Goal: Task Accomplishment & Management: Manage account settings

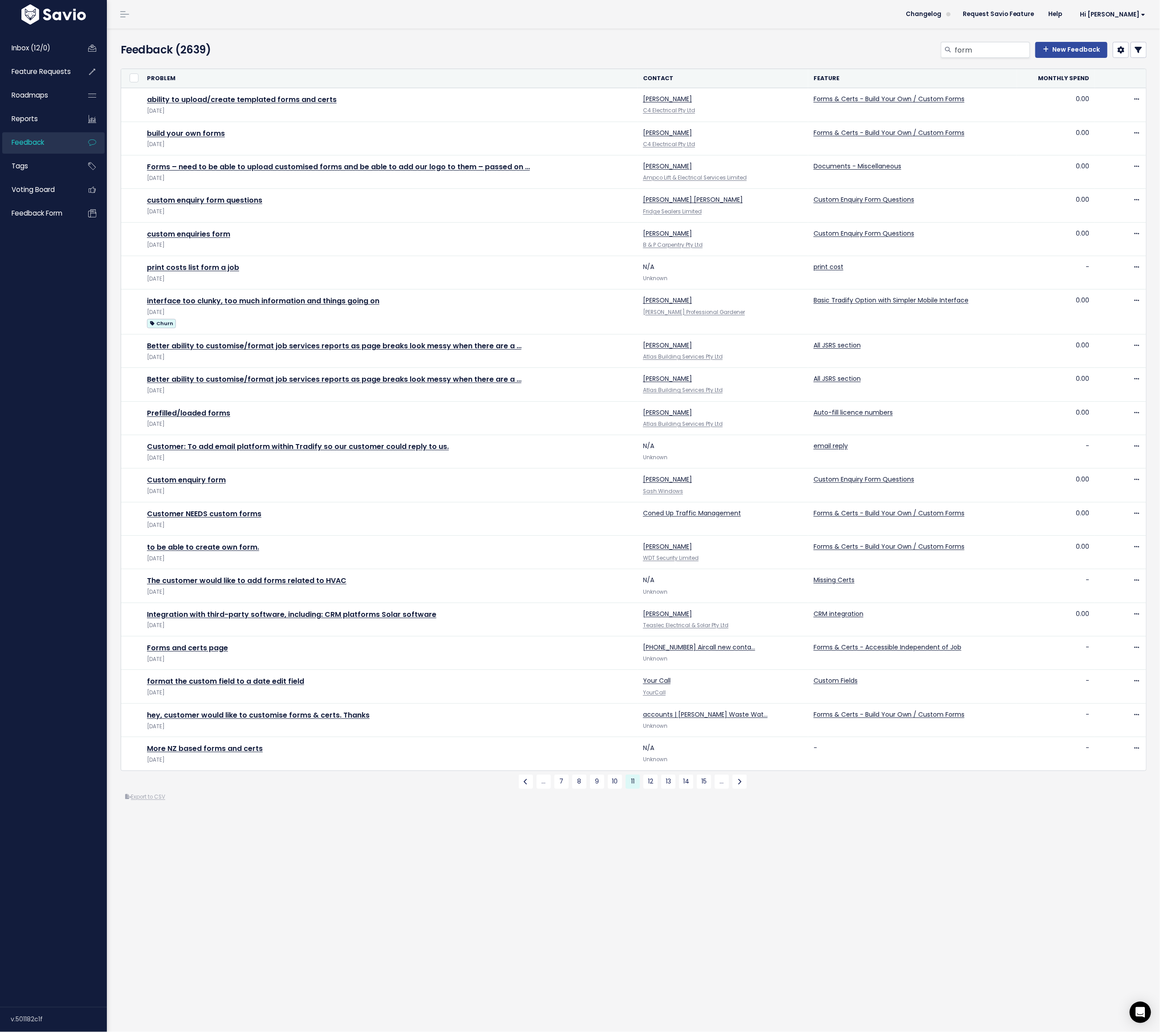
click at [502, 51] on div "form New Feedback" at bounding box center [806, 52] width 693 height 20
click at [652, 780] on link "12" at bounding box center [650, 781] width 14 height 14
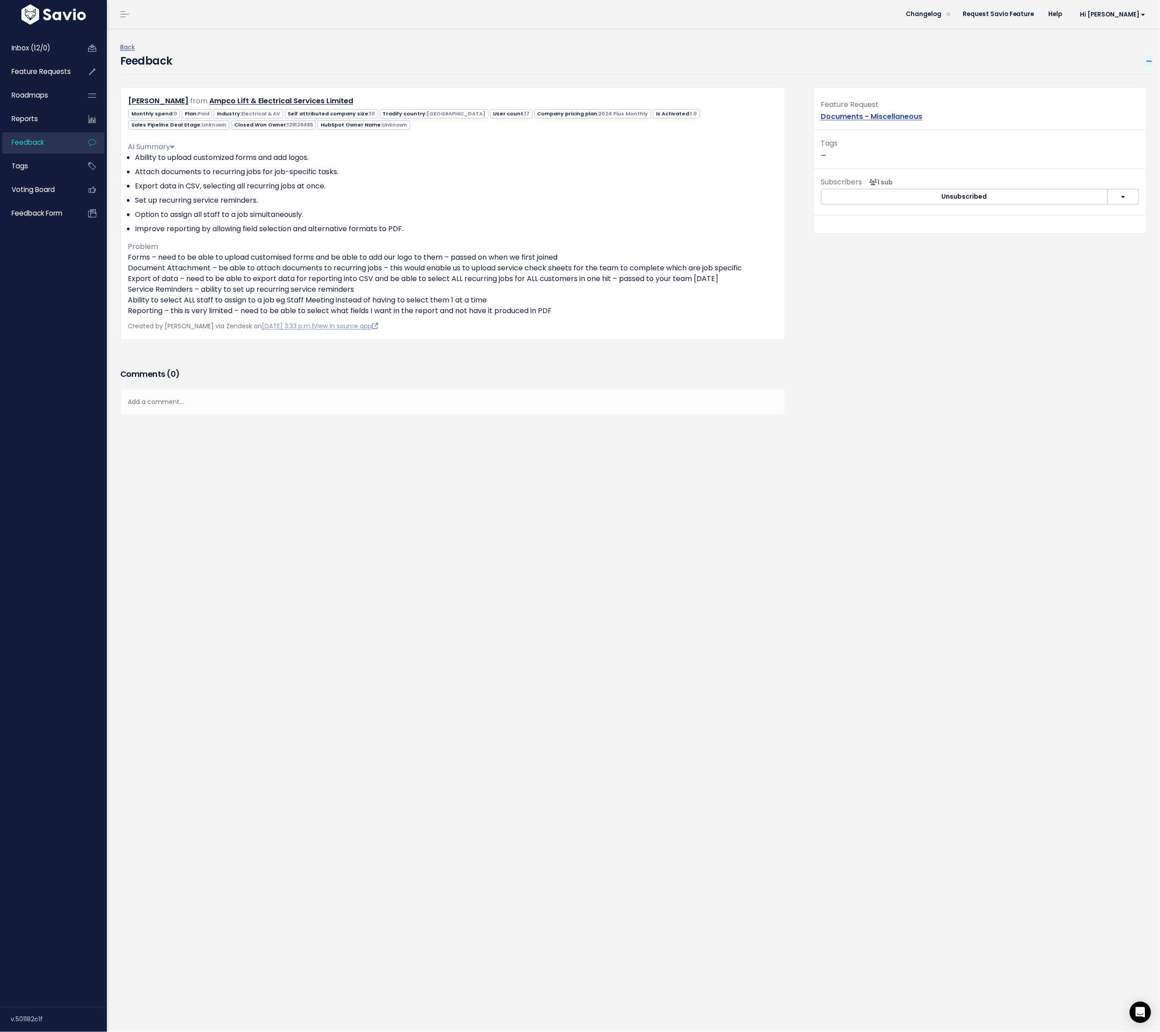
click at [773, 59] on icon at bounding box center [1148, 62] width 5 height 6
click at [773, 85] on link "Edit" at bounding box center [1113, 85] width 64 height 17
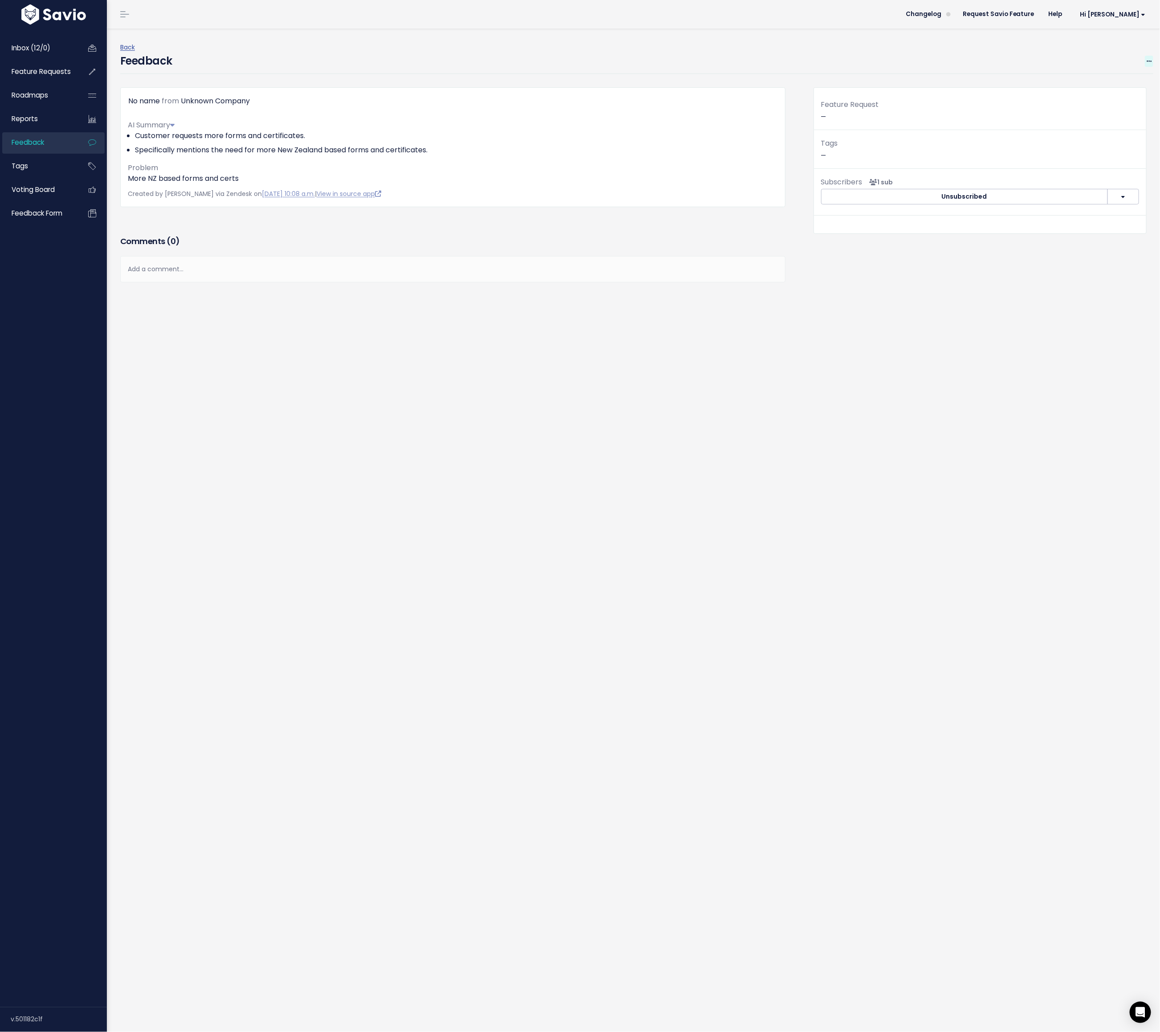
click at [773, 60] on span at bounding box center [1149, 61] width 8 height 11
click at [773, 121] on link "Delete" at bounding box center [1113, 120] width 64 height 17
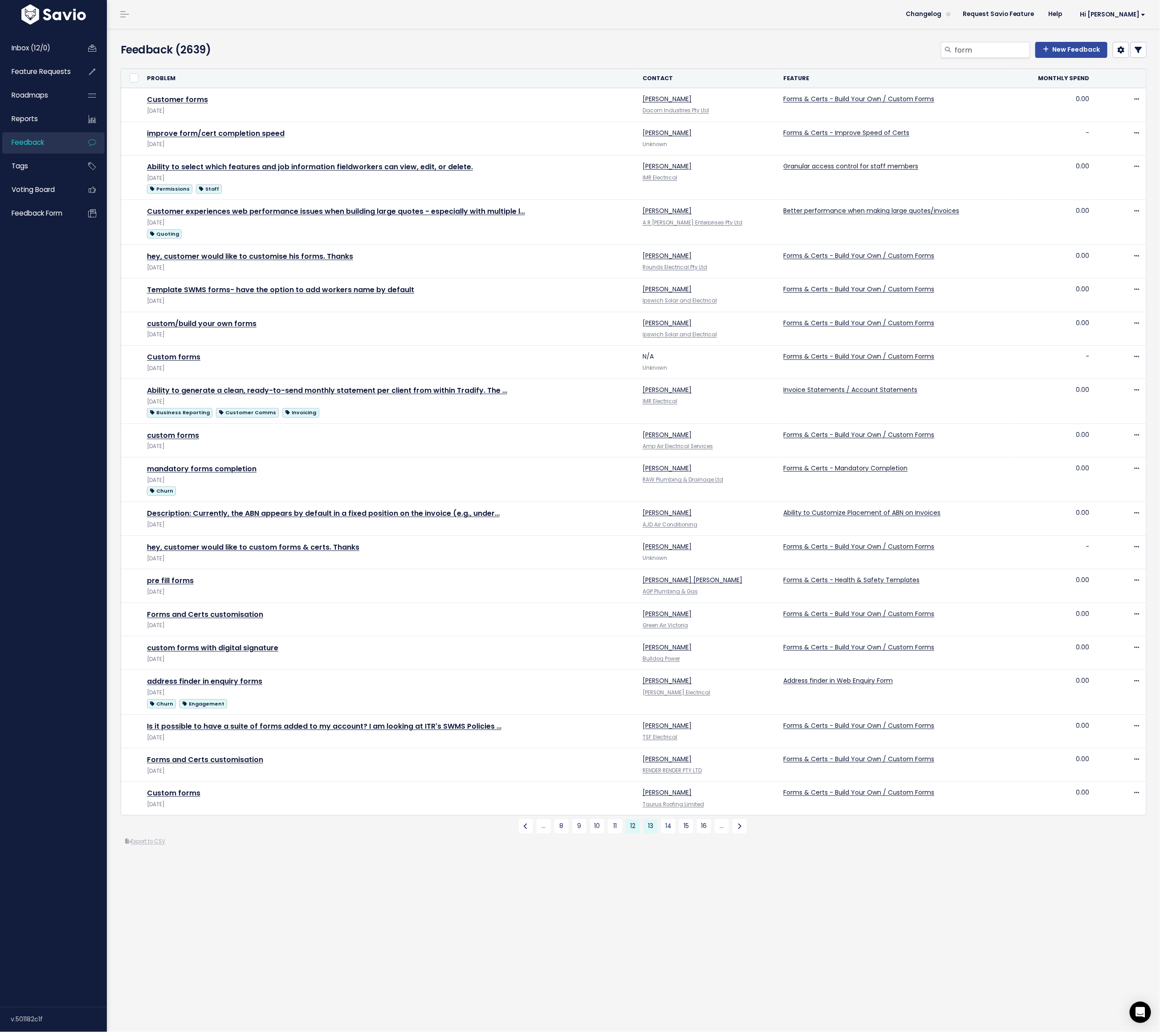
click at [650, 824] on link "13" at bounding box center [650, 826] width 14 height 14
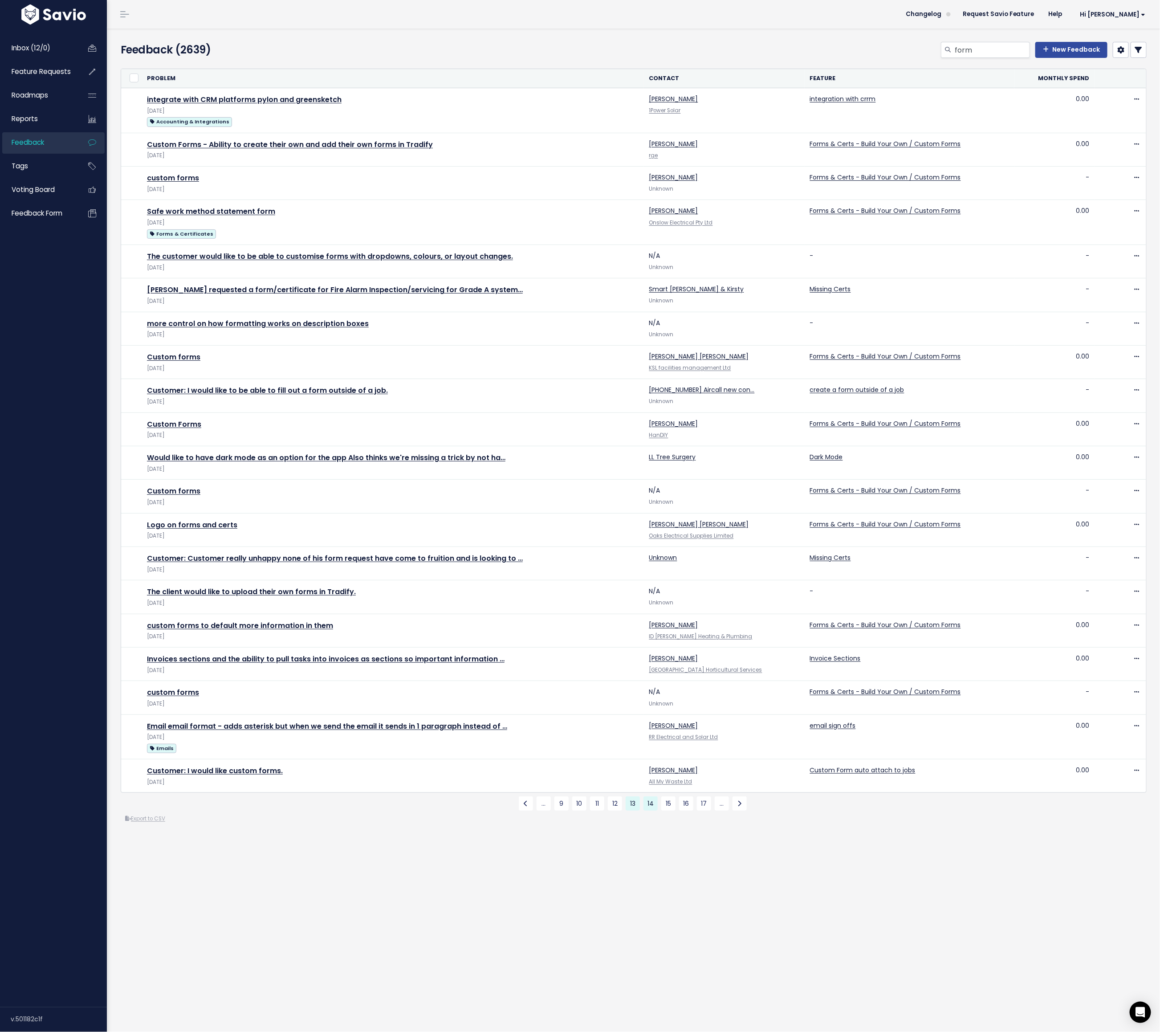
click at [650, 799] on link "14" at bounding box center [650, 803] width 14 height 14
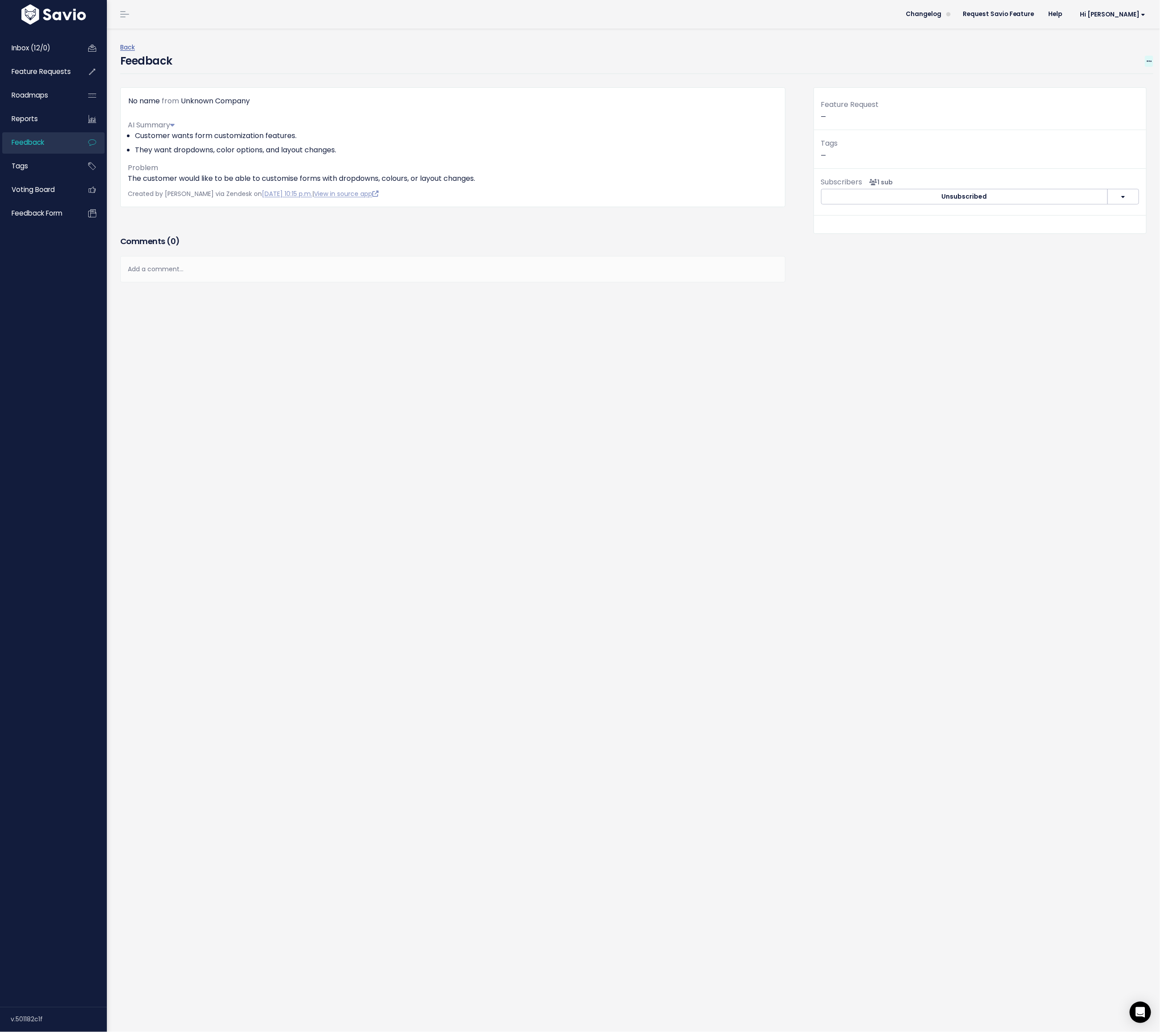
click at [773, 60] on icon at bounding box center [1148, 62] width 5 height 6
click at [773, 83] on link "Edit" at bounding box center [1113, 85] width 64 height 17
click at [773, 59] on span at bounding box center [1149, 61] width 8 height 11
click at [773, 81] on link "Edit" at bounding box center [1113, 85] width 64 height 17
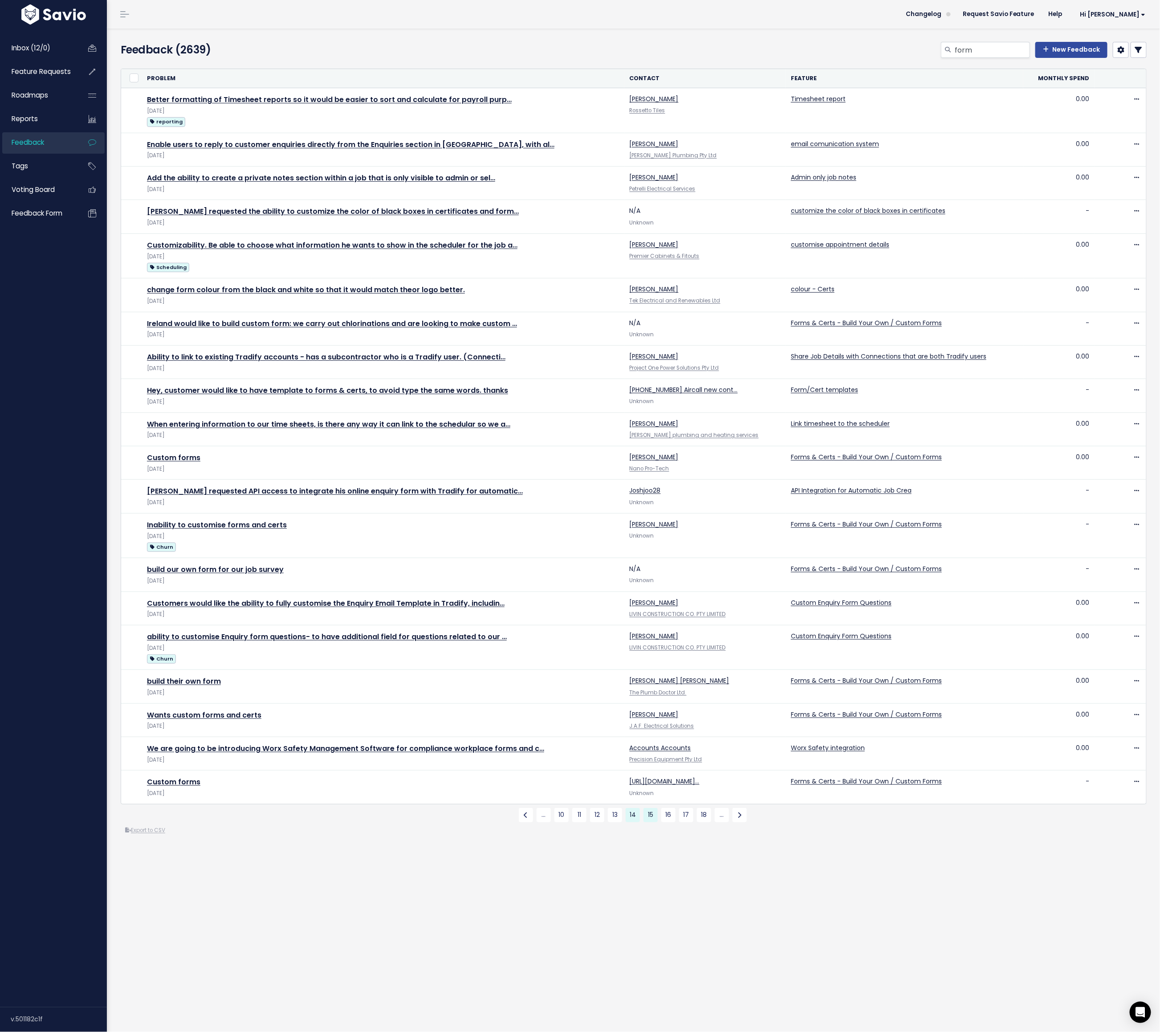
click at [650, 811] on link "15" at bounding box center [650, 815] width 14 height 14
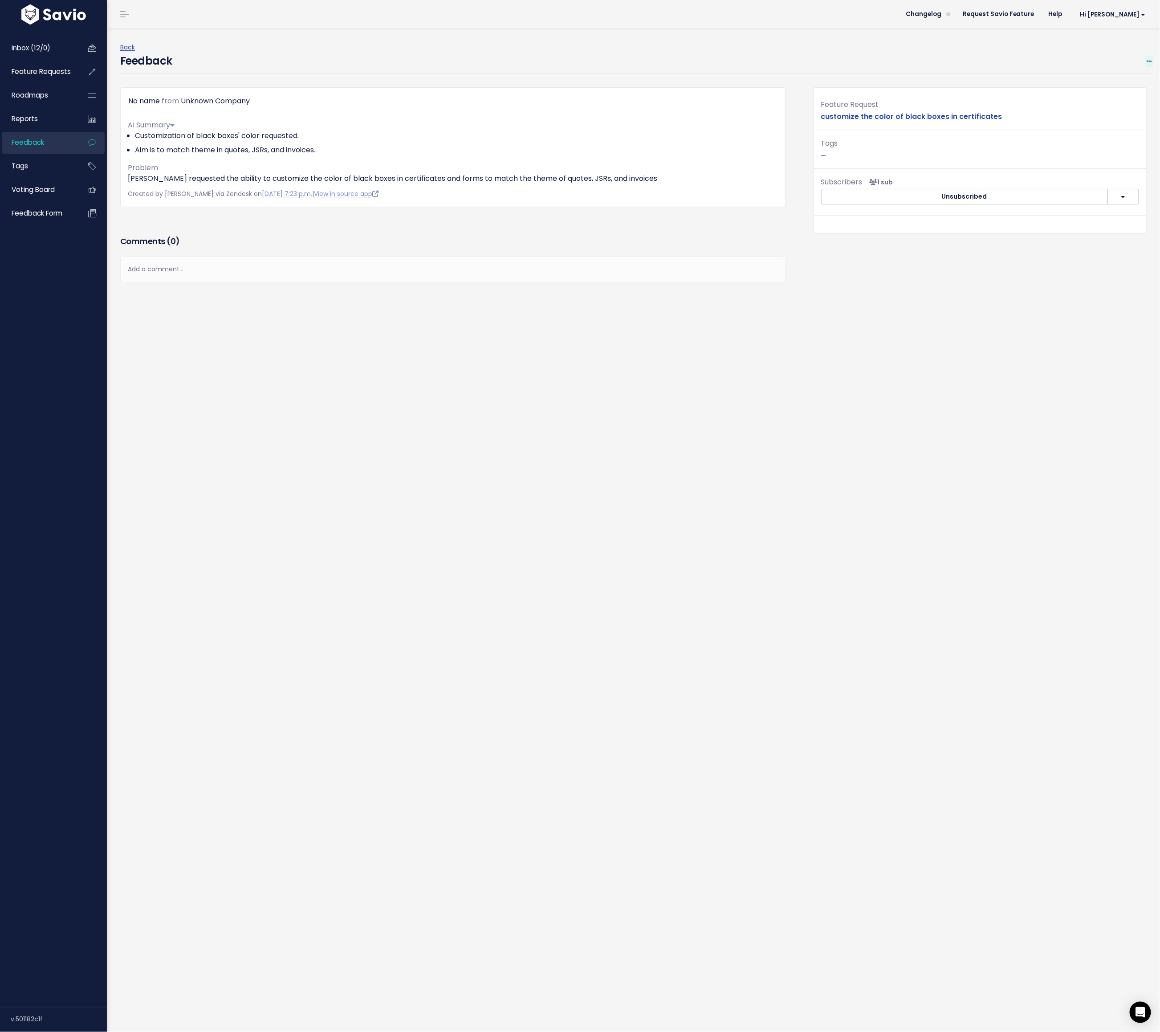
click at [773, 62] on icon at bounding box center [1148, 62] width 5 height 6
click at [773, 85] on link "Edit" at bounding box center [1113, 85] width 64 height 17
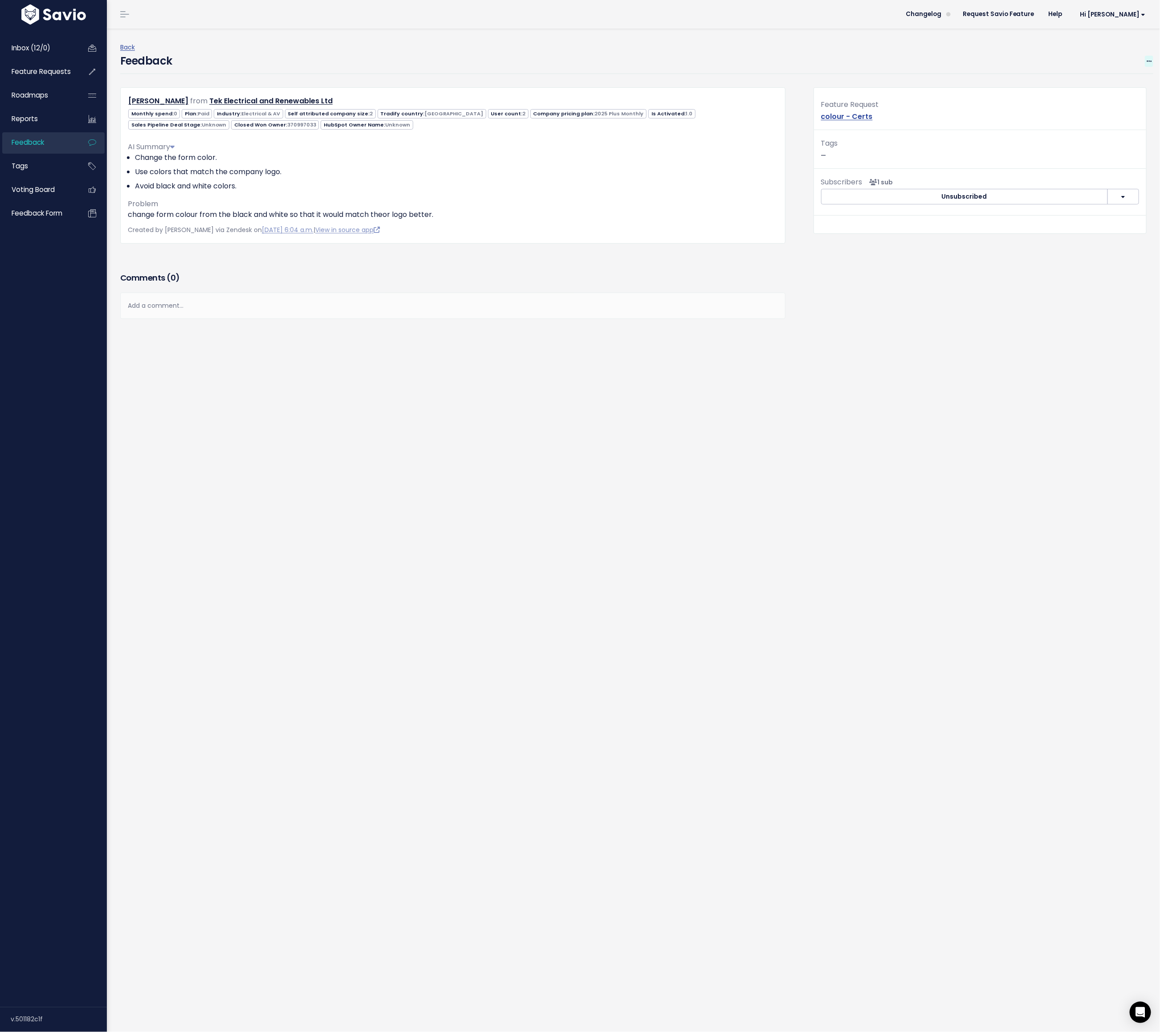
click at [773, 59] on icon at bounding box center [1148, 62] width 5 height 6
click at [773, 80] on link "Edit" at bounding box center [1113, 85] width 64 height 17
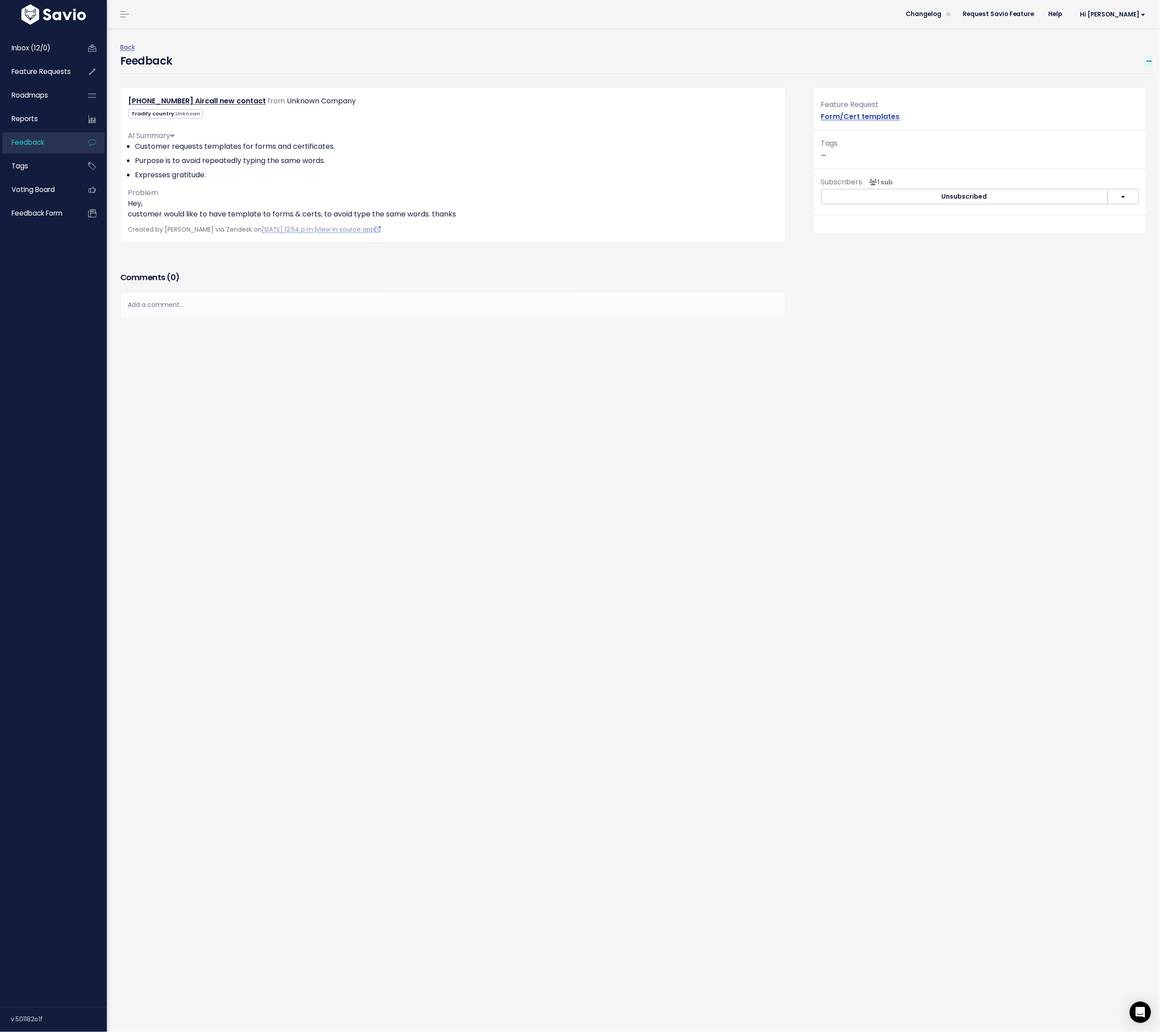
click at [773, 59] on icon at bounding box center [1148, 62] width 5 height 6
click at [773, 86] on link "Edit" at bounding box center [1113, 85] width 64 height 17
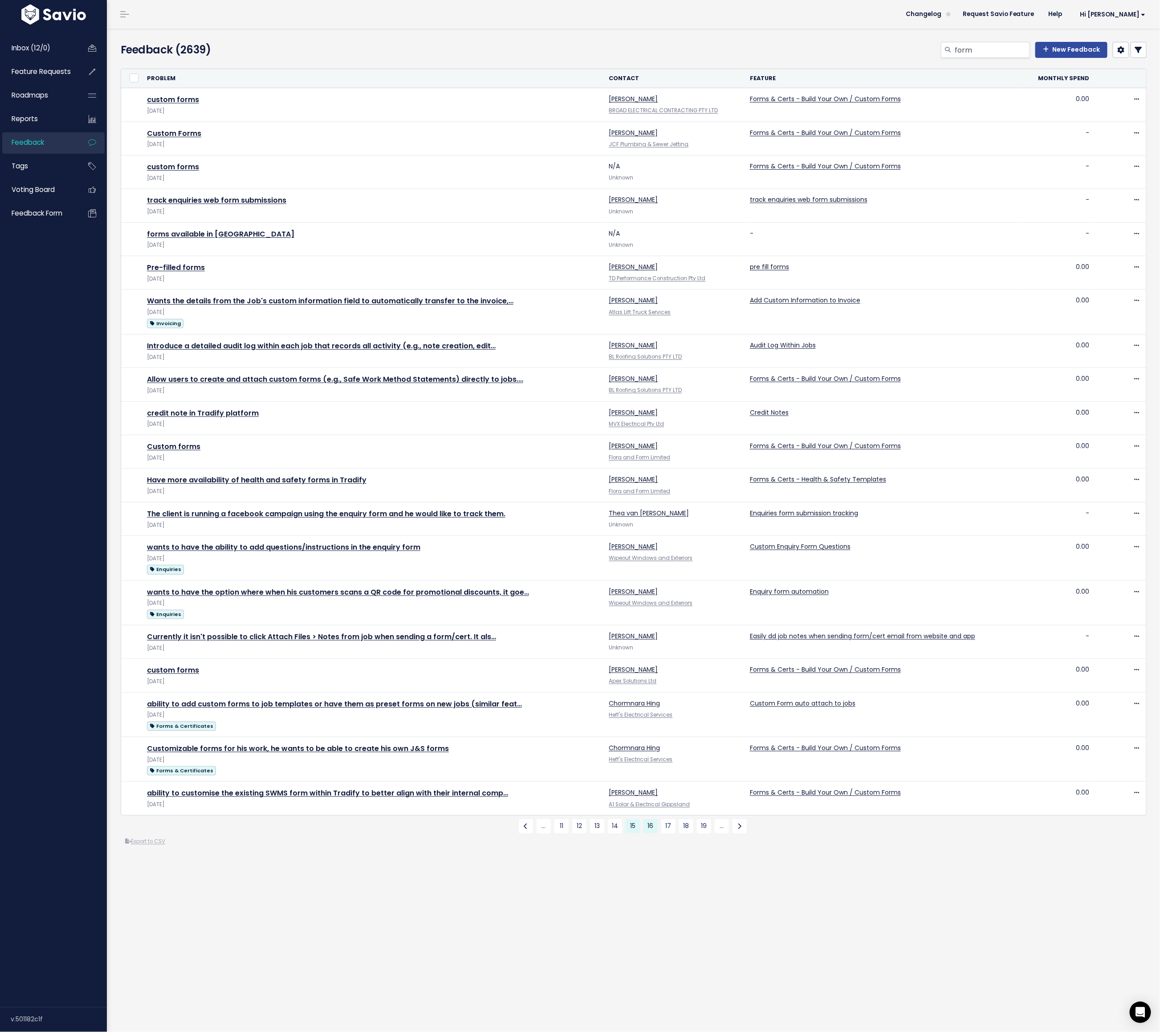
click at [649, 821] on link "16" at bounding box center [650, 826] width 14 height 14
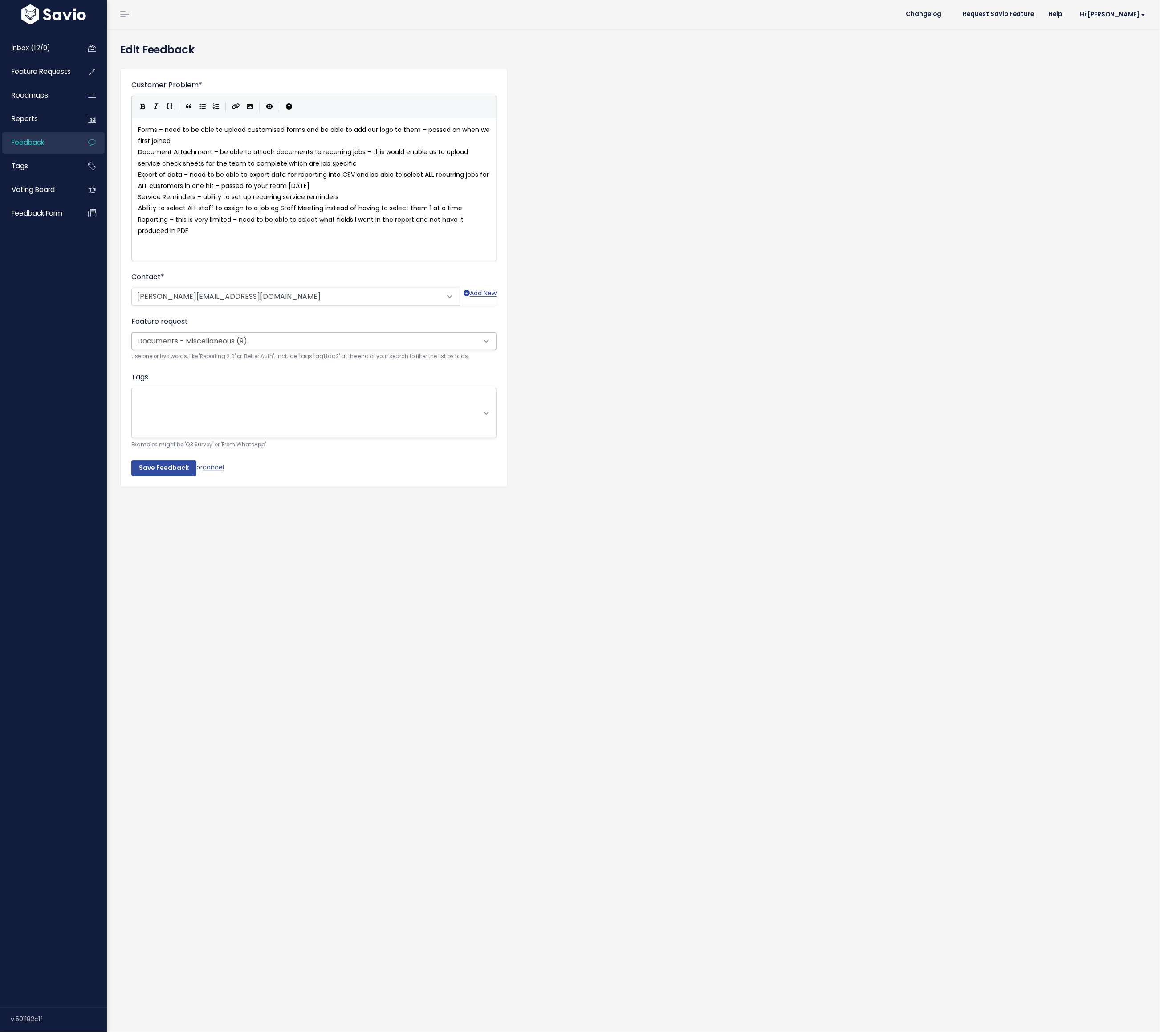
scroll to position [1, 0]
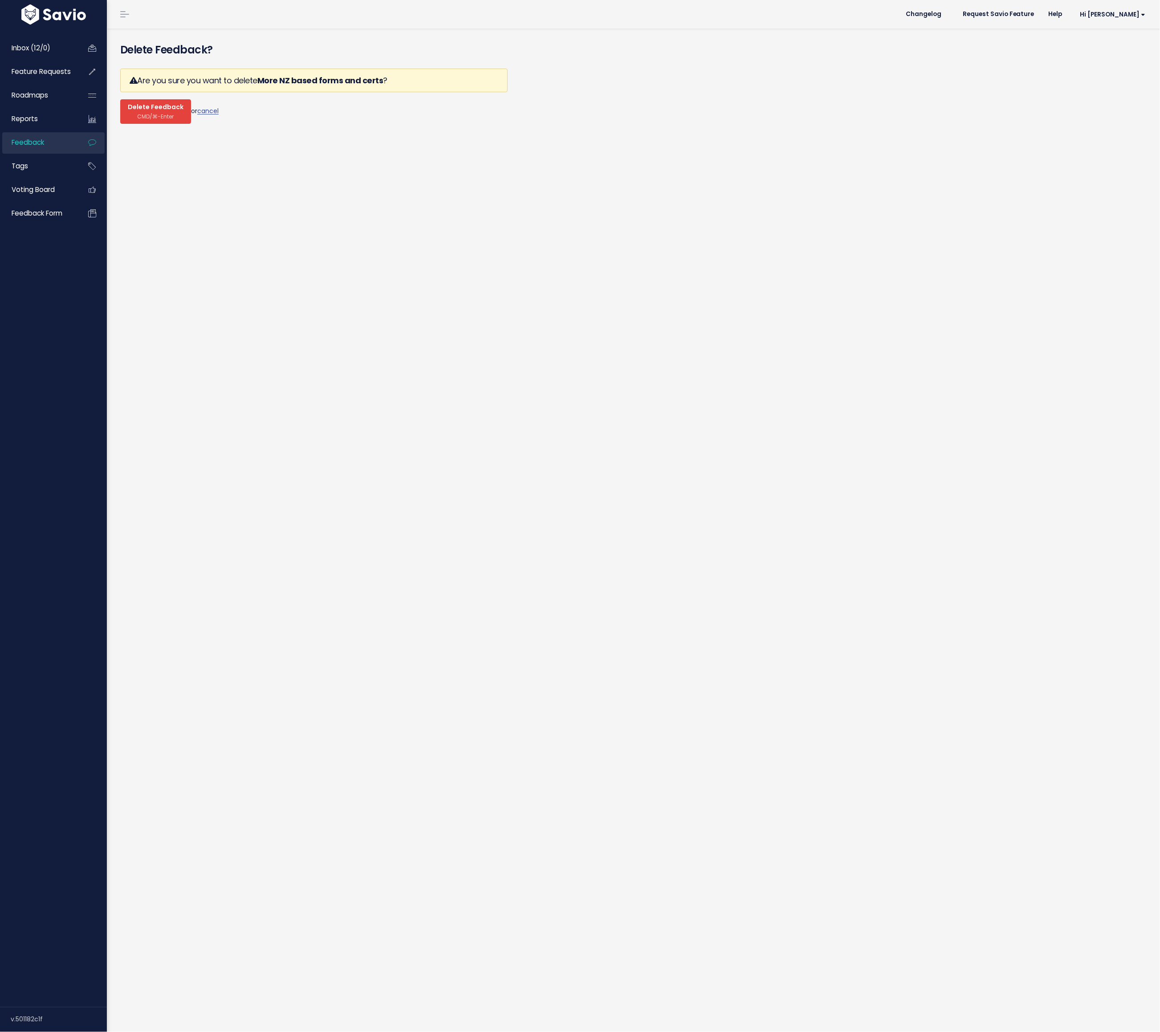
click at [167, 114] on span "CMD/⌘-Enter" at bounding box center [156, 116] width 37 height 7
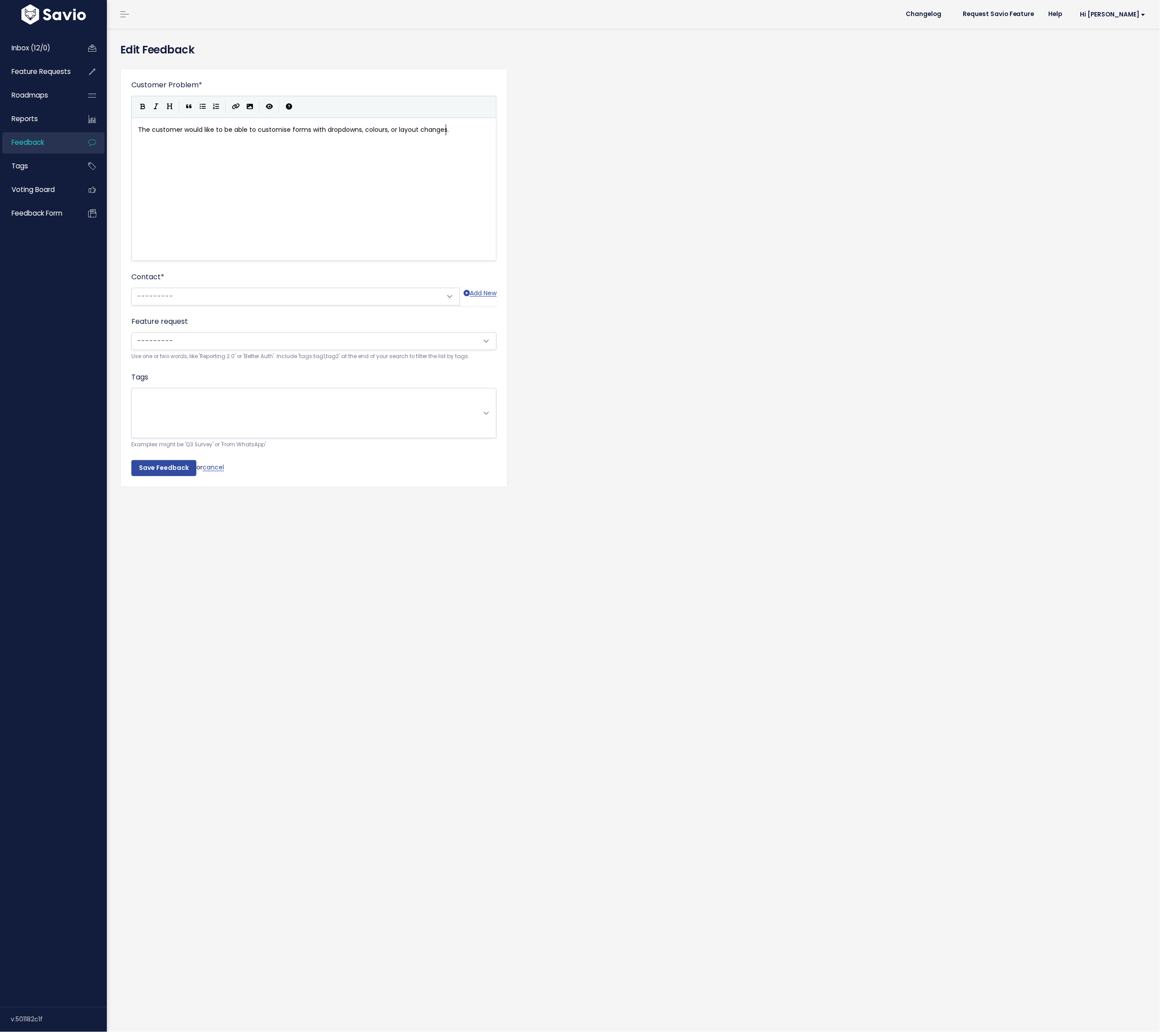
scroll to position [1, 0]
click at [196, 339] on span "Attach to new or existing feature request..." at bounding box center [201, 340] width 133 height 9
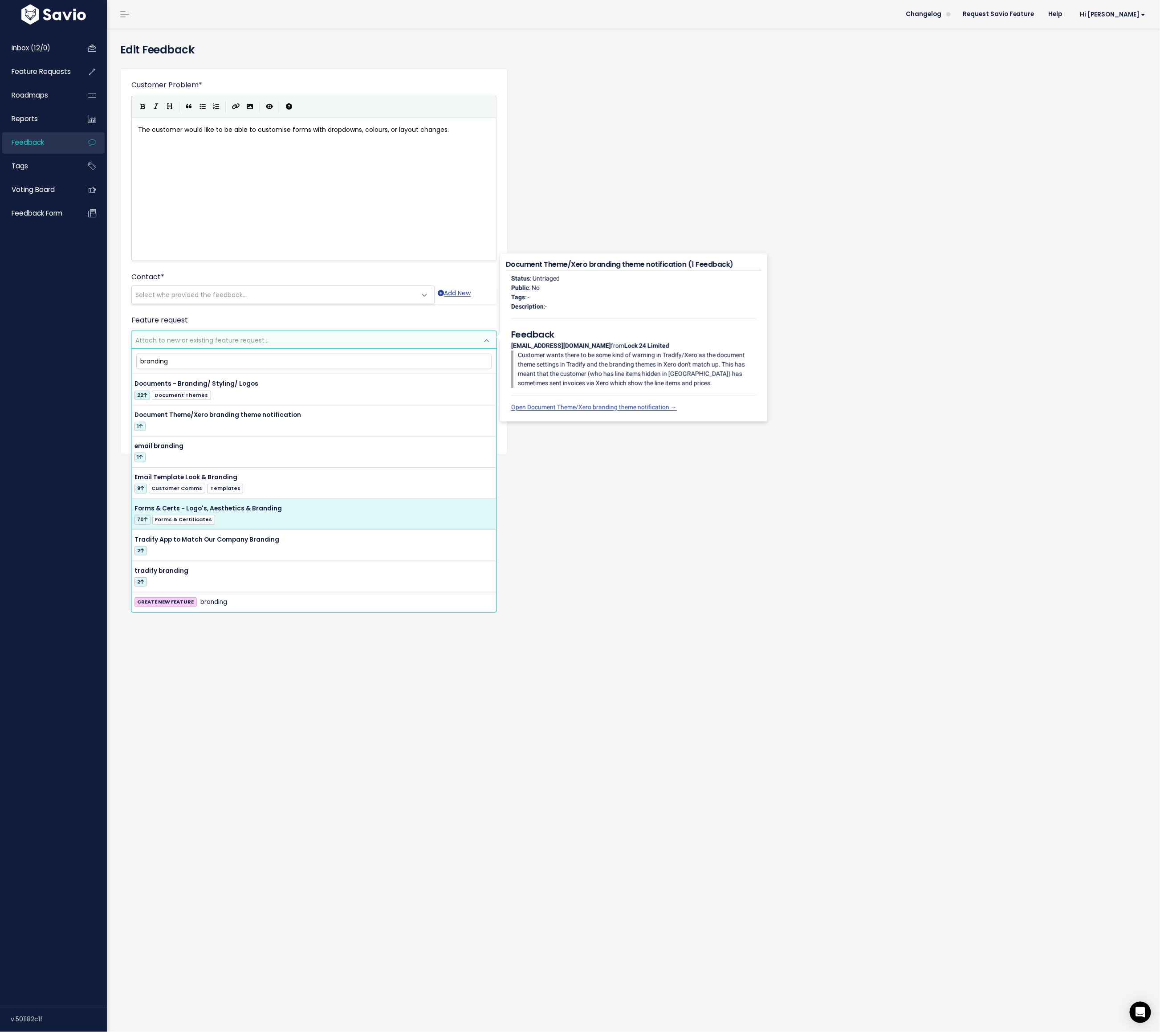
type input "branding"
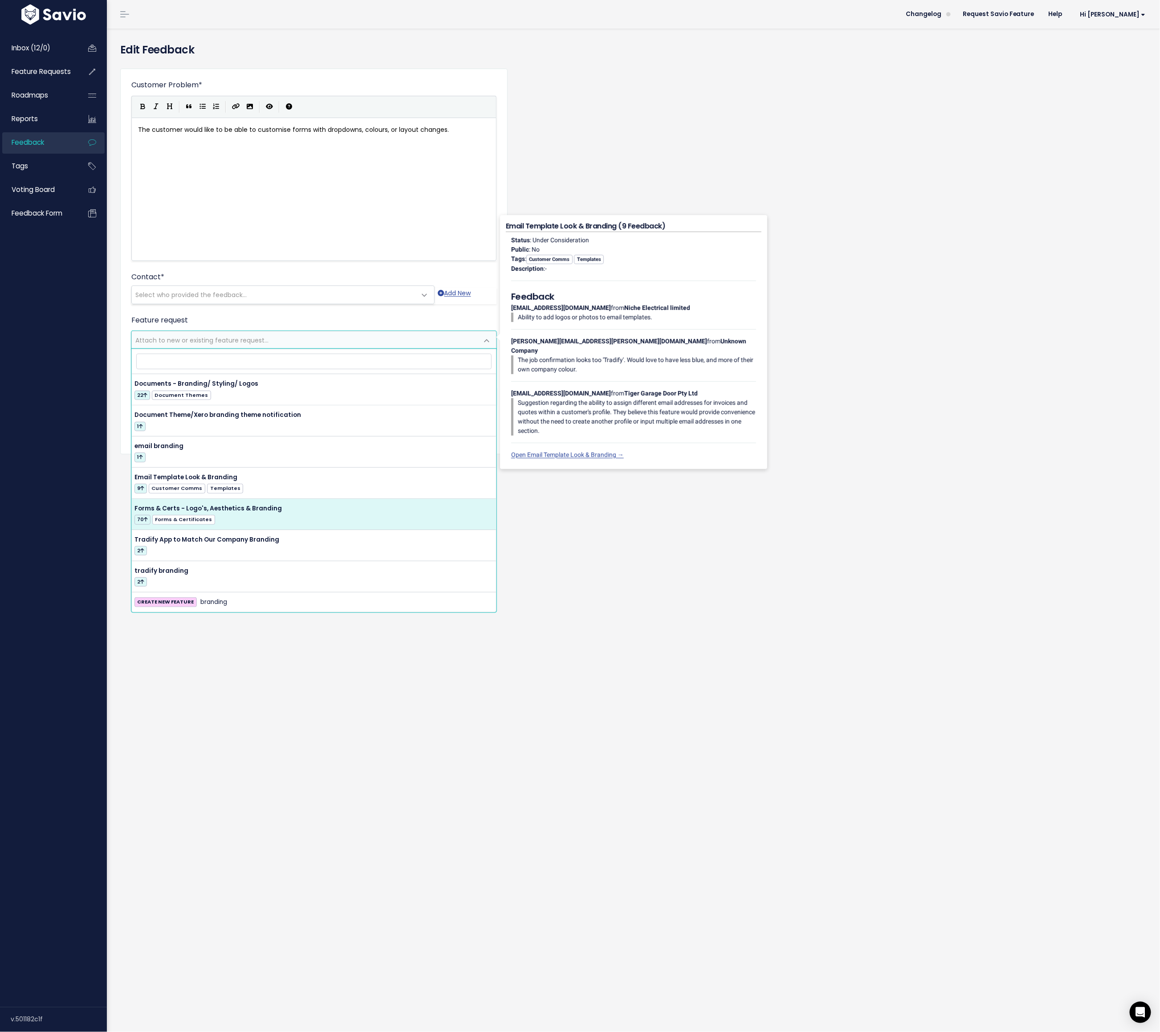
select select "14271"
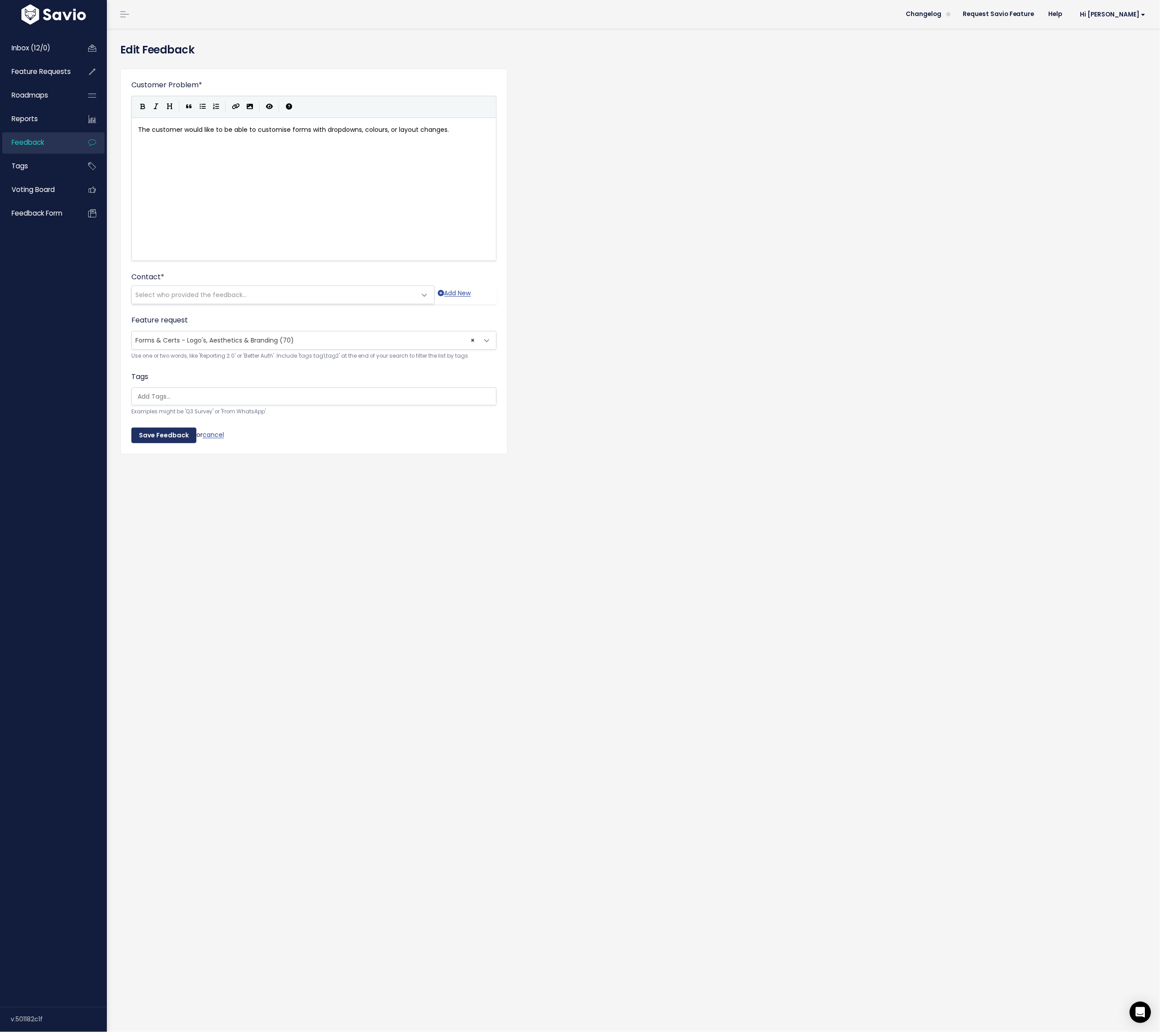
click at [162, 435] on input "Save Feedback" at bounding box center [163, 435] width 65 height 16
click at [226, 291] on span "Select who provided the feedback..." at bounding box center [190, 294] width 111 height 9
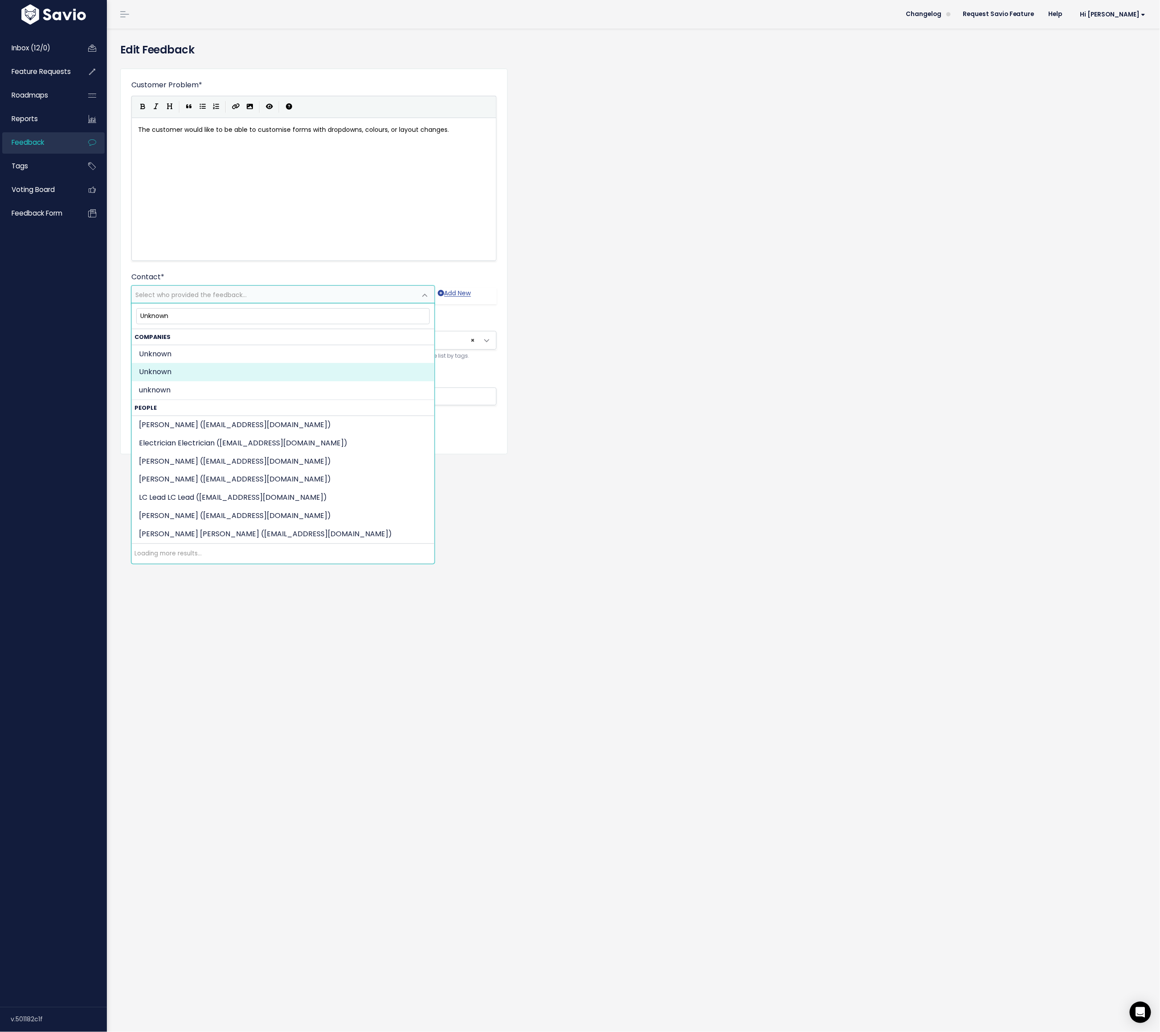
type input "Unknown"
select select "COMPANY-19195484"
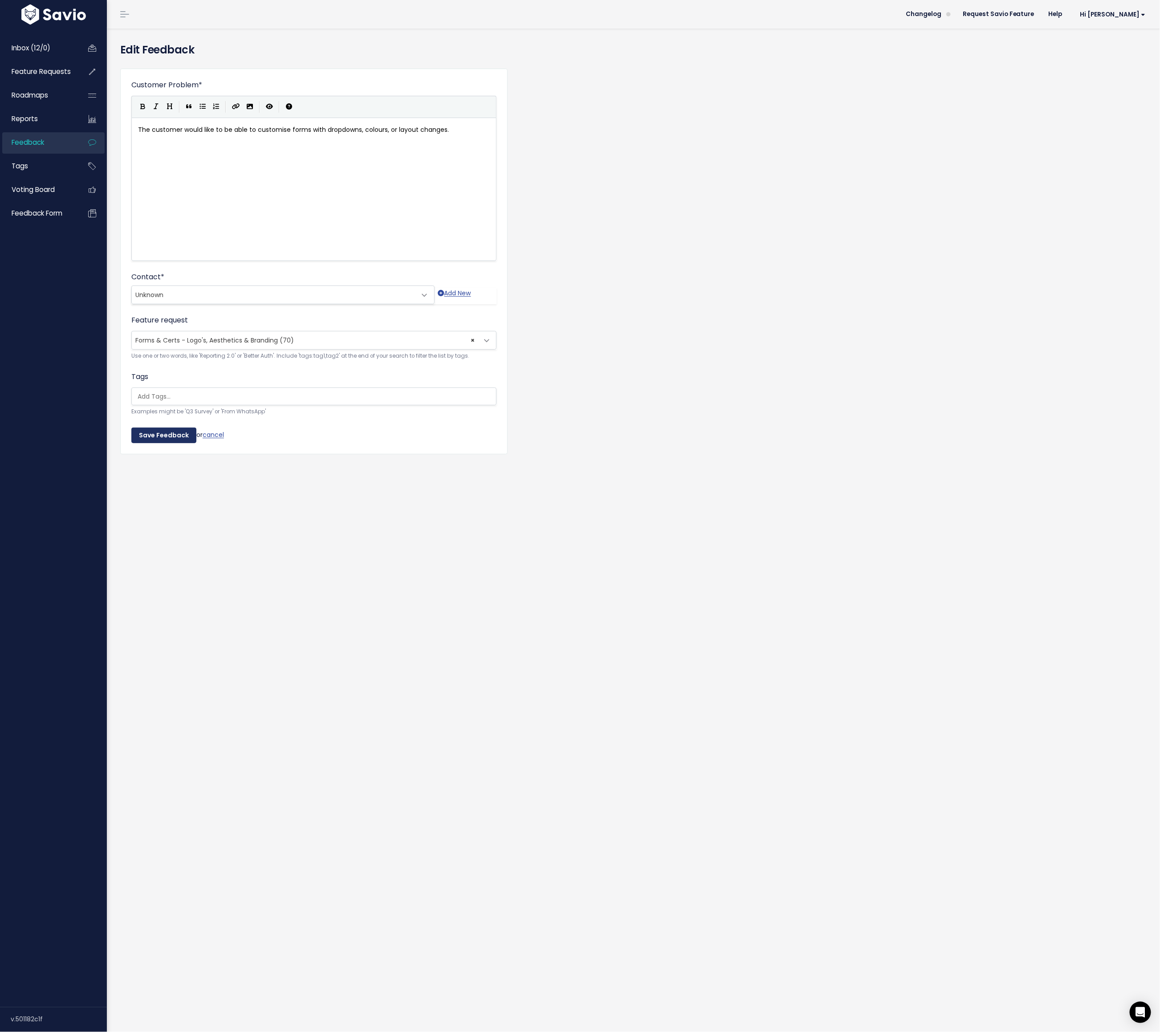
click at [164, 431] on input "Save Feedback" at bounding box center [163, 435] width 65 height 16
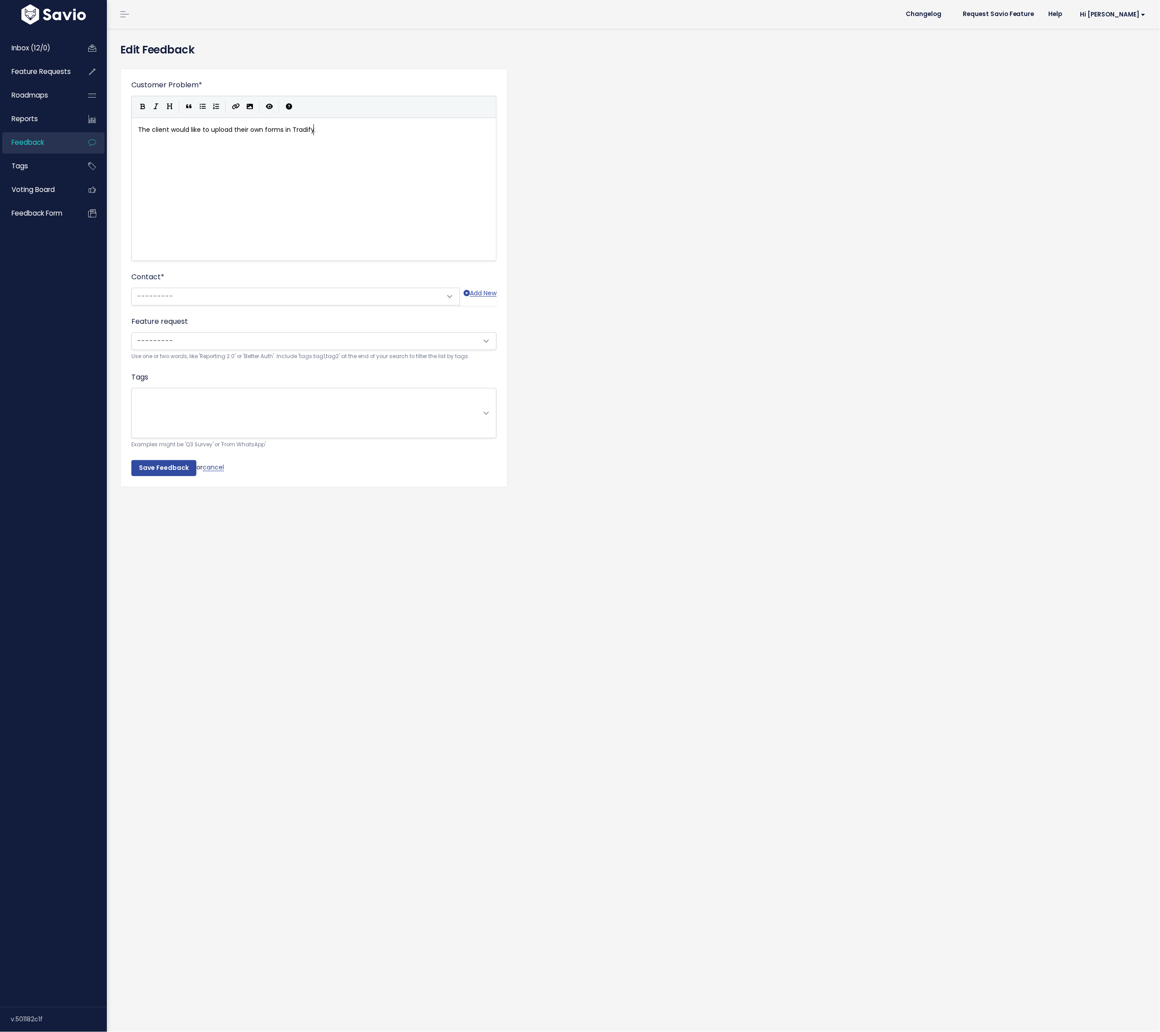
scroll to position [1, 0]
click at [183, 336] on span "Attach to new or existing feature request..." at bounding box center [201, 340] width 133 height 9
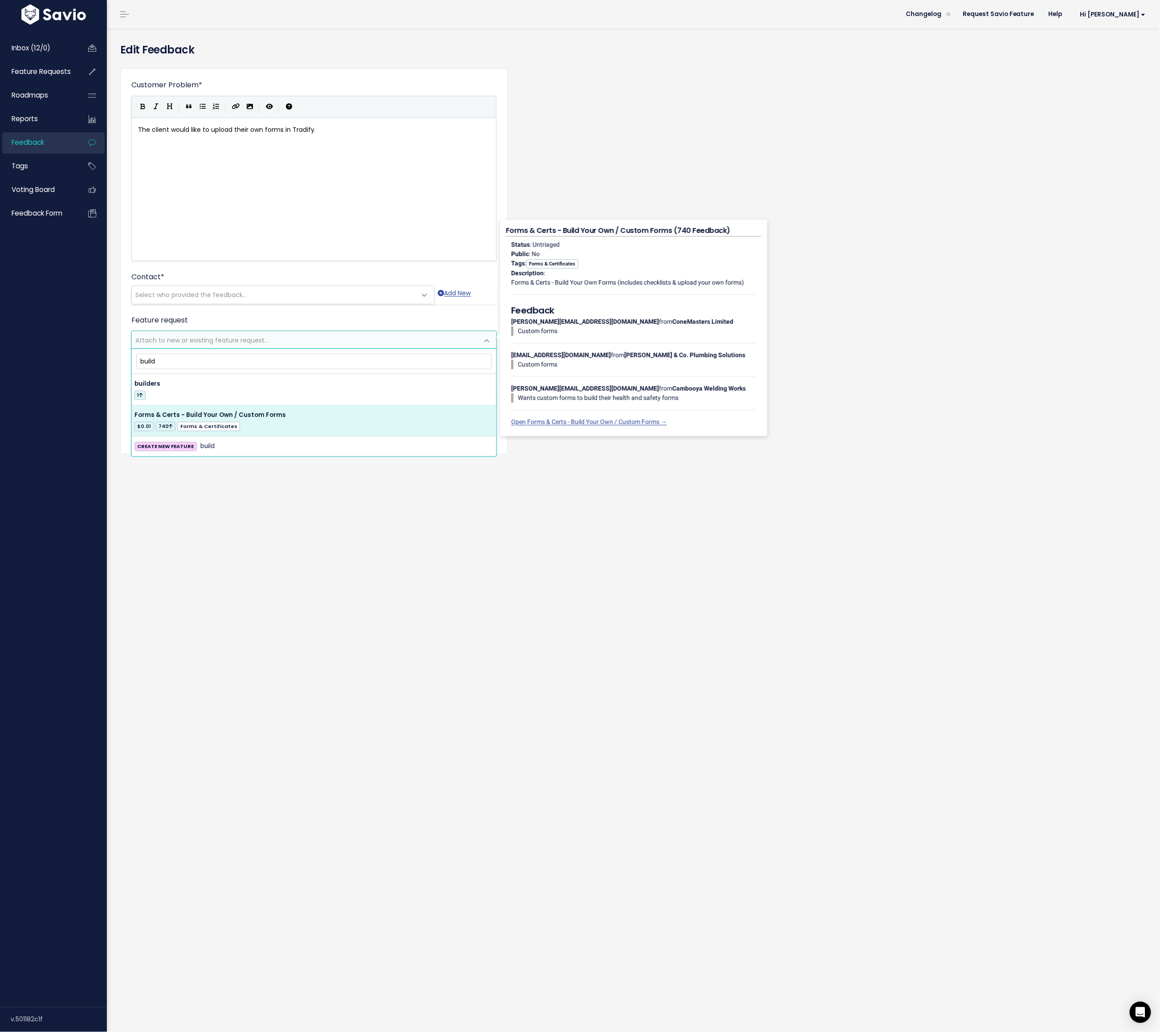
type input "build"
select select "37578"
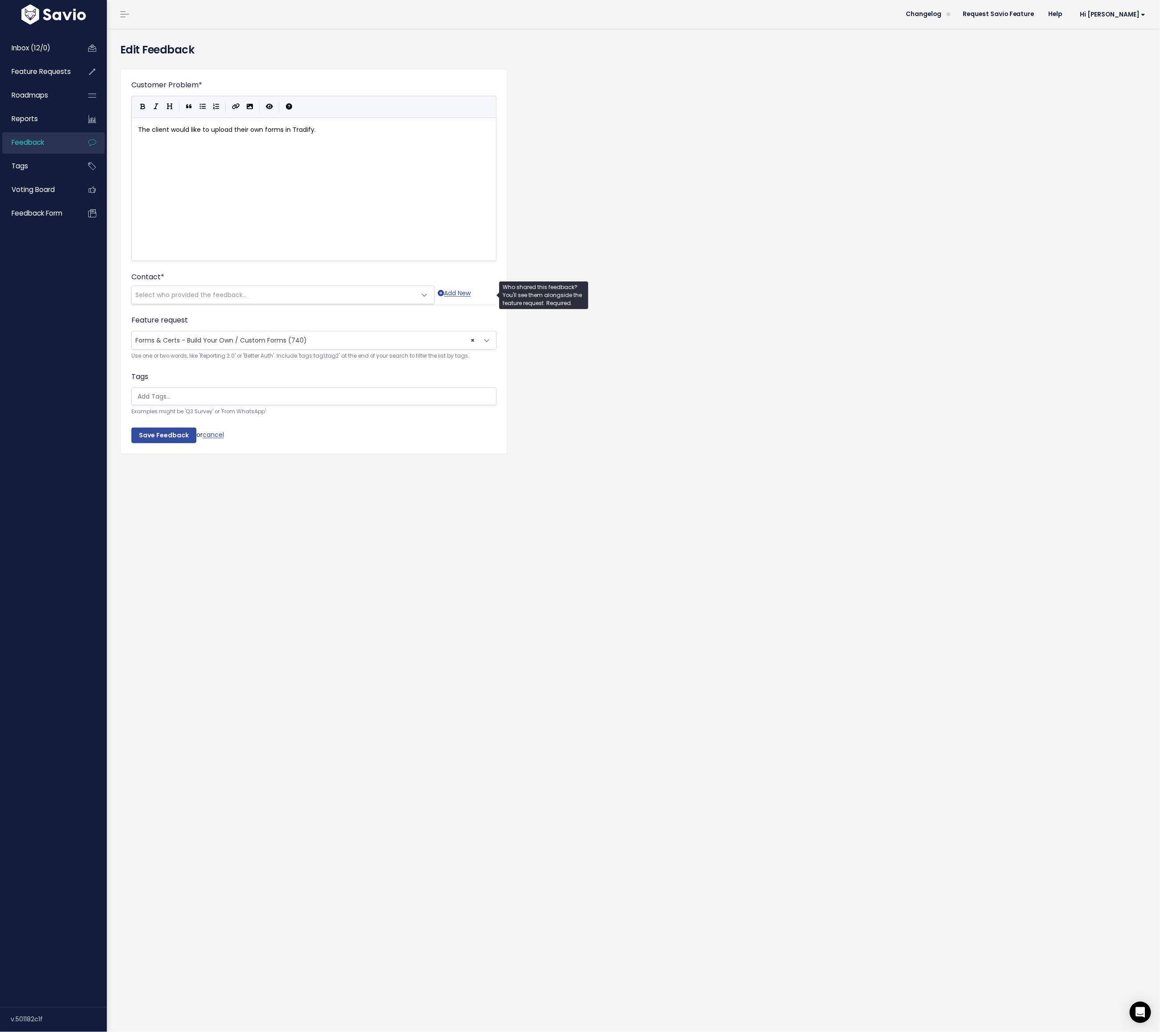
click at [159, 292] on span "Select who provided the feedback..." at bounding box center [190, 294] width 111 height 9
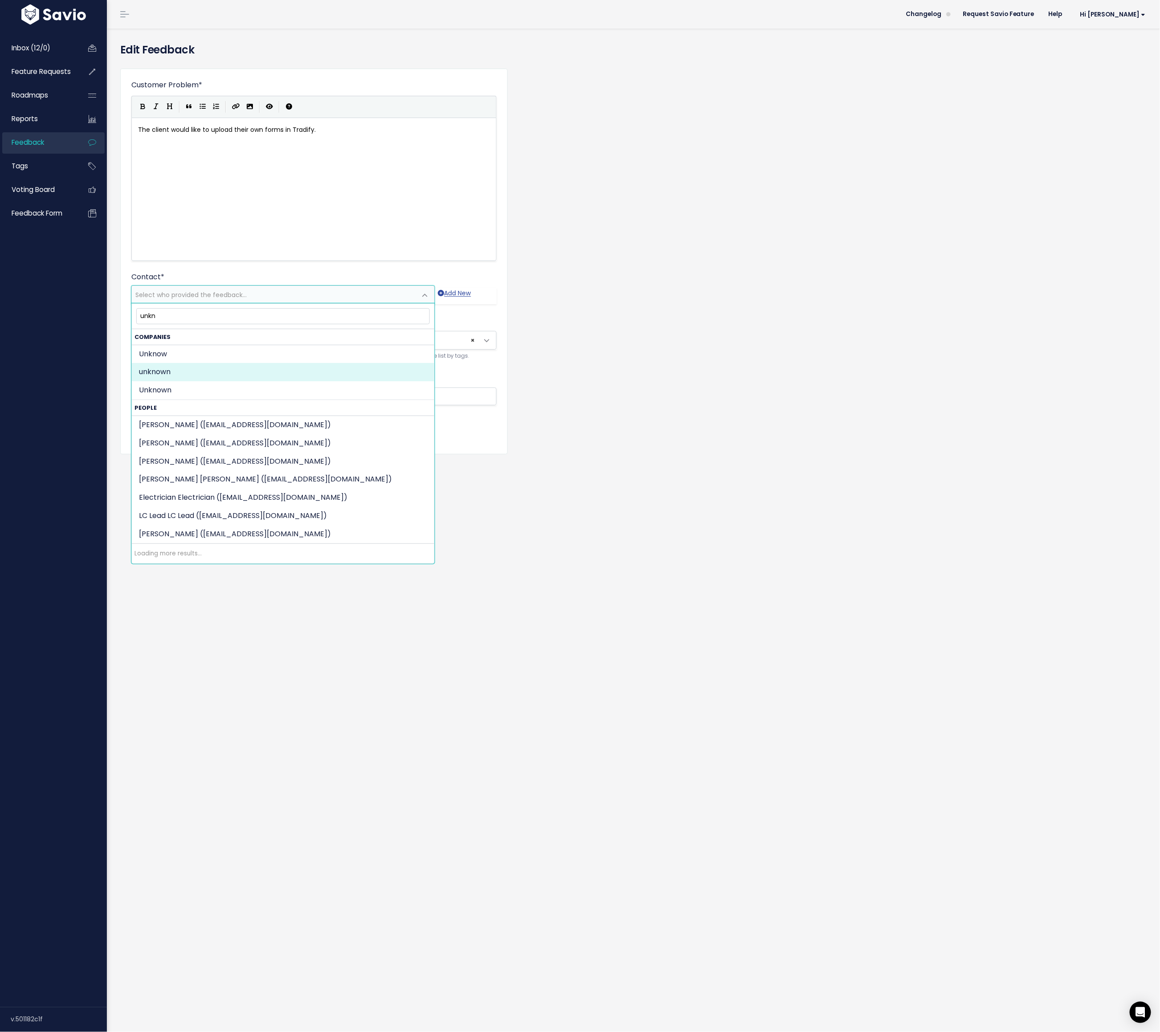
type input "unkn"
select select "COMPANY-5945919"
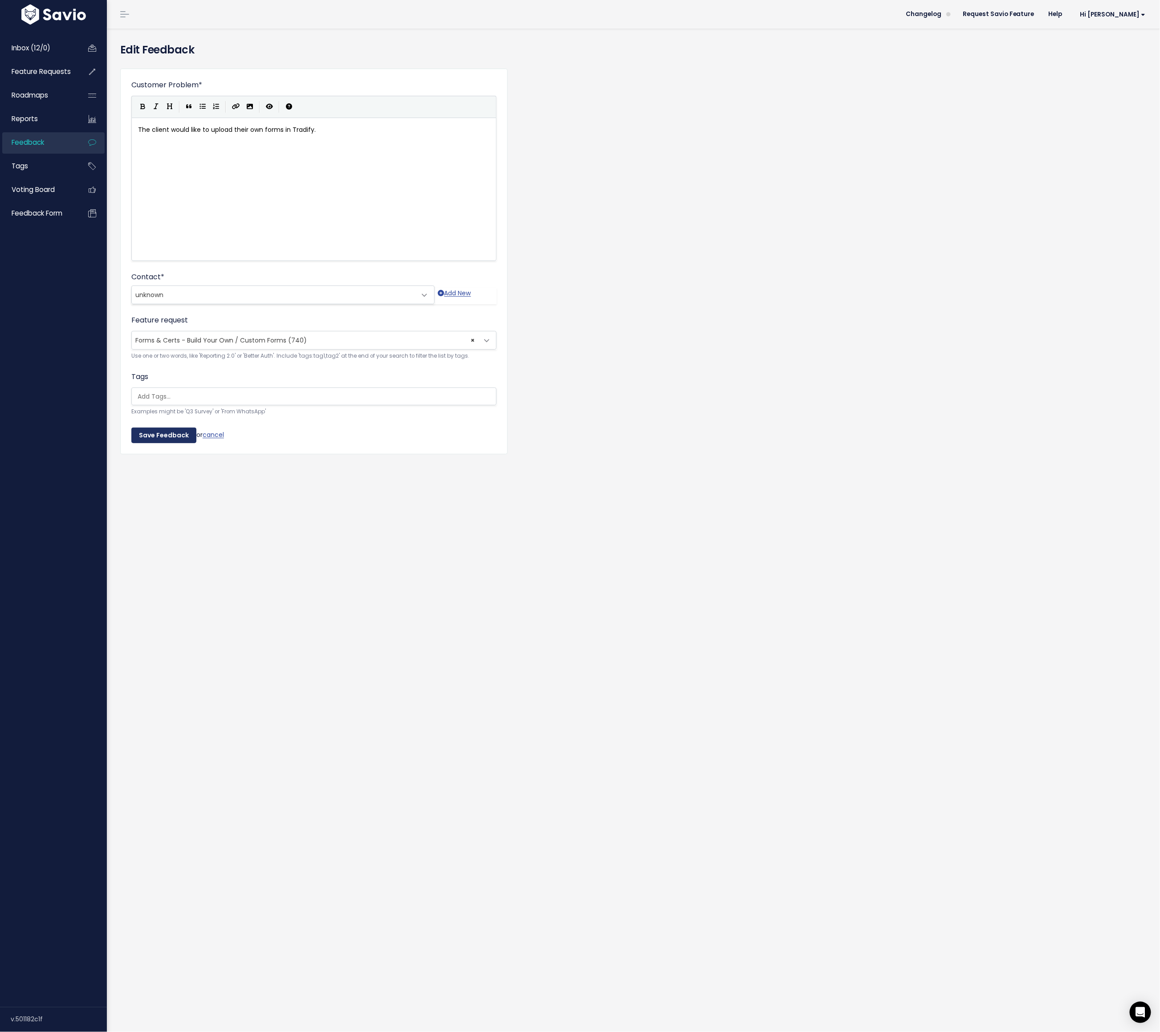
click at [161, 435] on input "Save Feedback" at bounding box center [163, 435] width 65 height 16
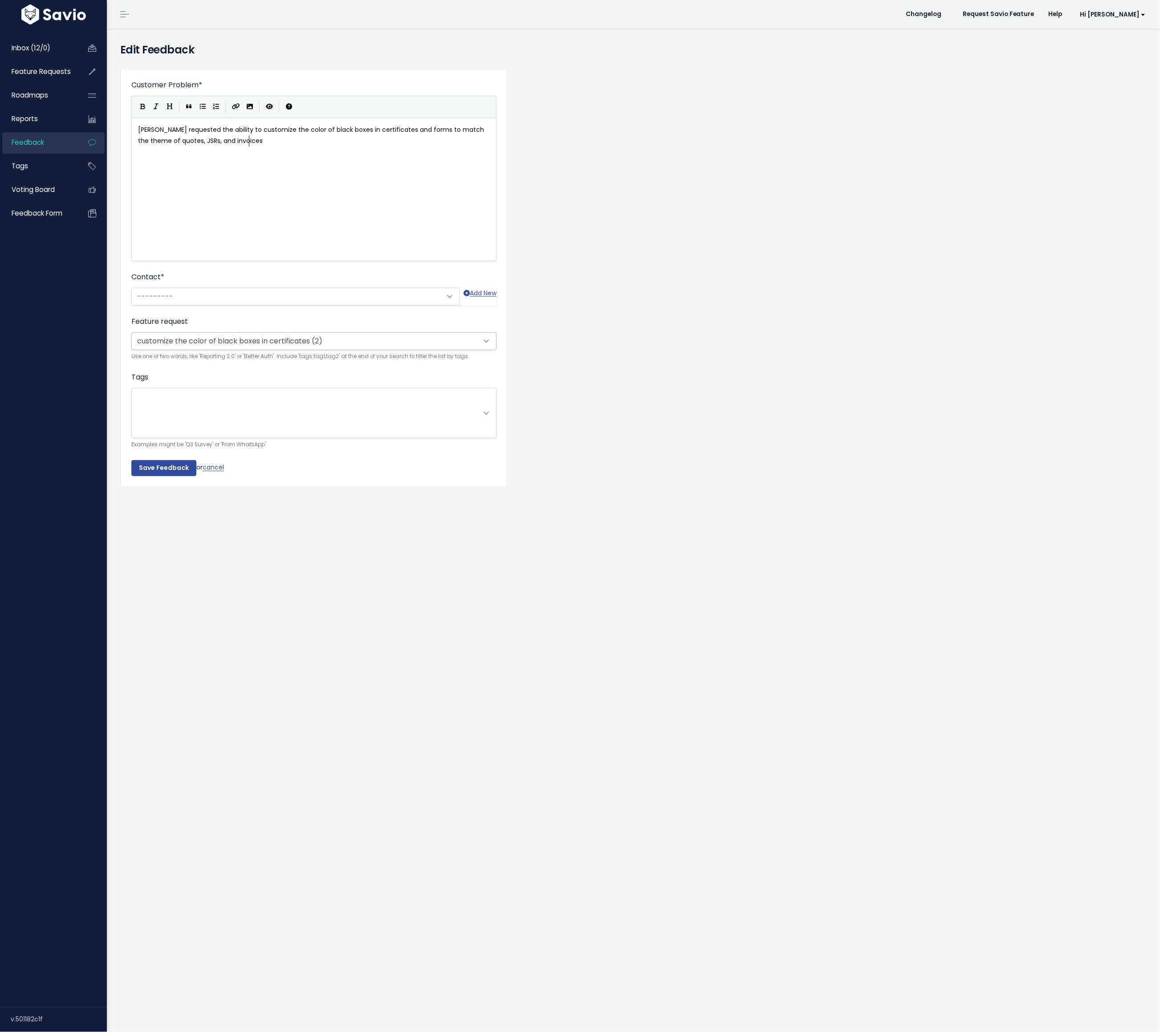
scroll to position [1, 0]
click at [190, 336] on span "customize the color of black boxes in certificates (2)" at bounding box center [218, 340] width 166 height 9
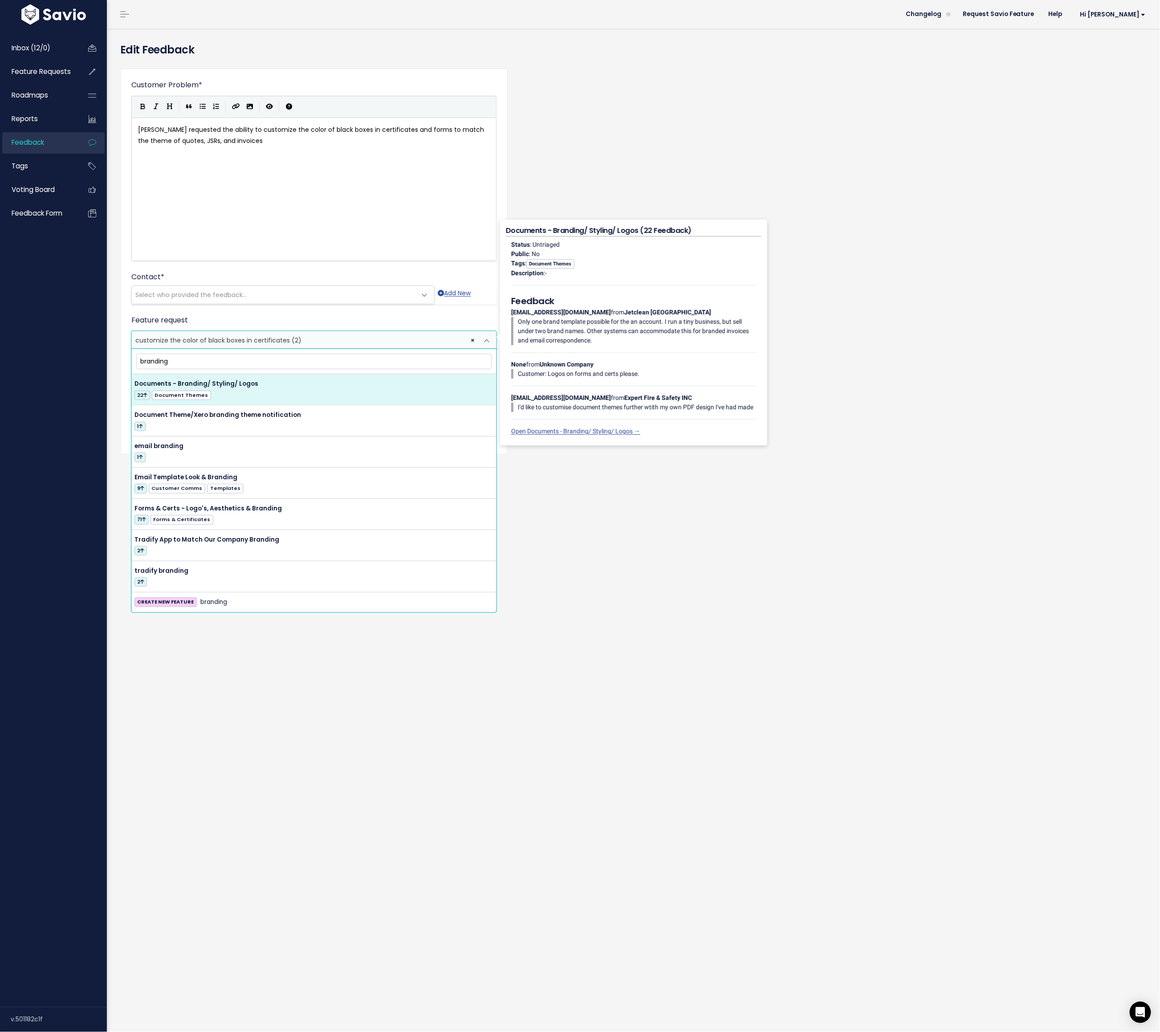
type input "branding"
select select "27053"
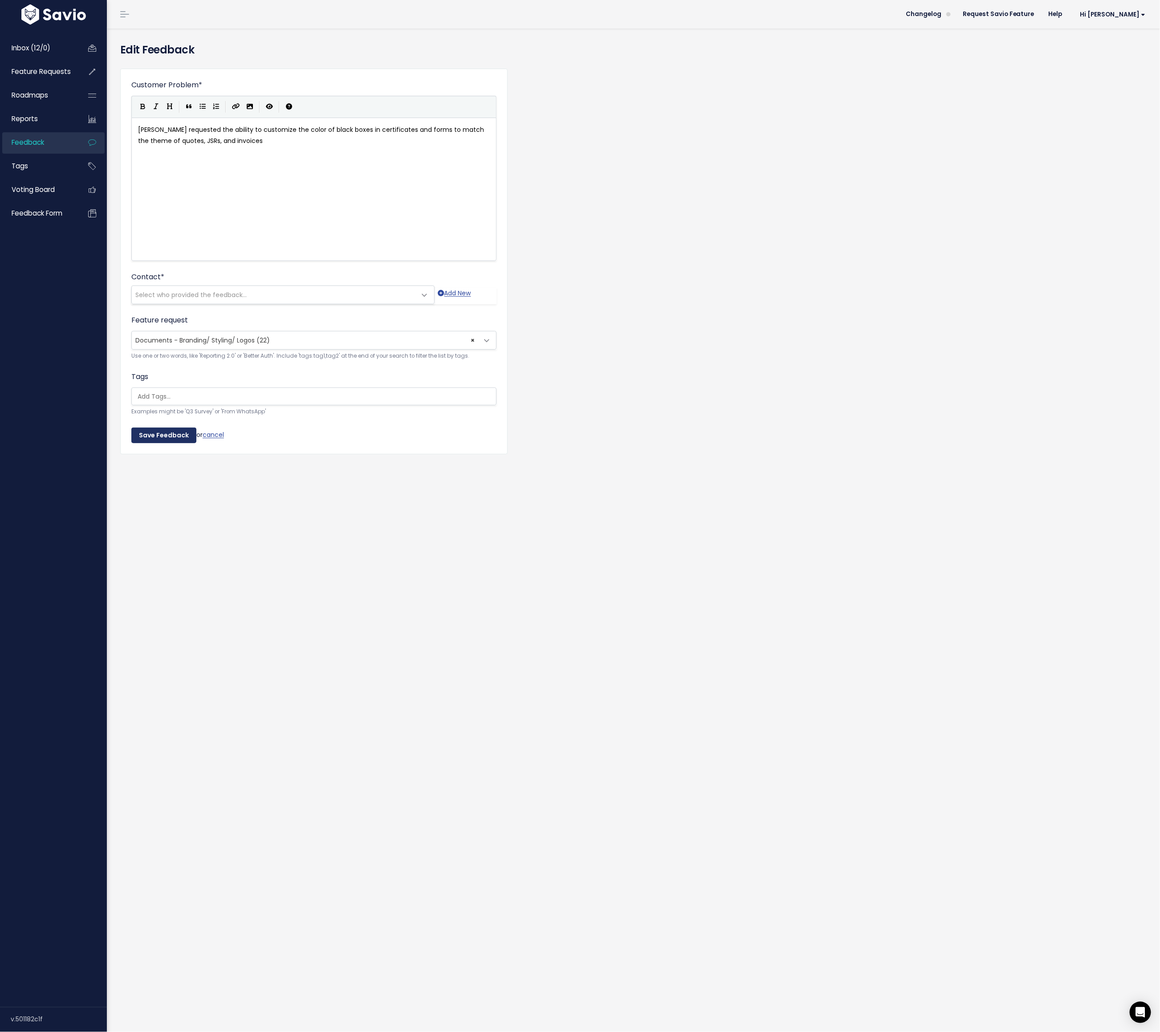
click at [163, 429] on input "Save Feedback" at bounding box center [163, 435] width 65 height 16
click at [362, 292] on span "Select who provided the feedback..." at bounding box center [274, 295] width 284 height 18
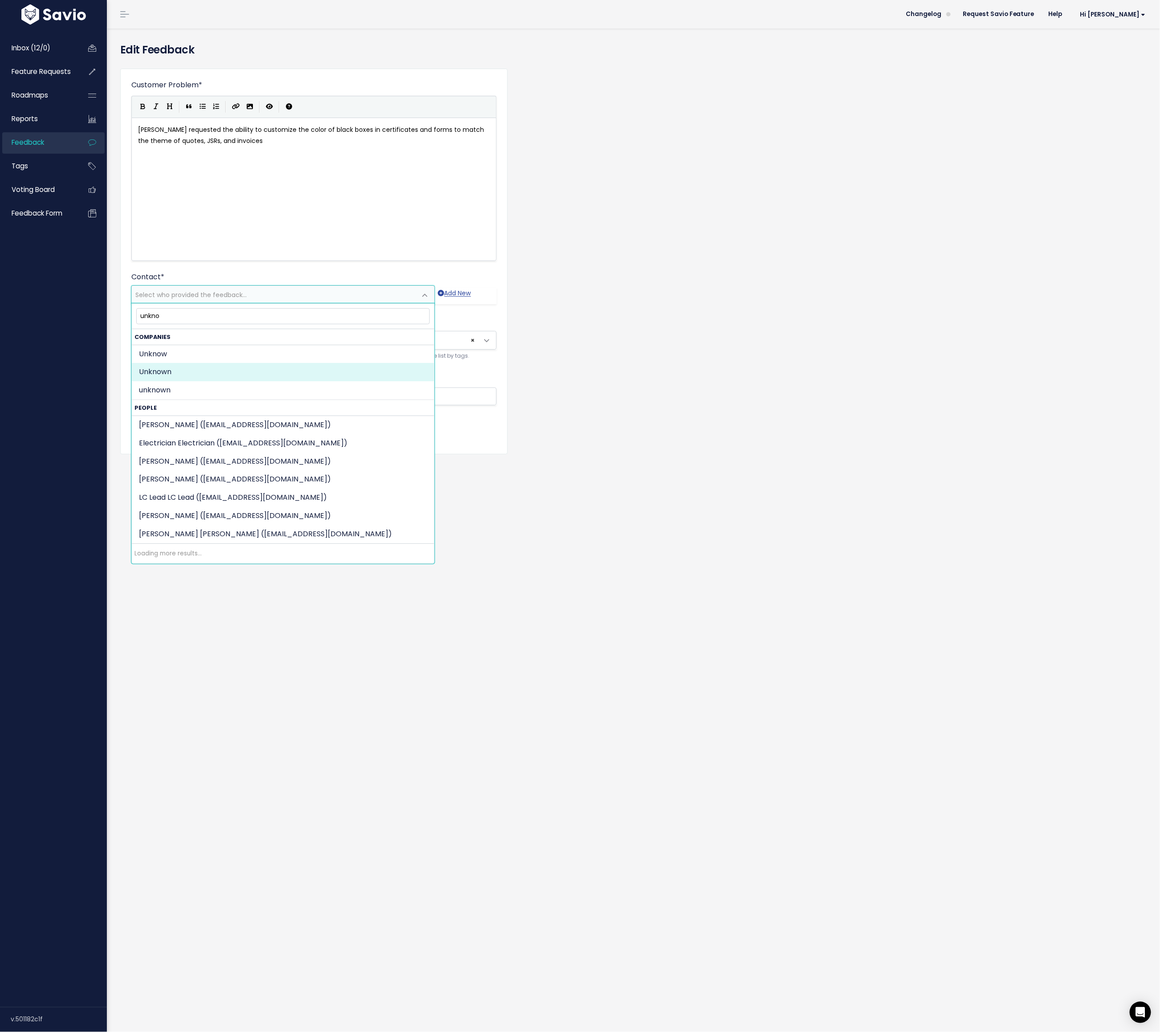
type input "unkno"
select select "COMPANY-19195484"
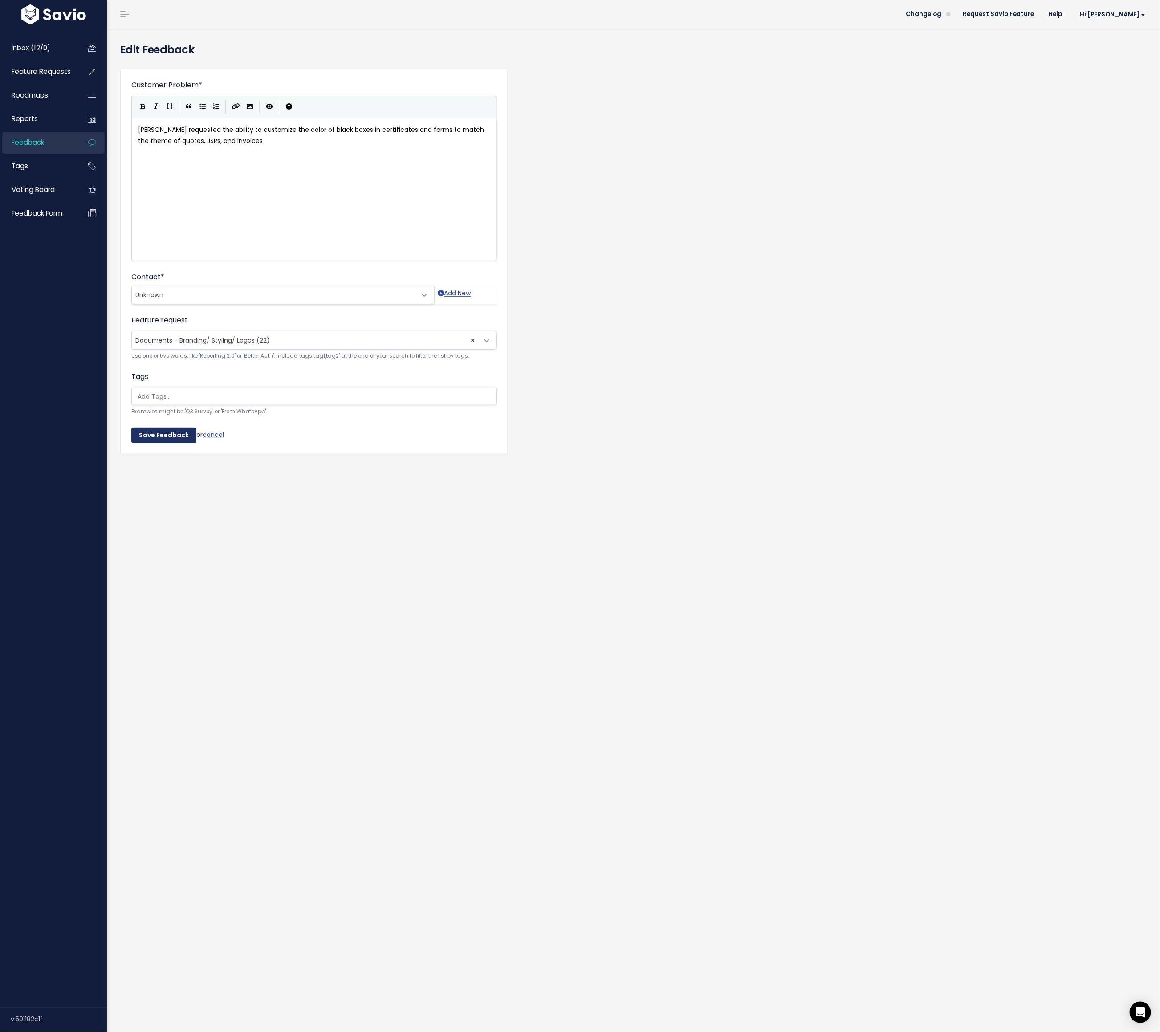
click at [154, 441] on input "Save Feedback" at bounding box center [163, 435] width 65 height 16
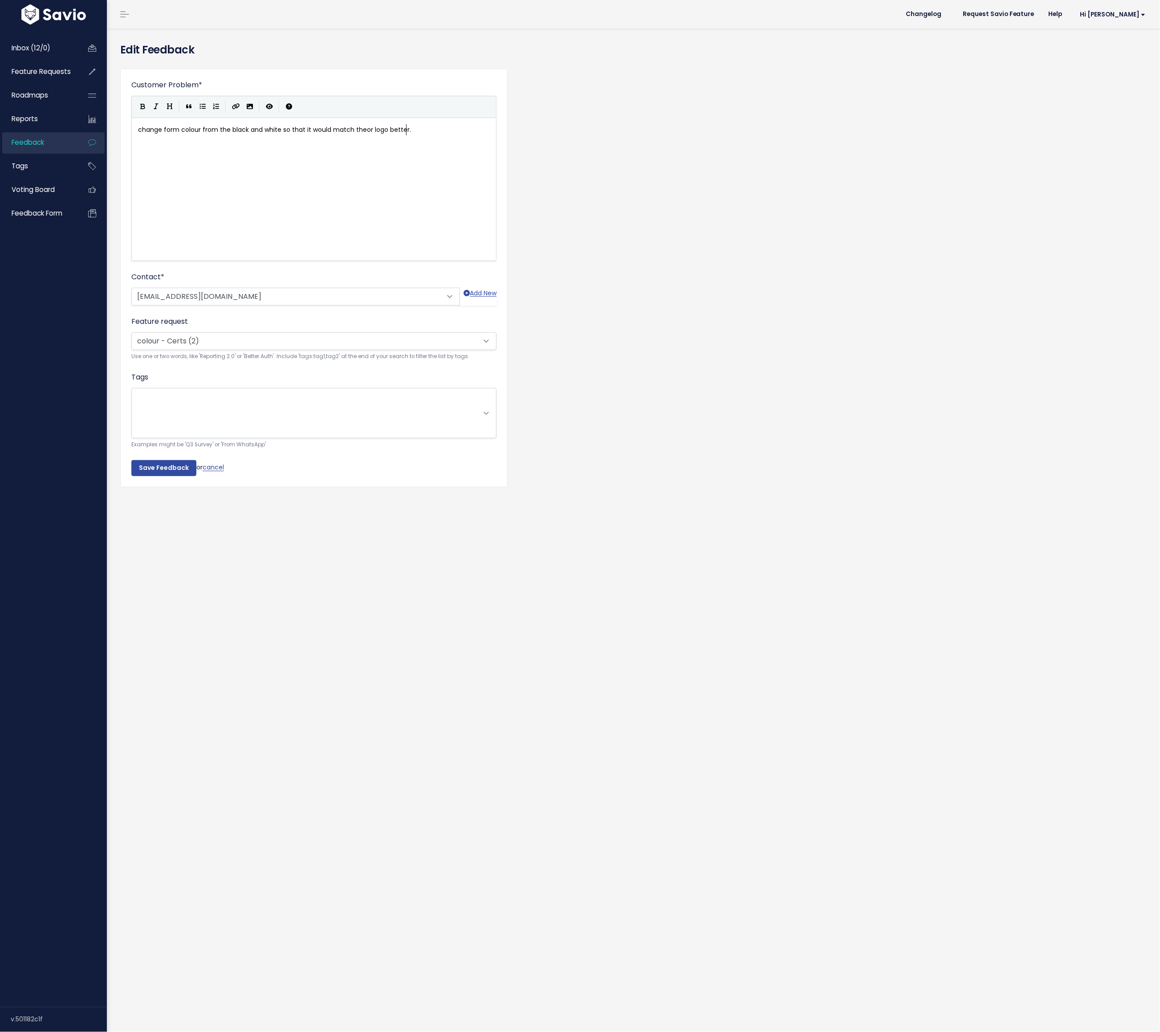
scroll to position [1, 0]
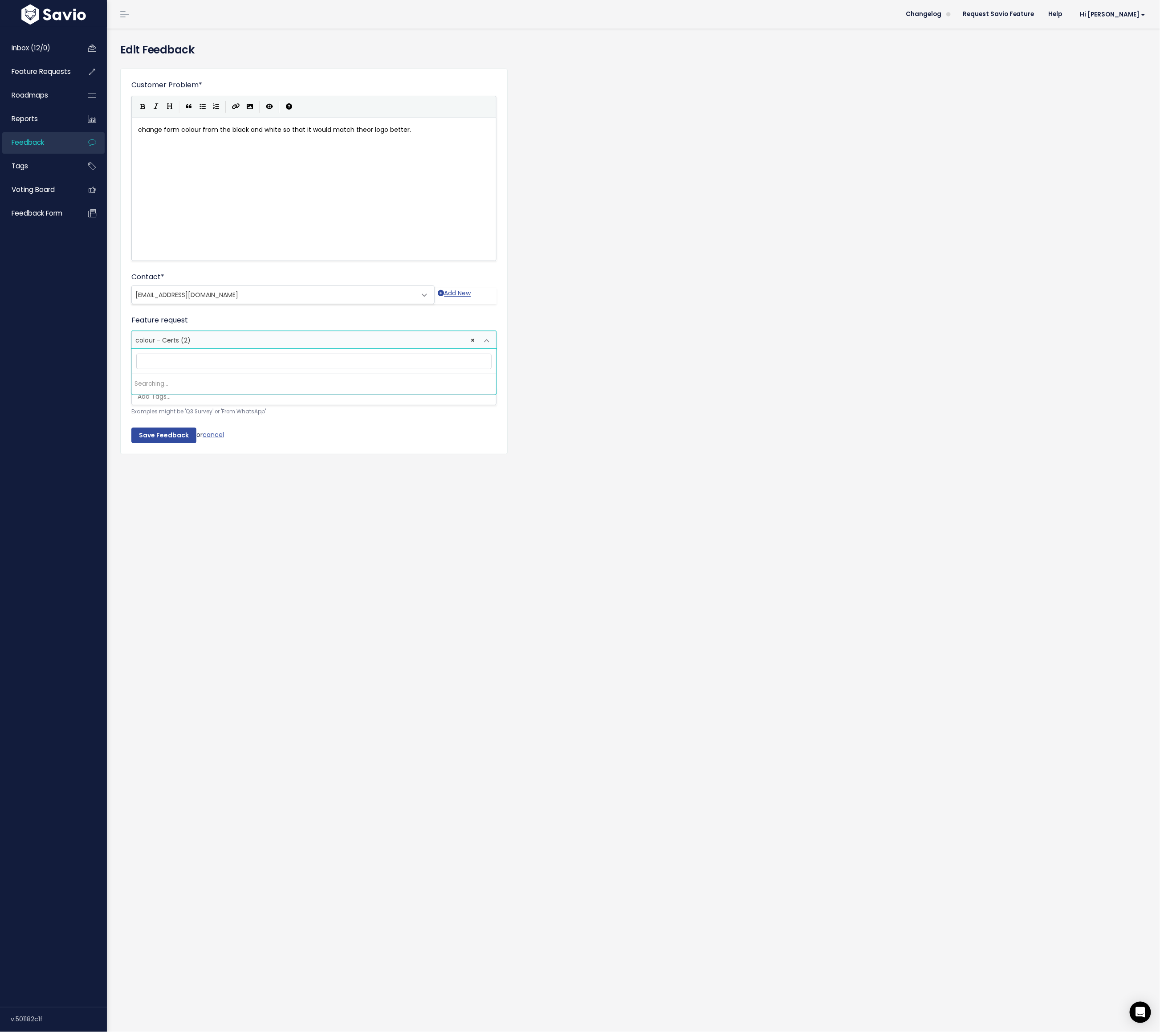
click at [185, 341] on span "colour - Certs (2)" at bounding box center [162, 340] width 55 height 9
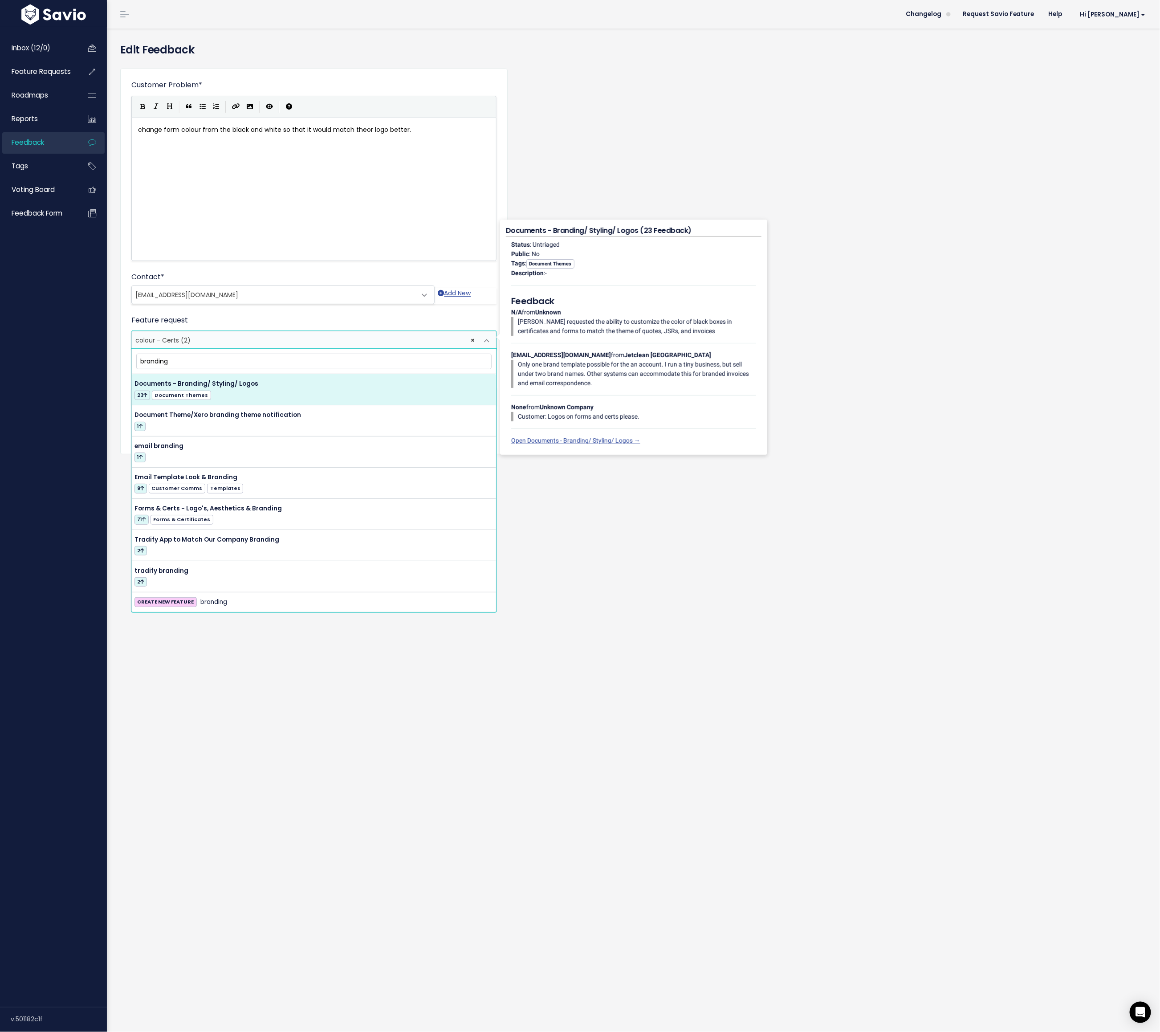
type input "branding"
select select "27053"
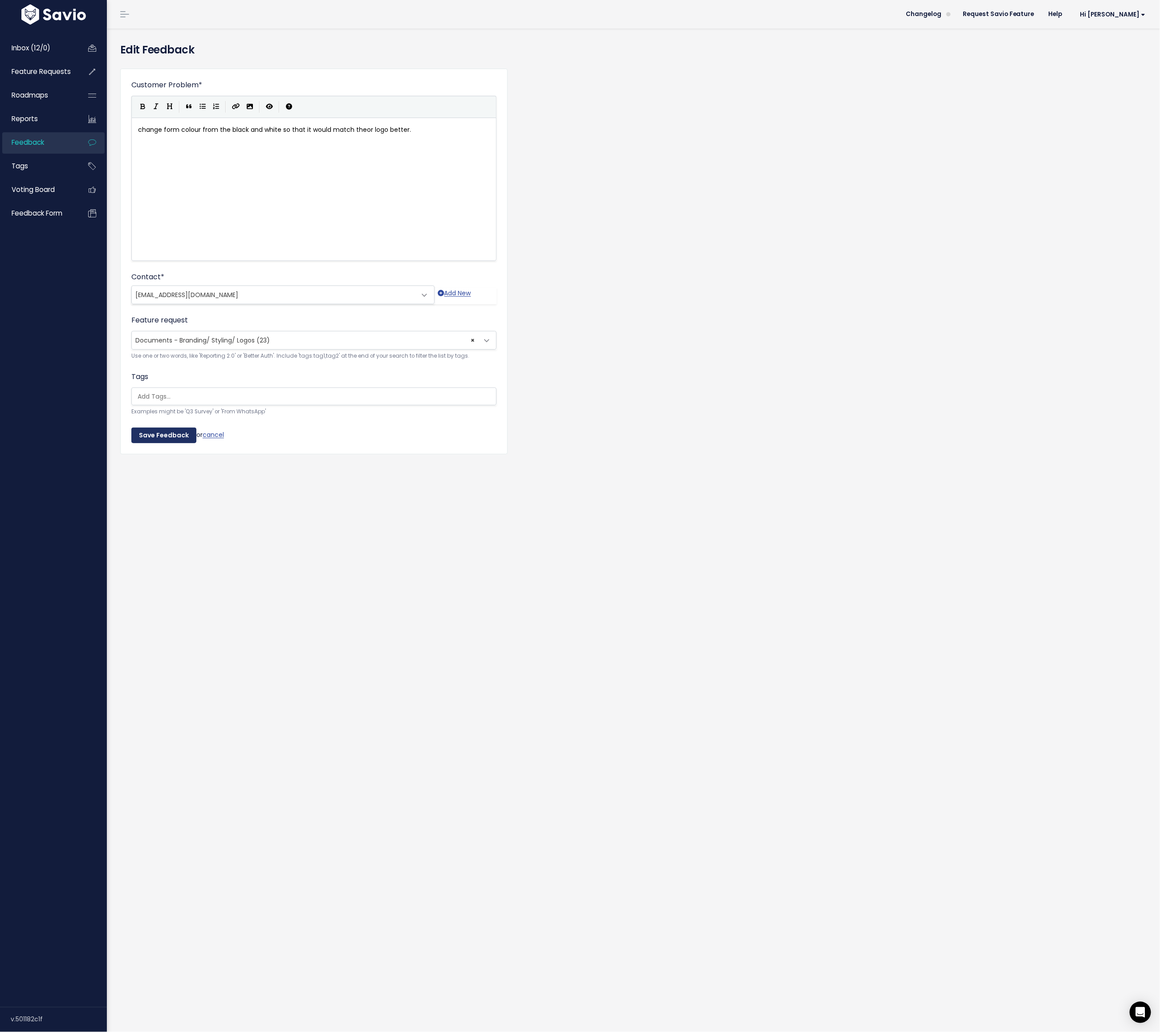
click at [164, 432] on input "Save Feedback" at bounding box center [163, 435] width 65 height 16
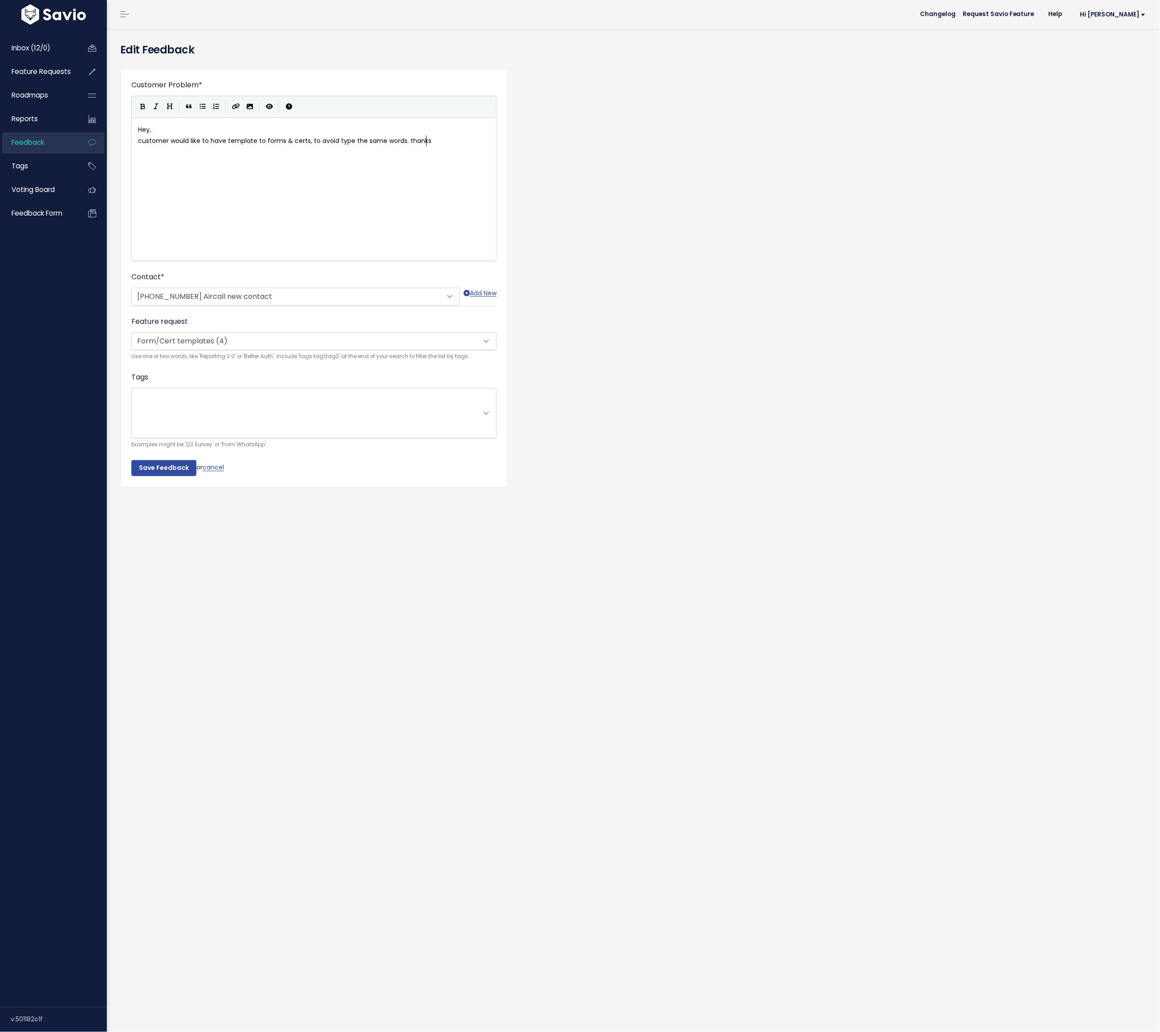
scroll to position [1, 0]
click at [193, 339] on span "Form/Cert templates (4)" at bounding box center [175, 340] width 80 height 9
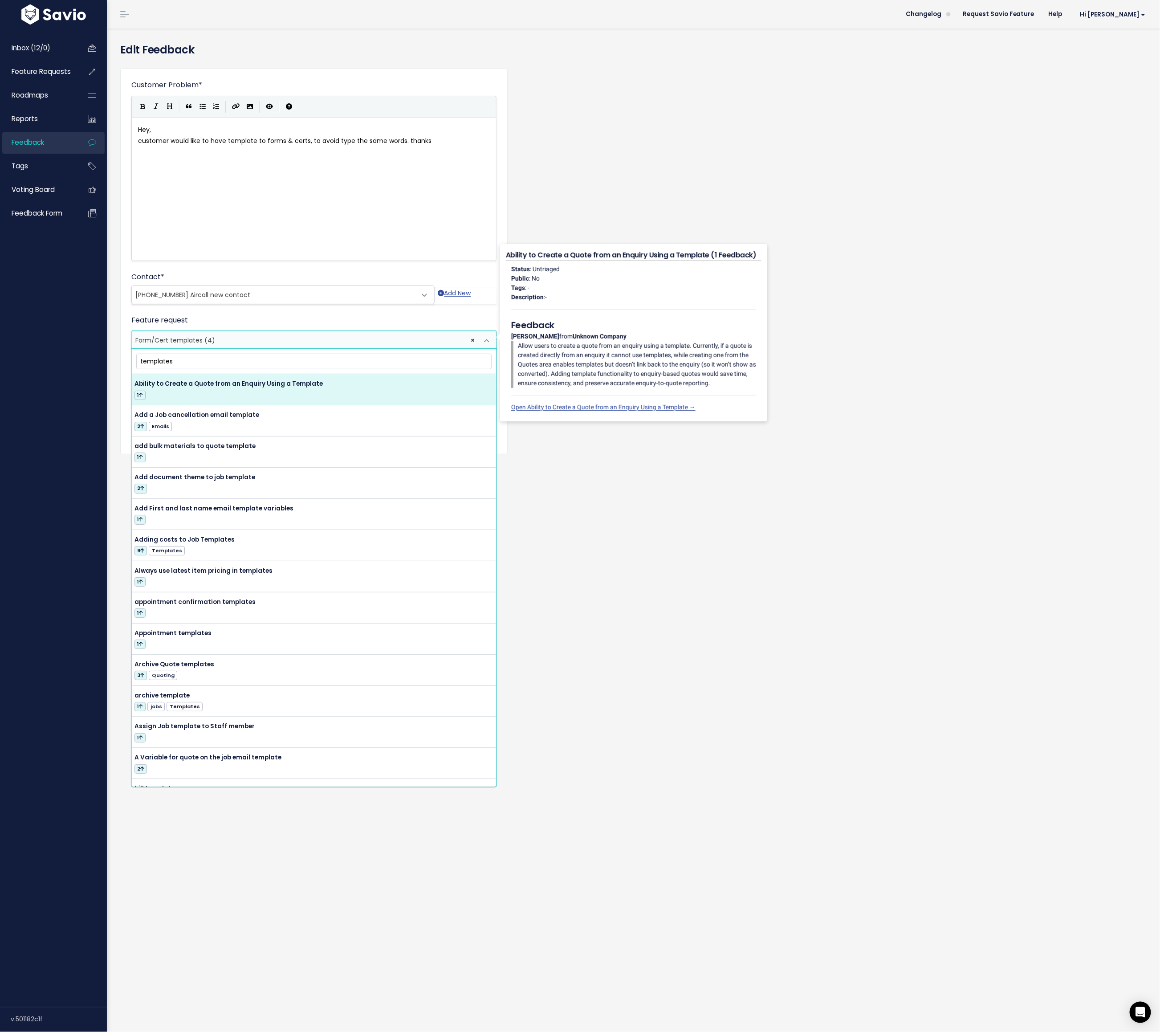
click at [211, 363] on input "templates" at bounding box center [314, 361] width 356 height 16
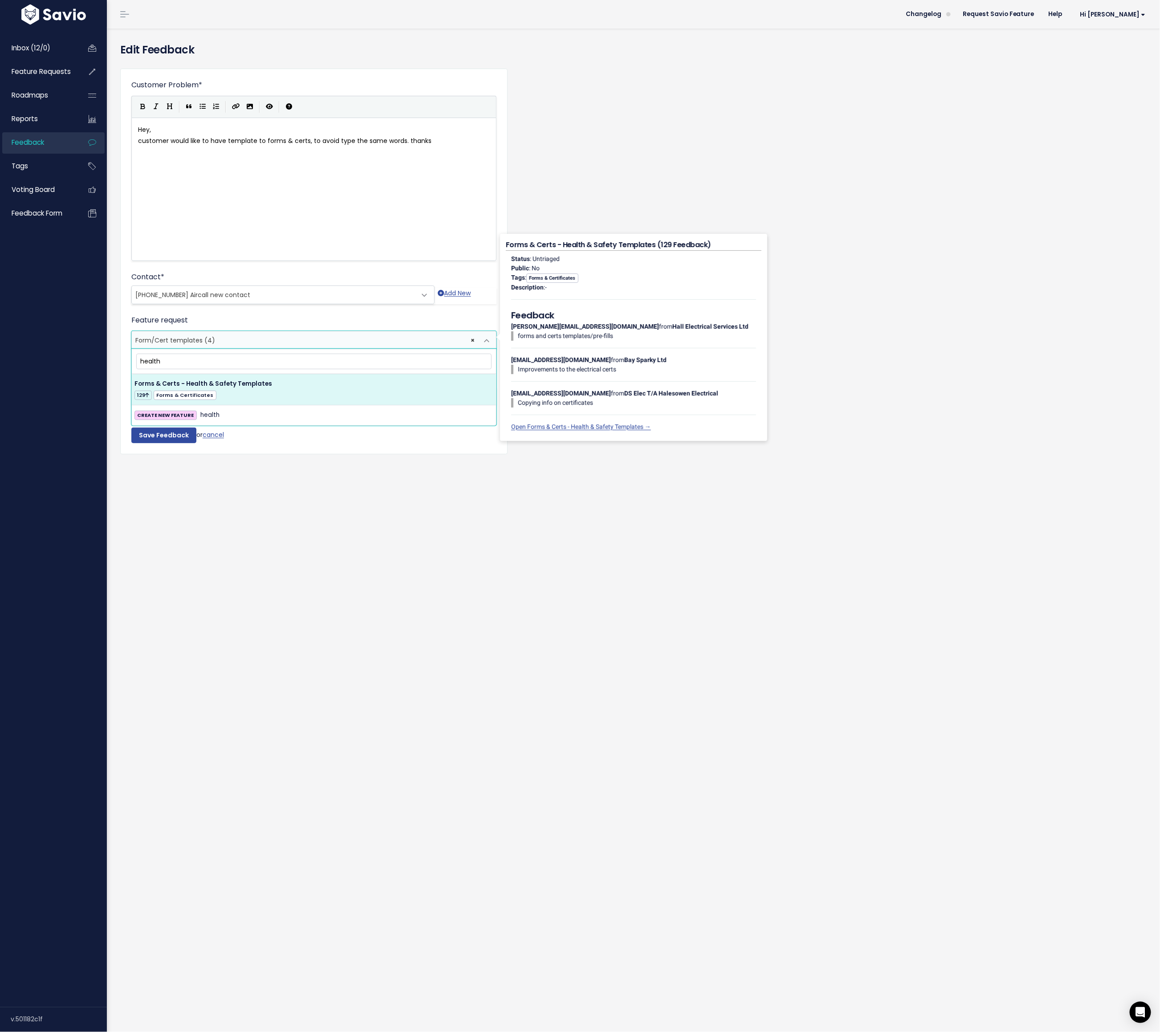
type input "health"
select select "37579"
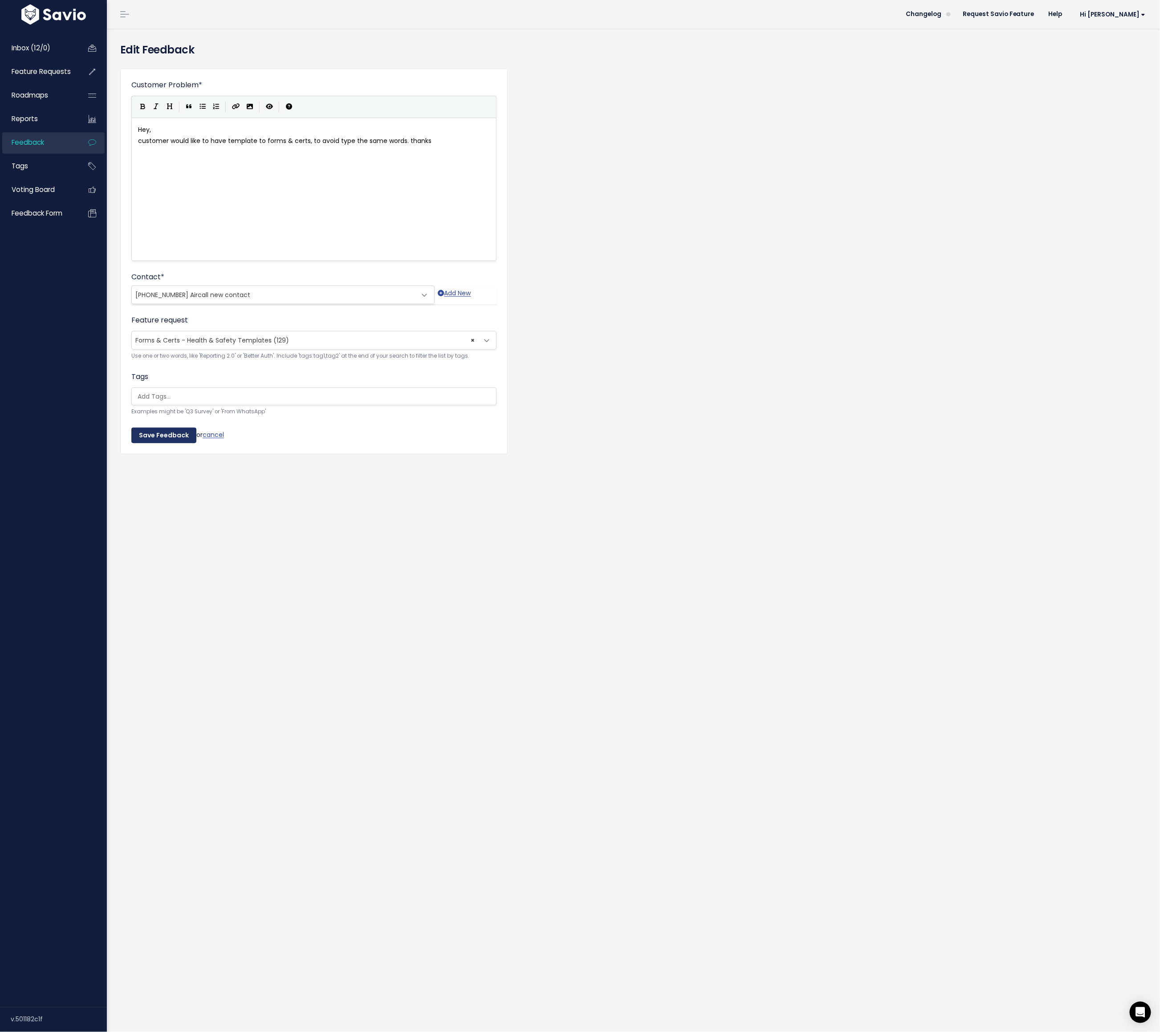
click at [163, 434] on input "Save Feedback" at bounding box center [163, 435] width 65 height 16
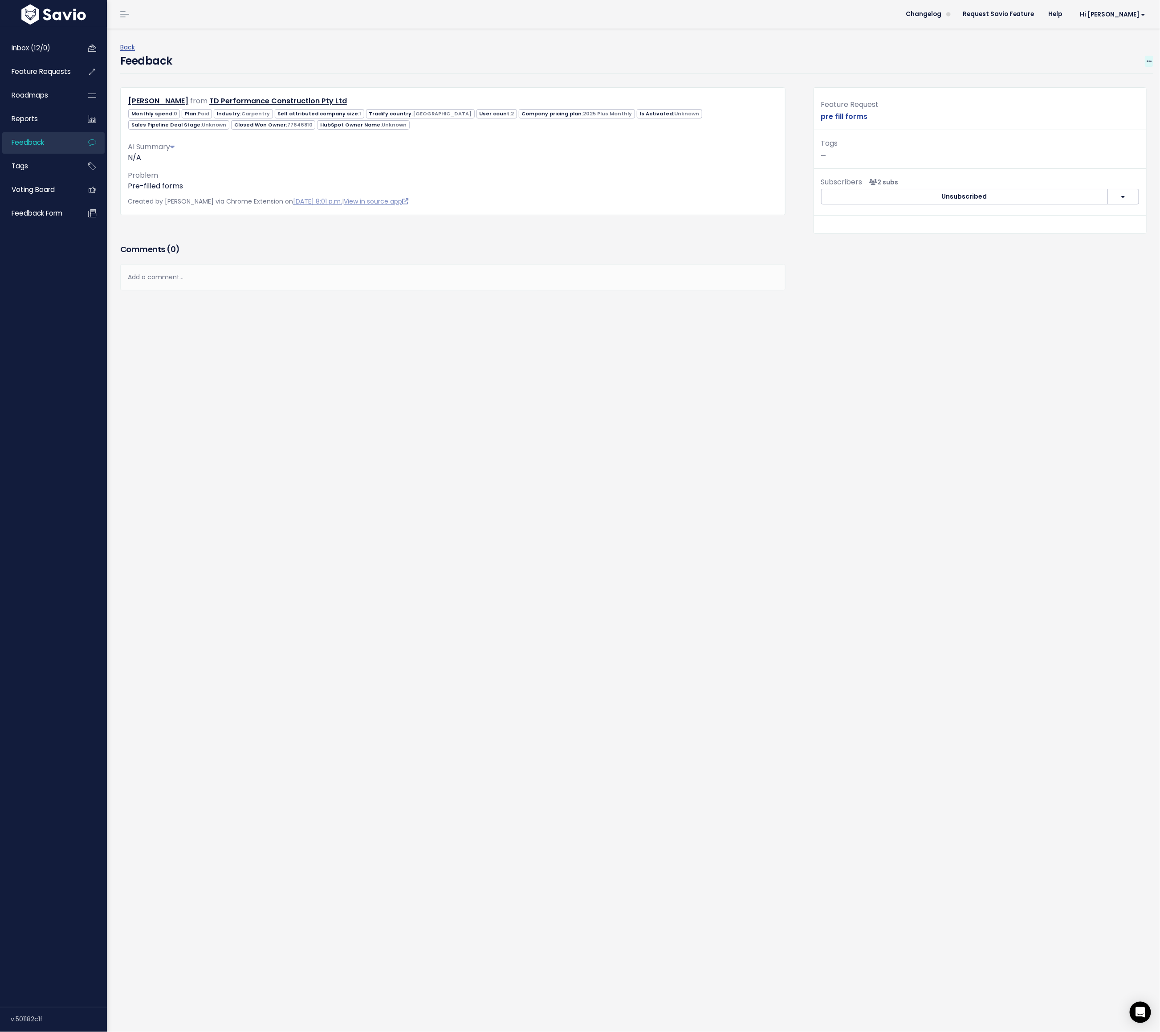
click at [773, 61] on icon at bounding box center [1148, 62] width 5 height 6
click at [773, 83] on link "Edit" at bounding box center [1113, 85] width 64 height 17
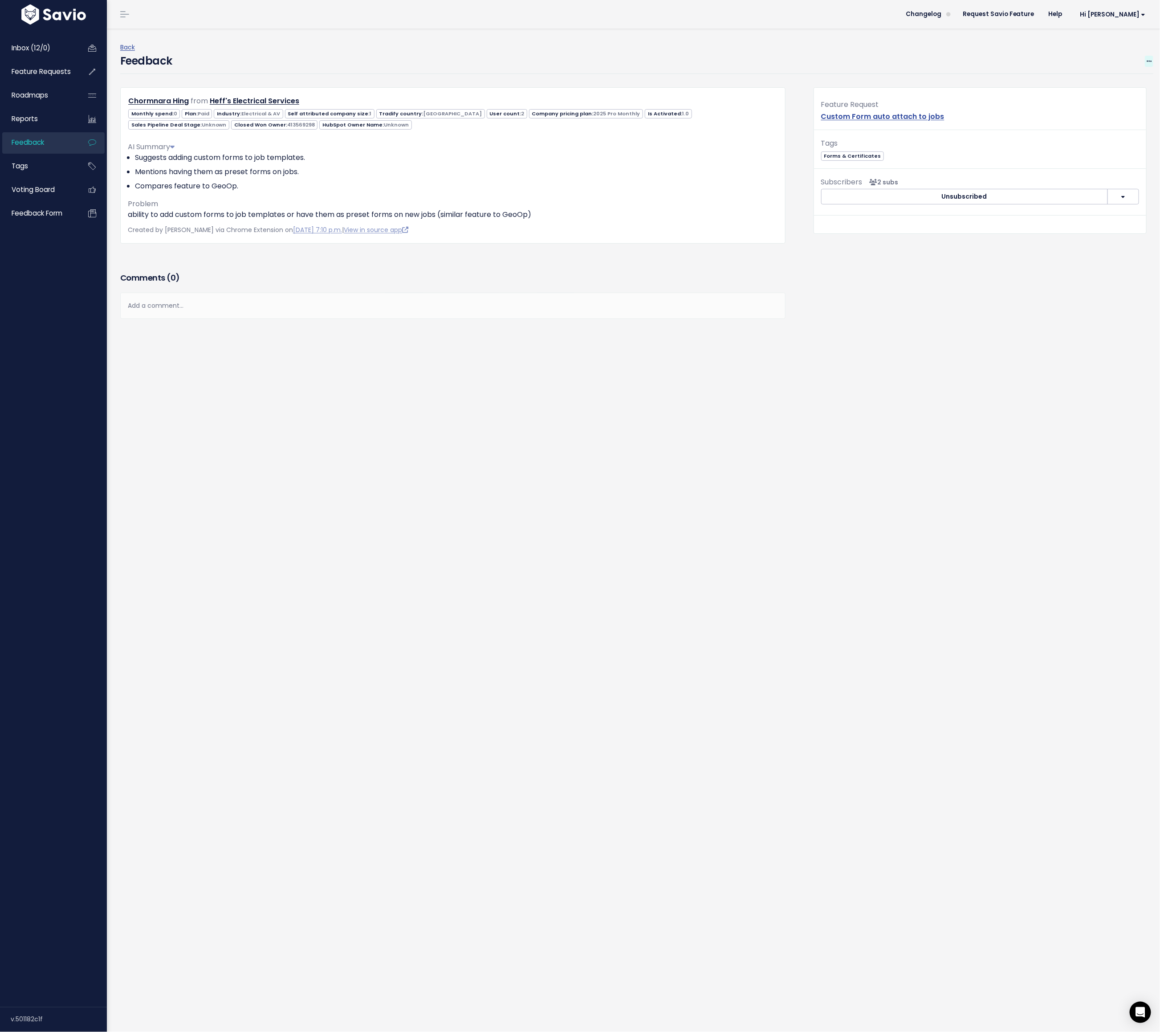
click at [773, 63] on icon at bounding box center [1148, 62] width 5 height 6
click at [773, 79] on link "Edit" at bounding box center [1113, 85] width 64 height 17
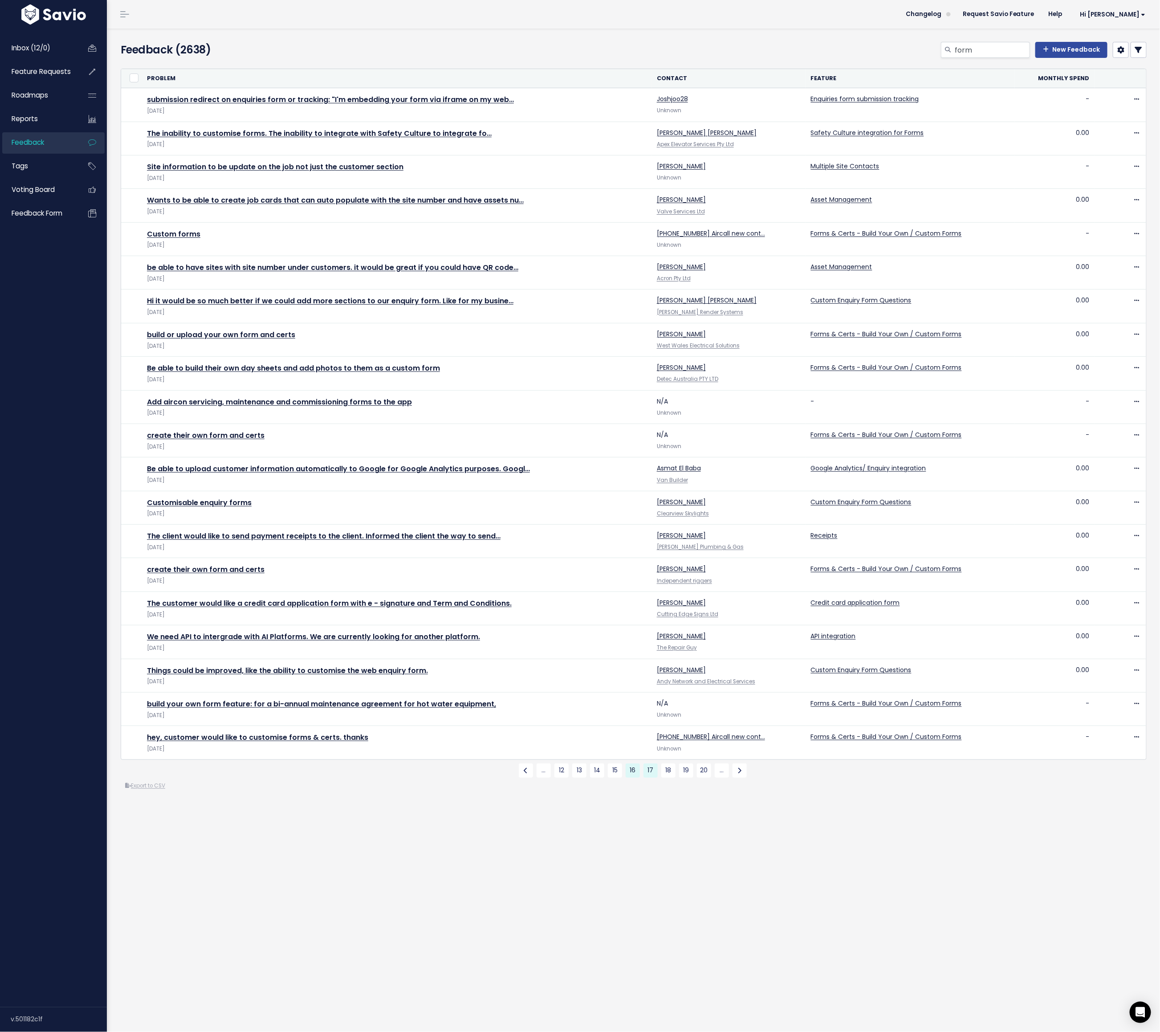
click at [647, 766] on link "17" at bounding box center [650, 770] width 14 height 14
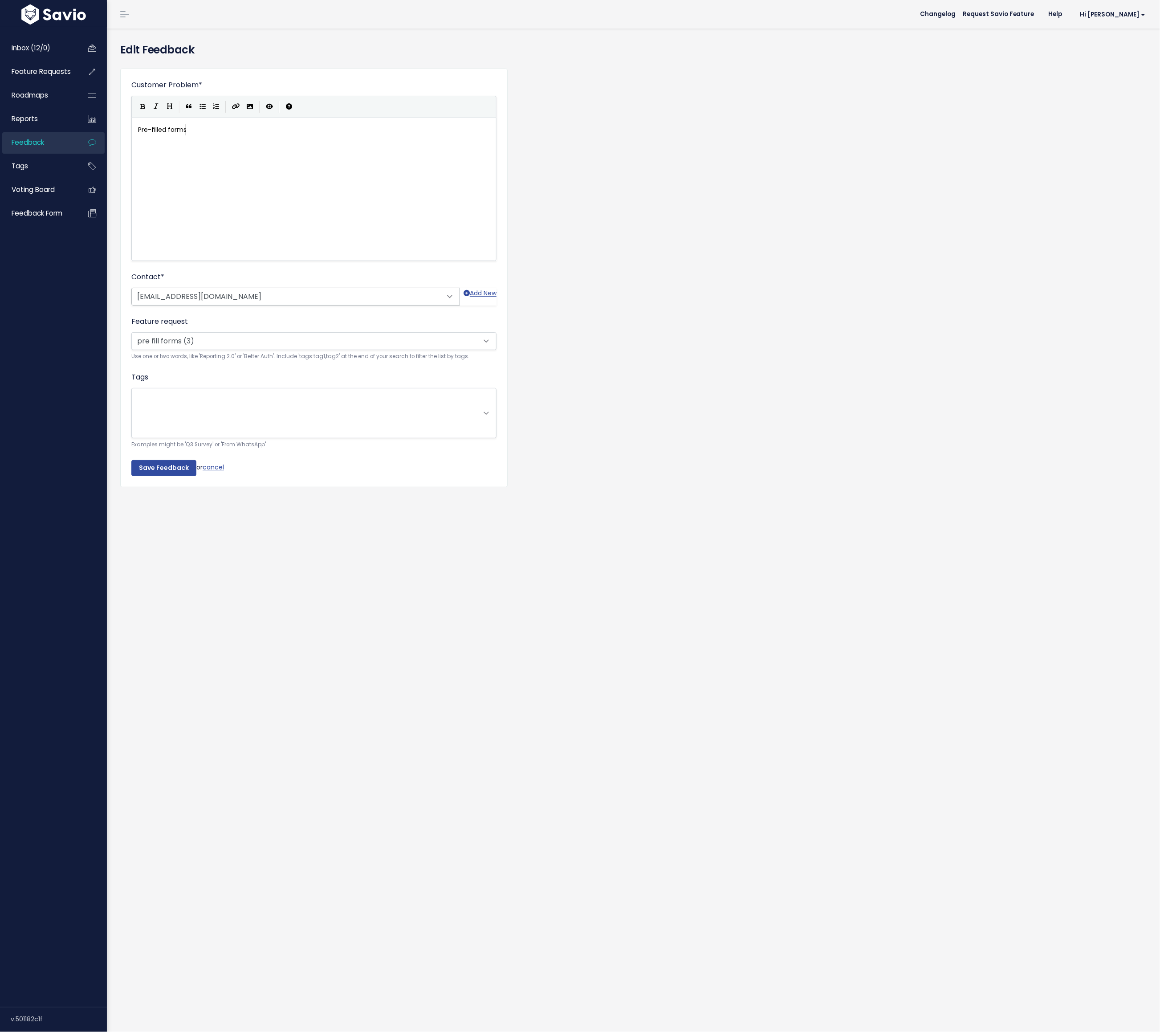
scroll to position [1, 0]
click at [169, 337] on span "pre fill forms (3)" at bounding box center [160, 340] width 51 height 9
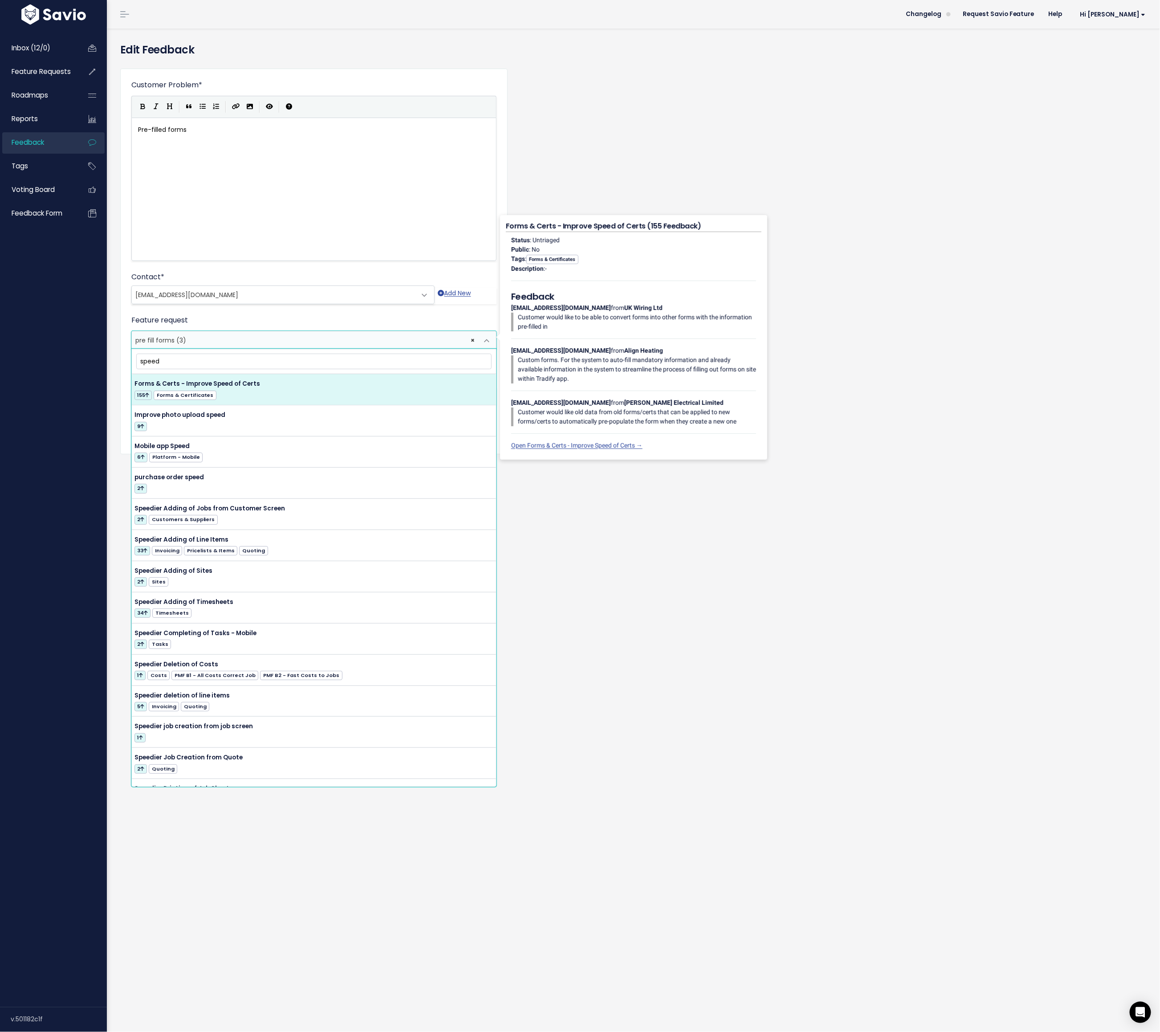
type input "speed"
select select "44270"
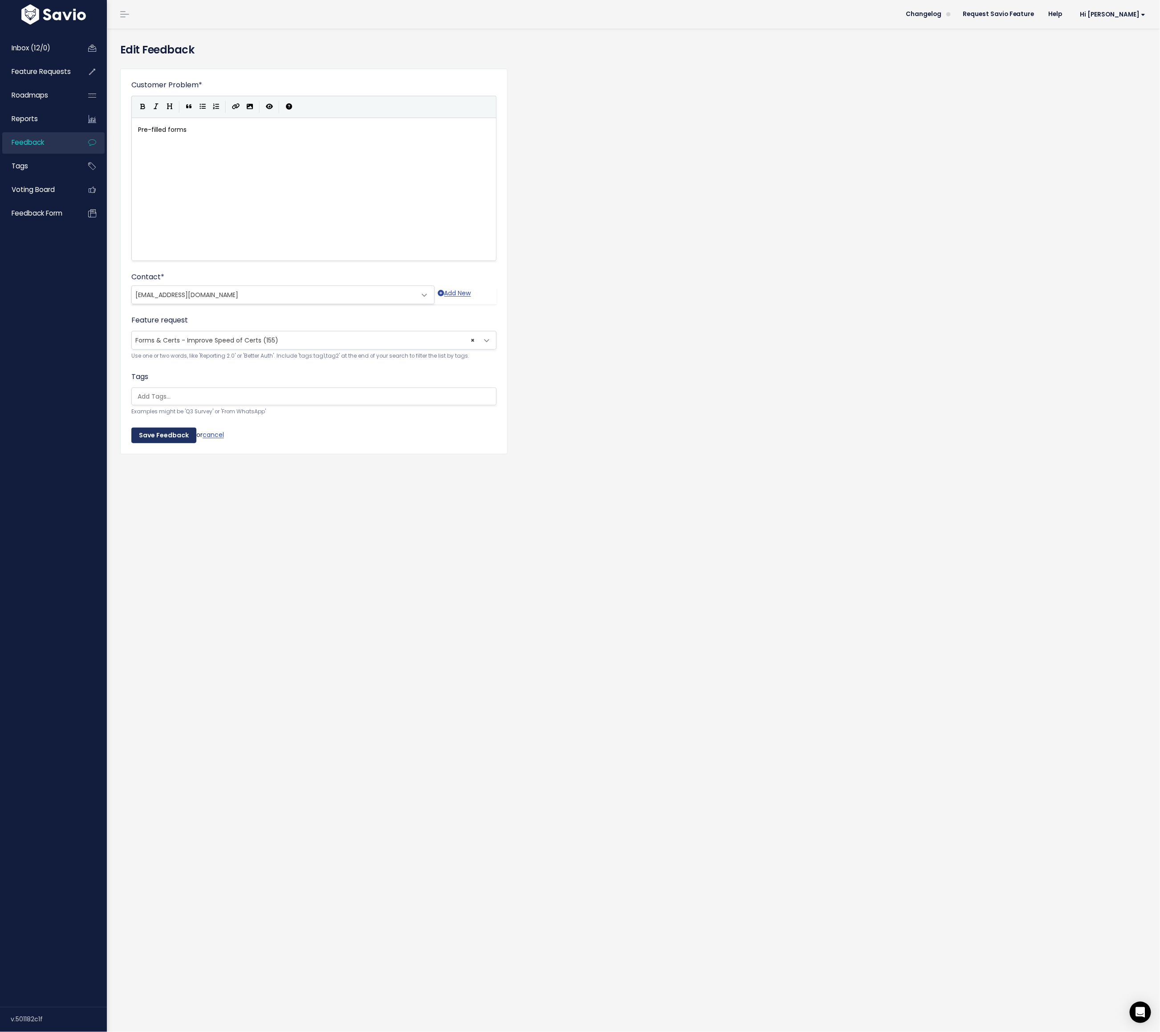
click at [162, 432] on input "Save Feedback" at bounding box center [163, 435] width 65 height 16
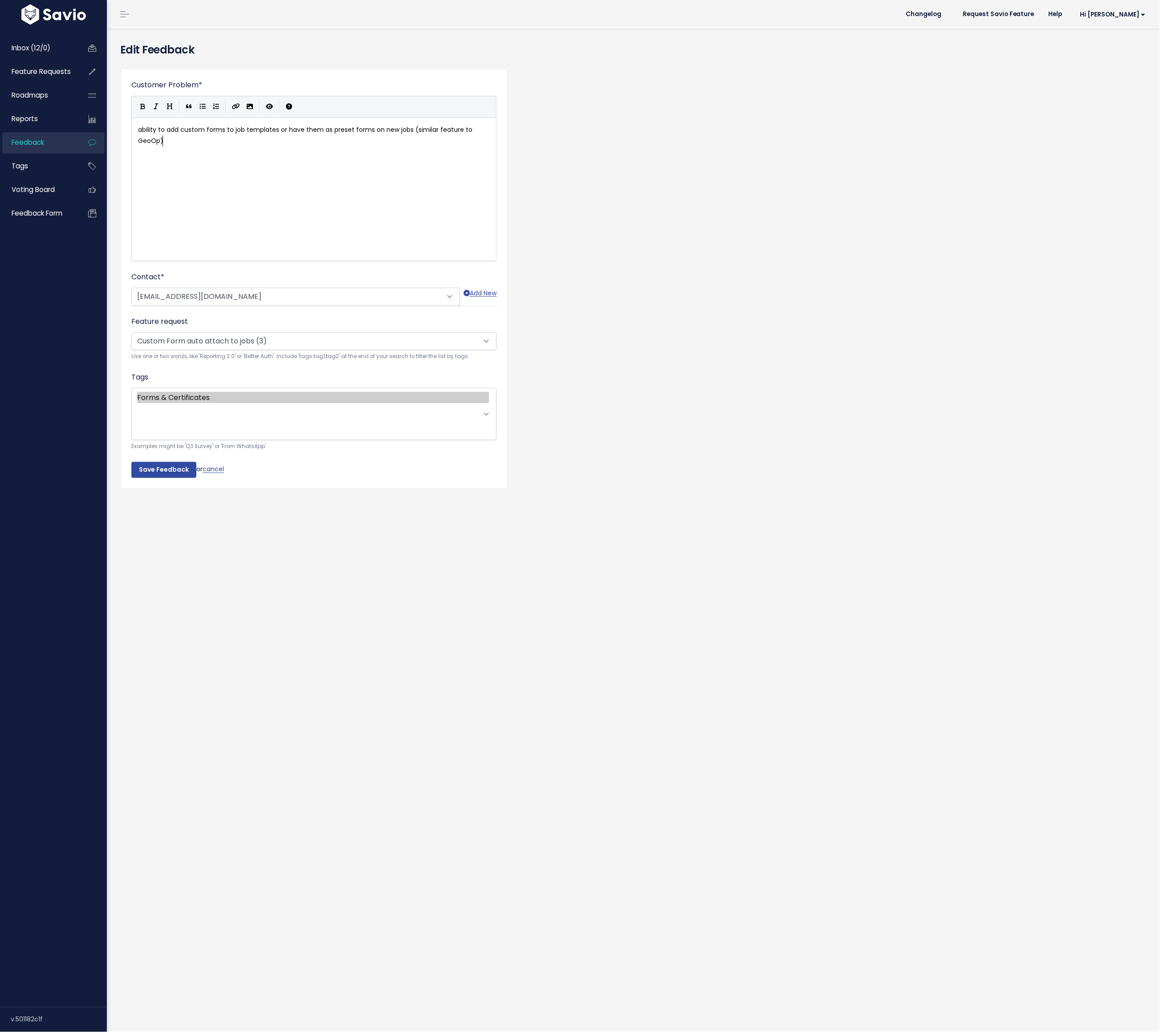
scroll to position [1, 0]
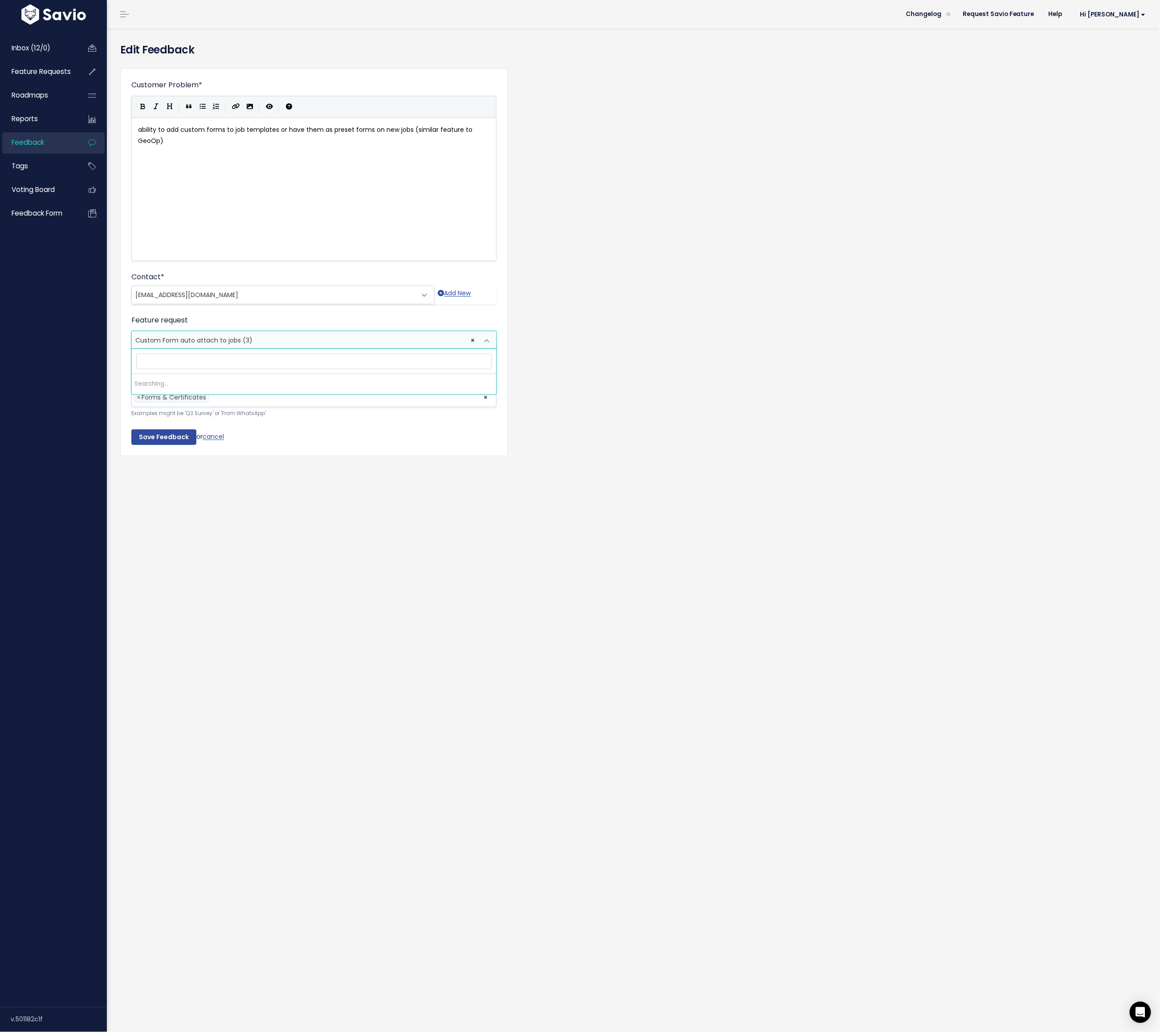
click at [231, 337] on span "Custom Form auto attach to jobs (3)" at bounding box center [193, 340] width 117 height 9
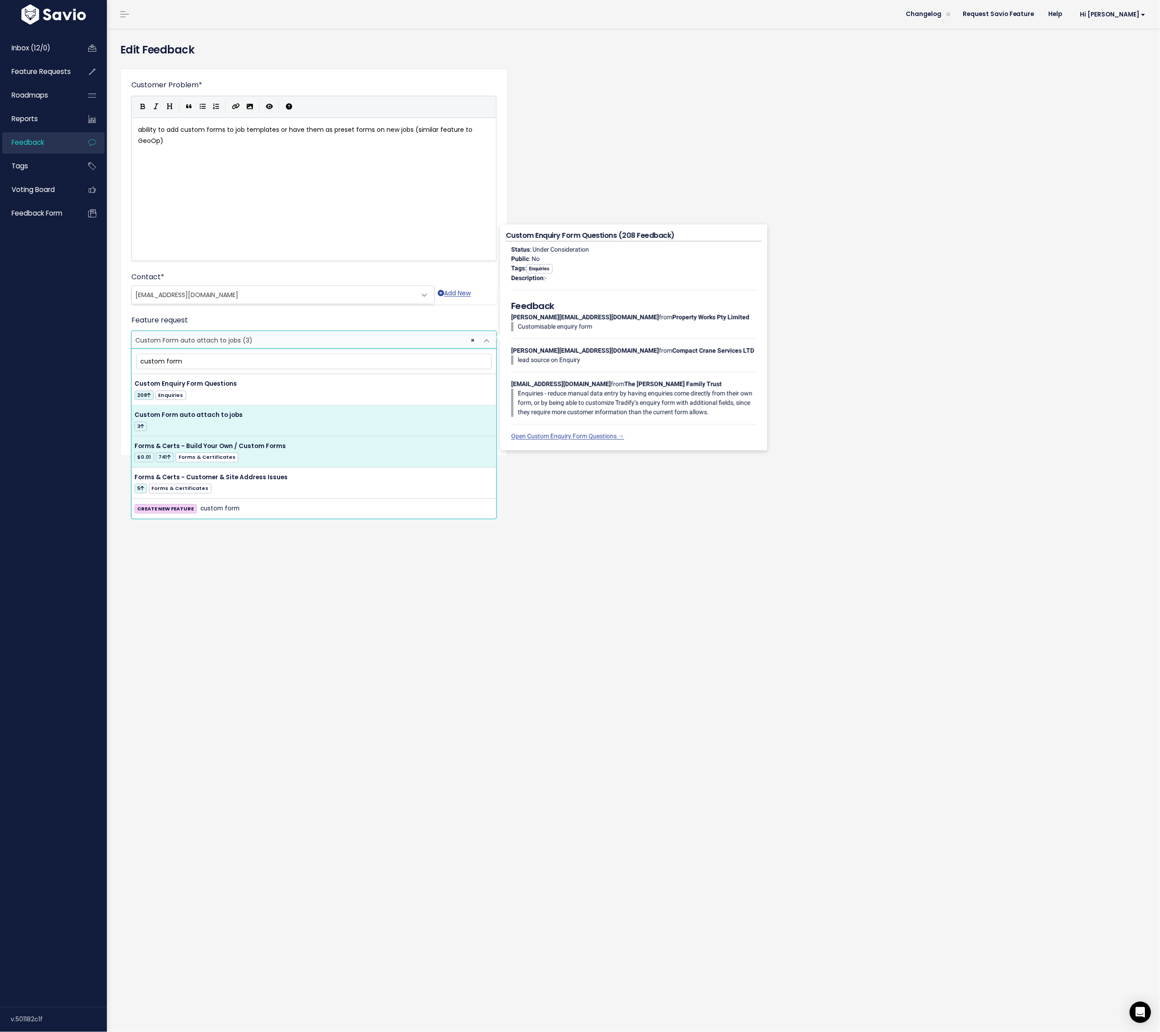
type input "custom form"
select select "37578"
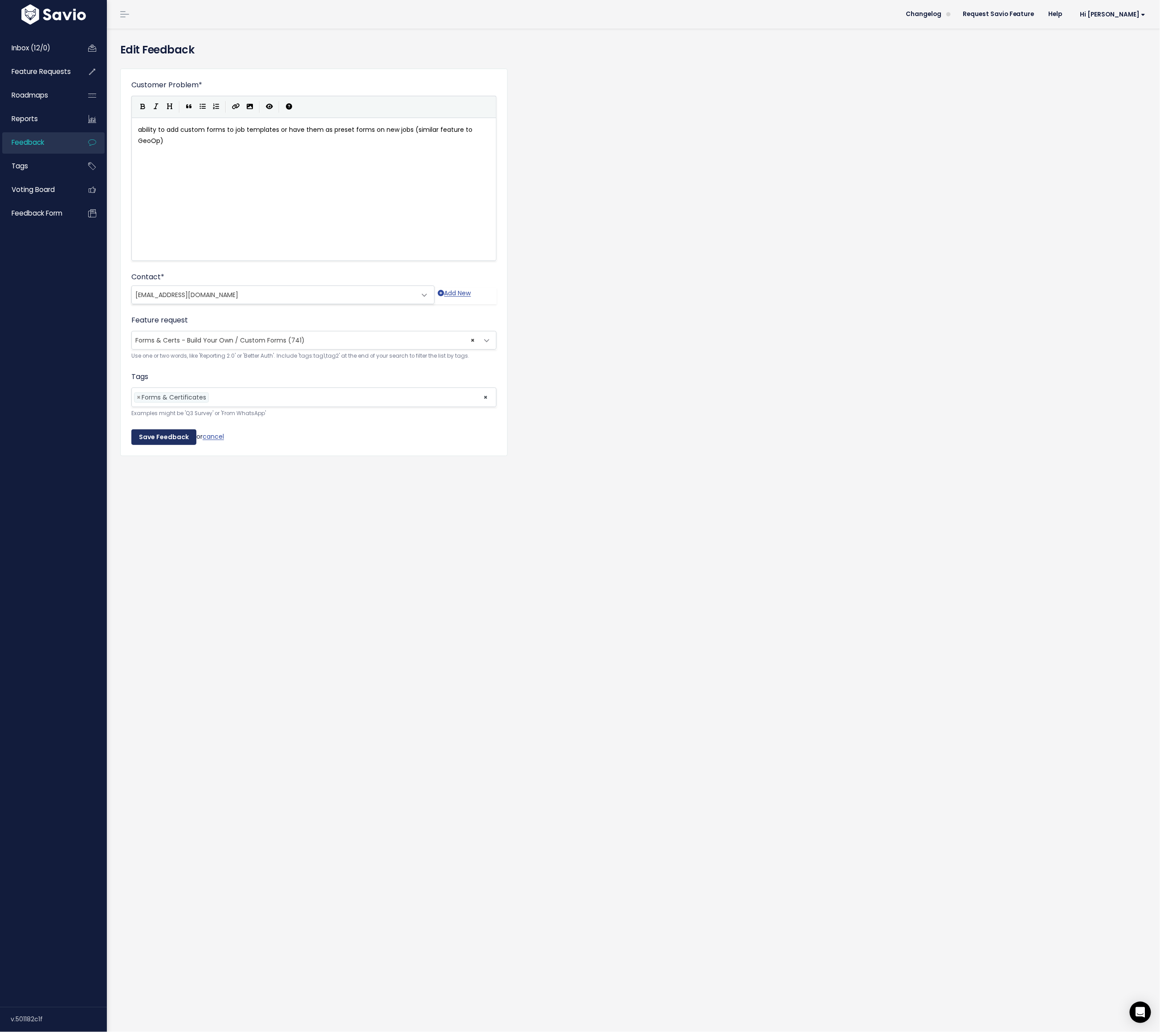
click at [170, 435] on input "Save Feedback" at bounding box center [163, 437] width 65 height 16
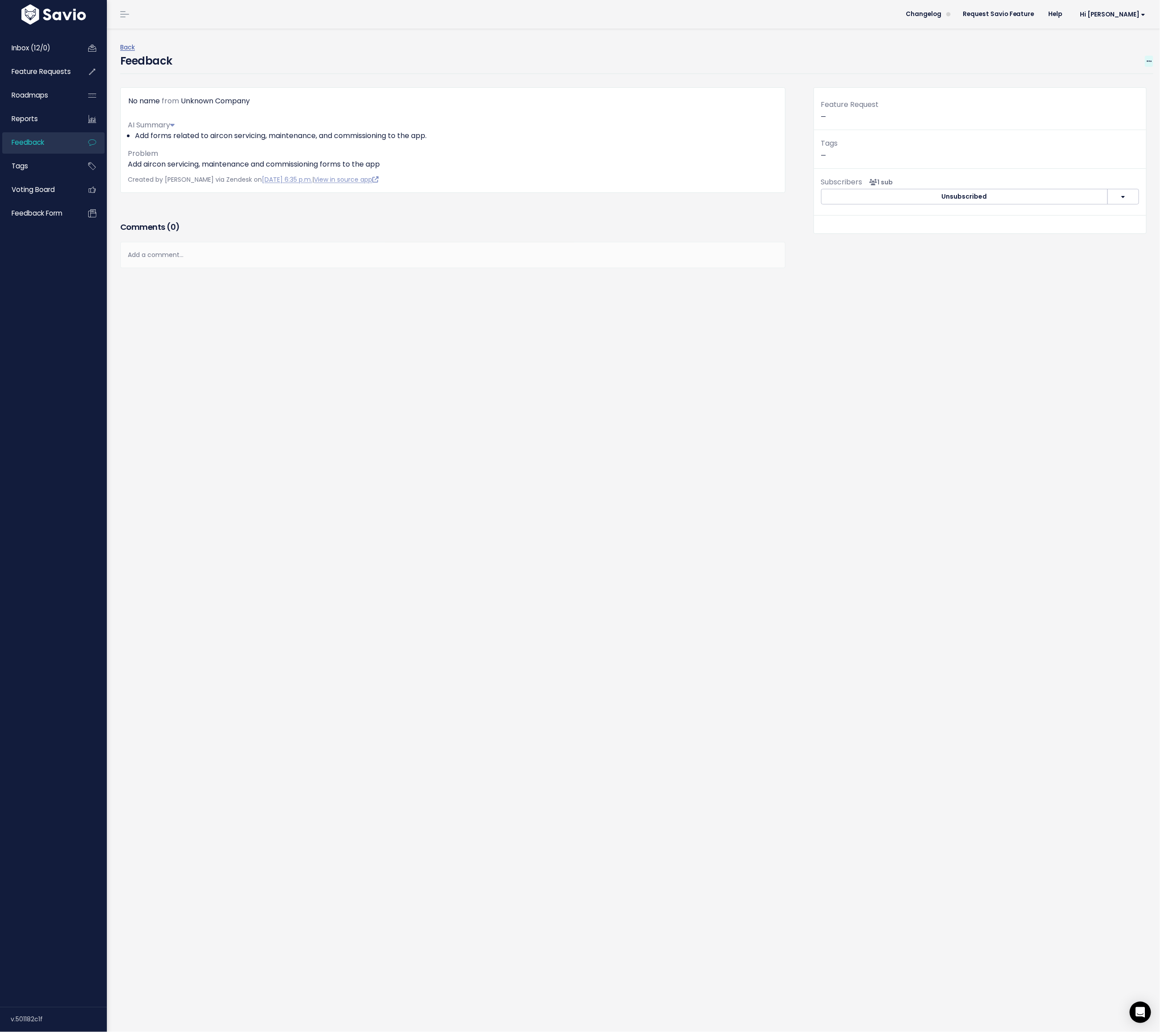
click at [773, 59] on icon at bounding box center [1148, 62] width 5 height 6
click at [773, 85] on link "Edit" at bounding box center [1113, 85] width 64 height 17
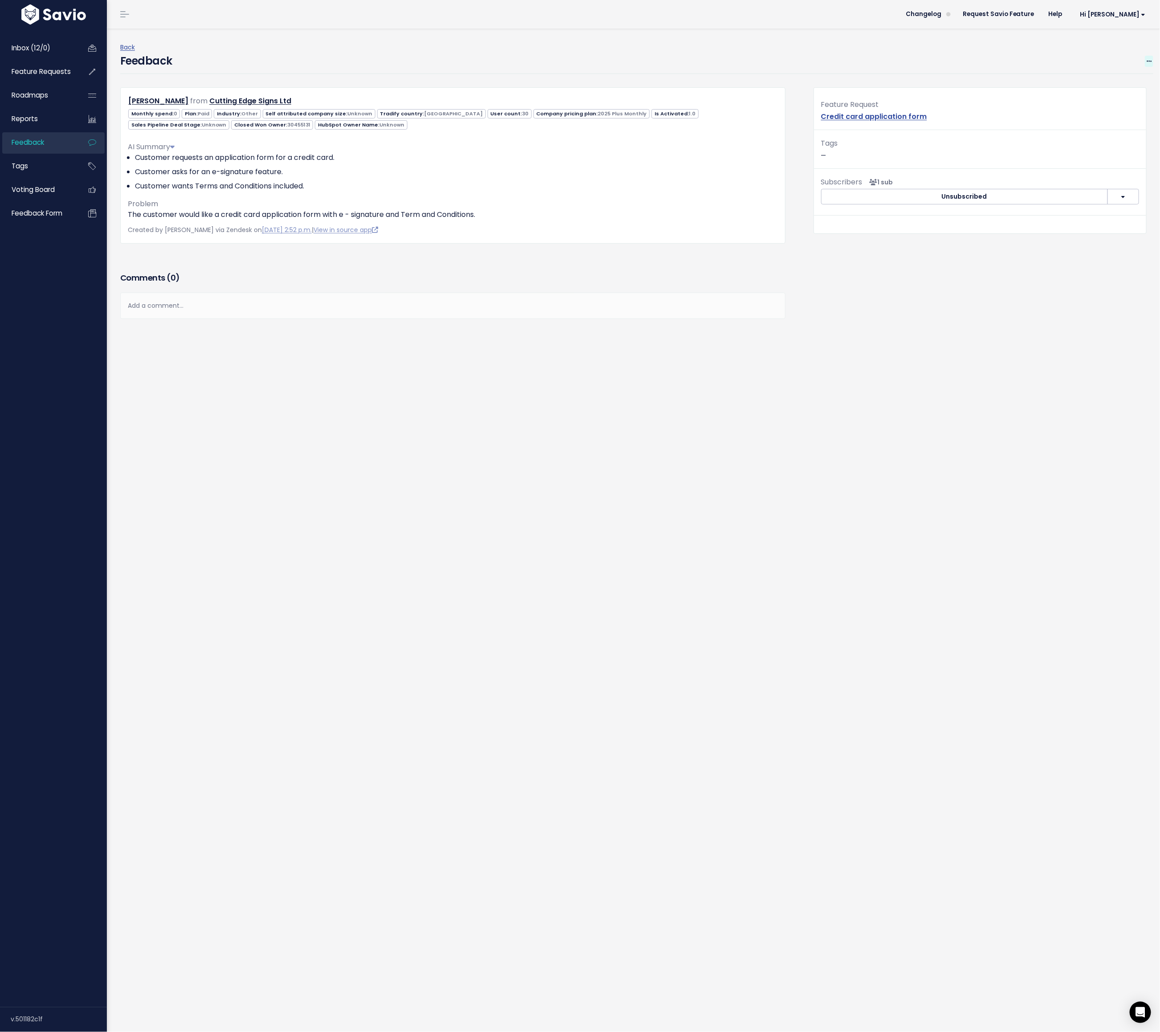
click at [773, 63] on icon at bounding box center [1148, 62] width 5 height 6
click at [773, 81] on link "Edit" at bounding box center [1113, 85] width 64 height 17
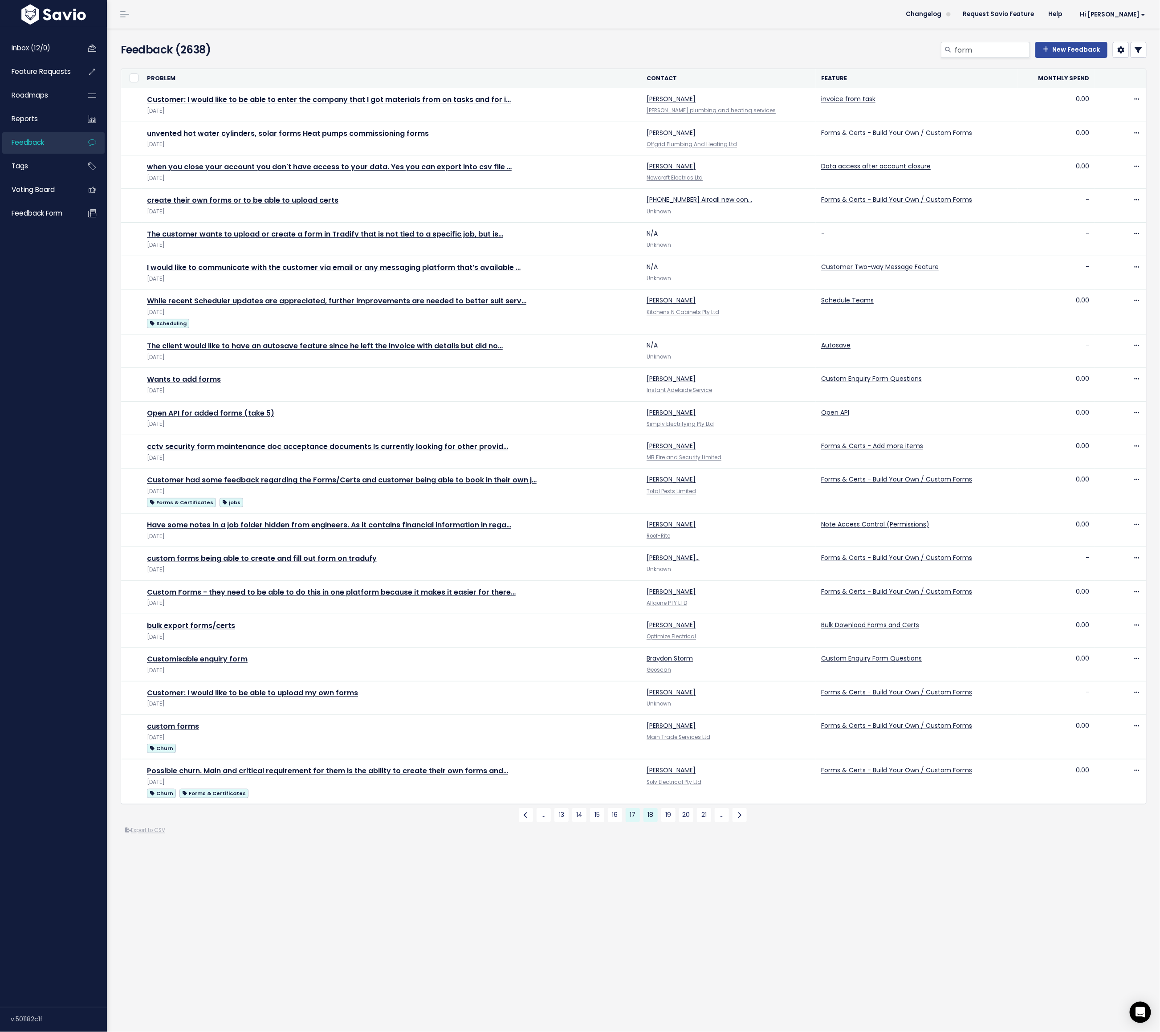
click at [650, 811] on link "18" at bounding box center [650, 815] width 14 height 14
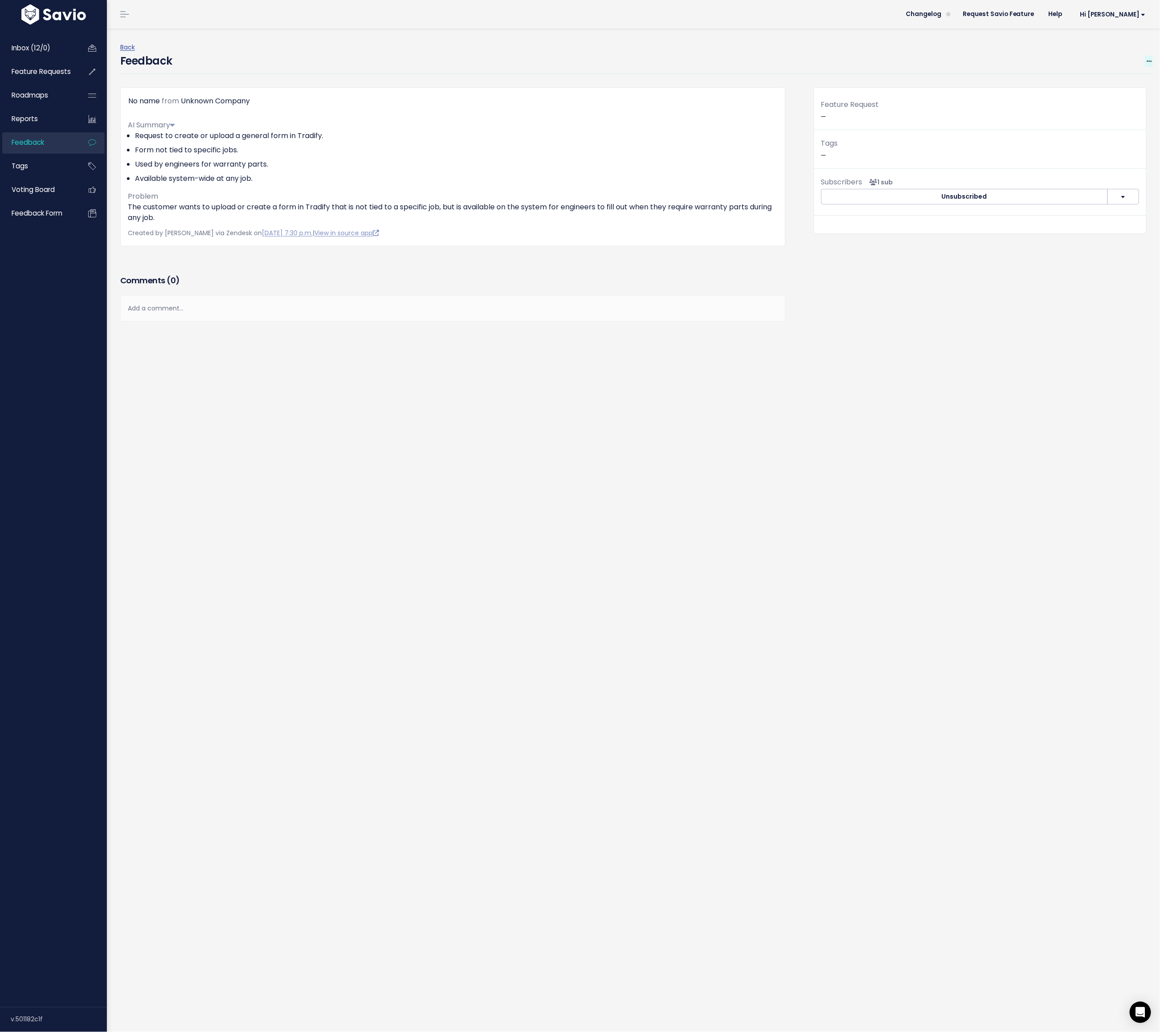
click at [773, 61] on icon at bounding box center [1148, 62] width 5 height 6
click at [773, 85] on link "Edit" at bounding box center [1113, 85] width 64 height 17
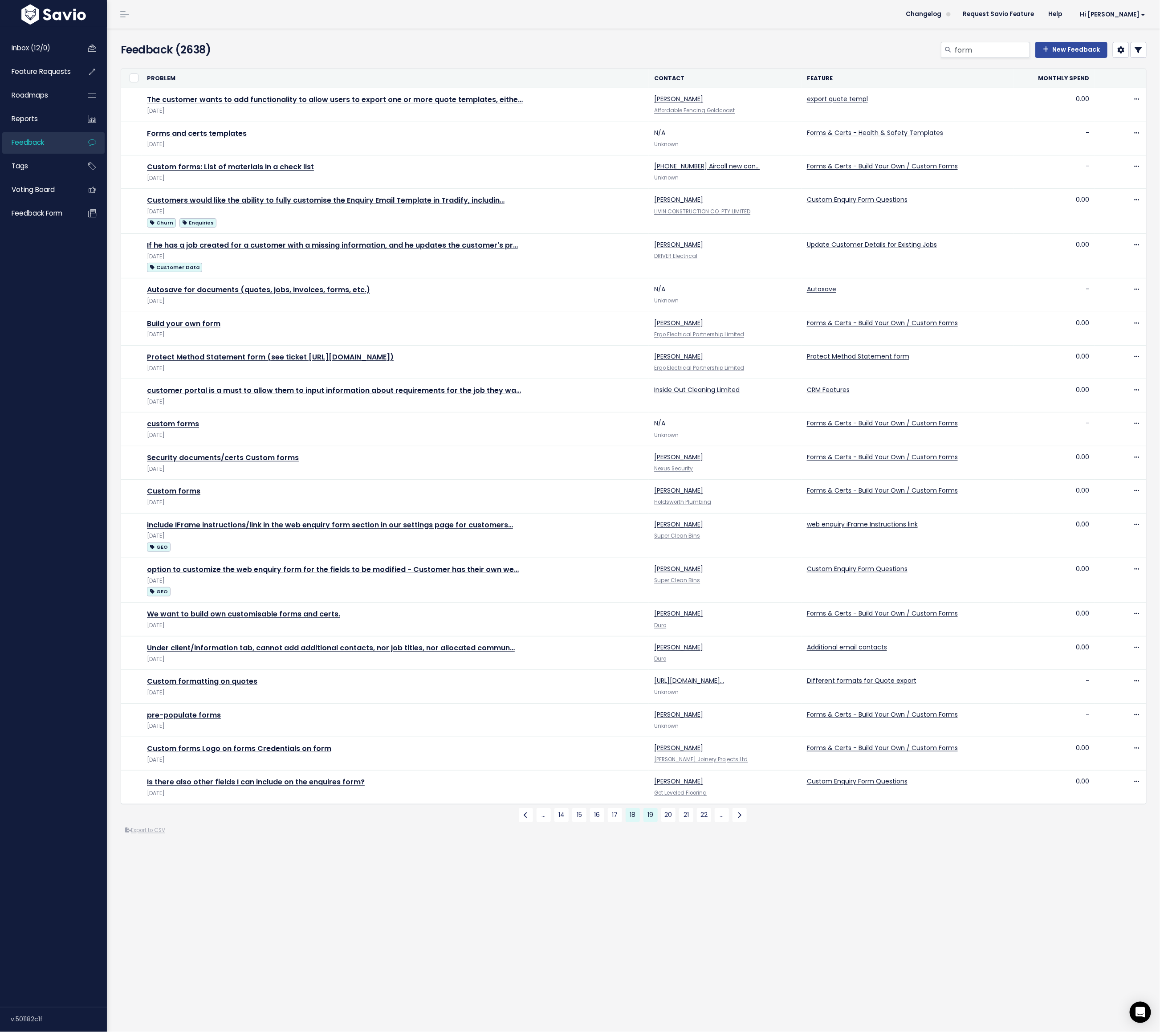
click at [651, 812] on link "19" at bounding box center [650, 815] width 14 height 14
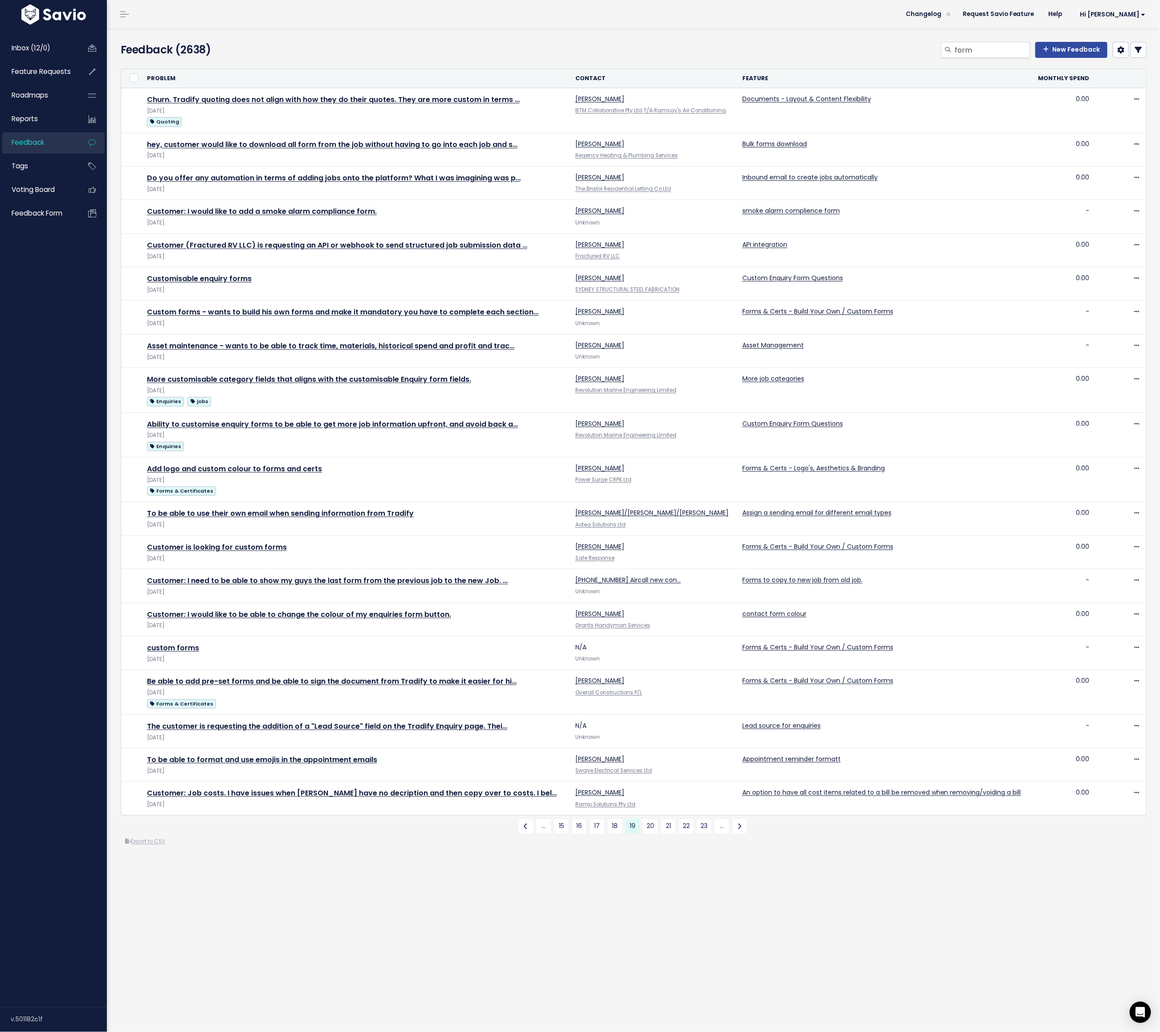
click at [685, 900] on div "Feedback (2638) form New Feedback or" at bounding box center [633, 529] width 1053 height 1003
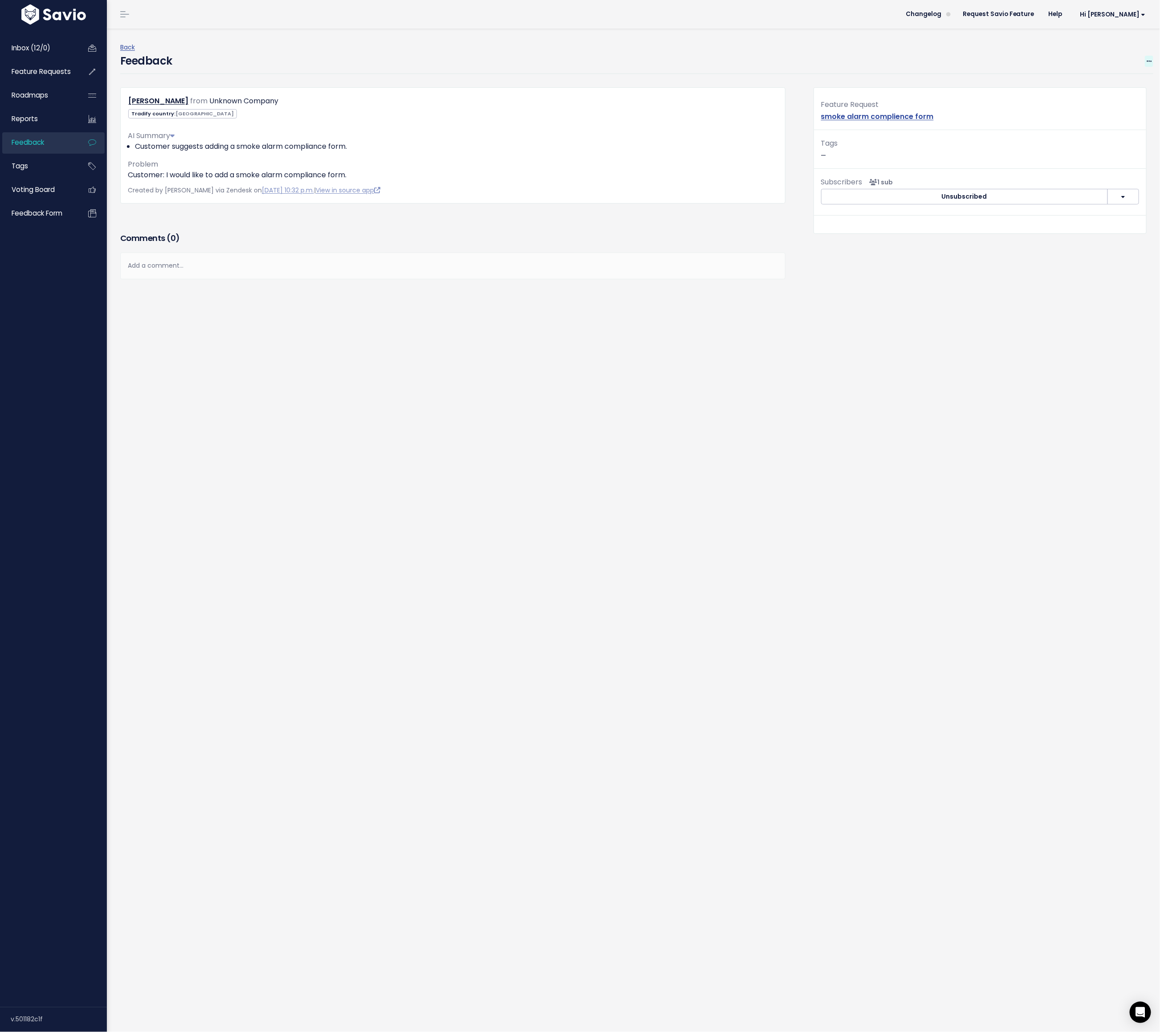
click at [773, 57] on span at bounding box center [1149, 61] width 8 height 11
click at [773, 86] on link "Edit" at bounding box center [1113, 85] width 64 height 17
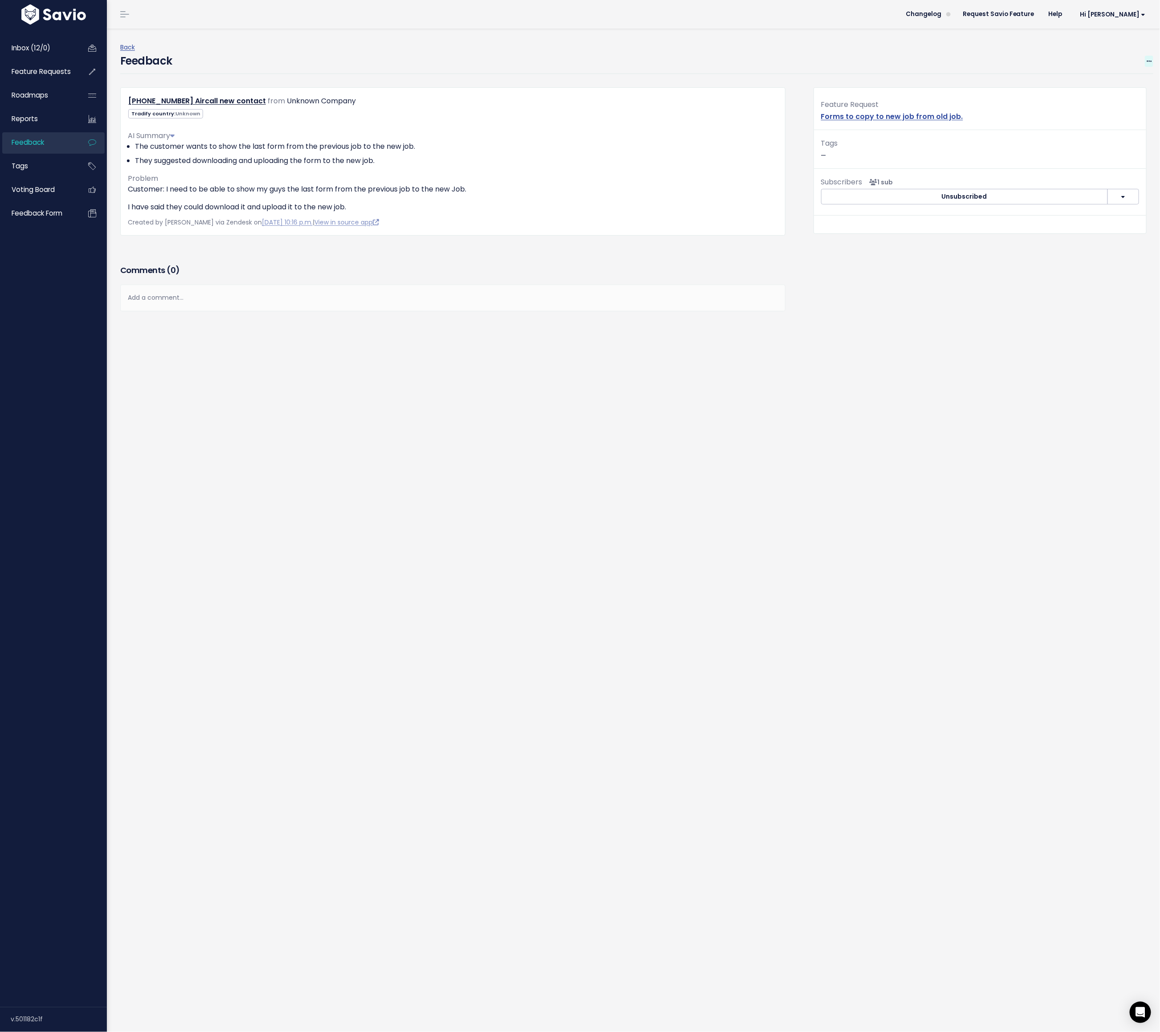
click at [773, 59] on icon at bounding box center [1148, 62] width 5 height 6
click at [773, 87] on link "Edit" at bounding box center [1113, 85] width 64 height 17
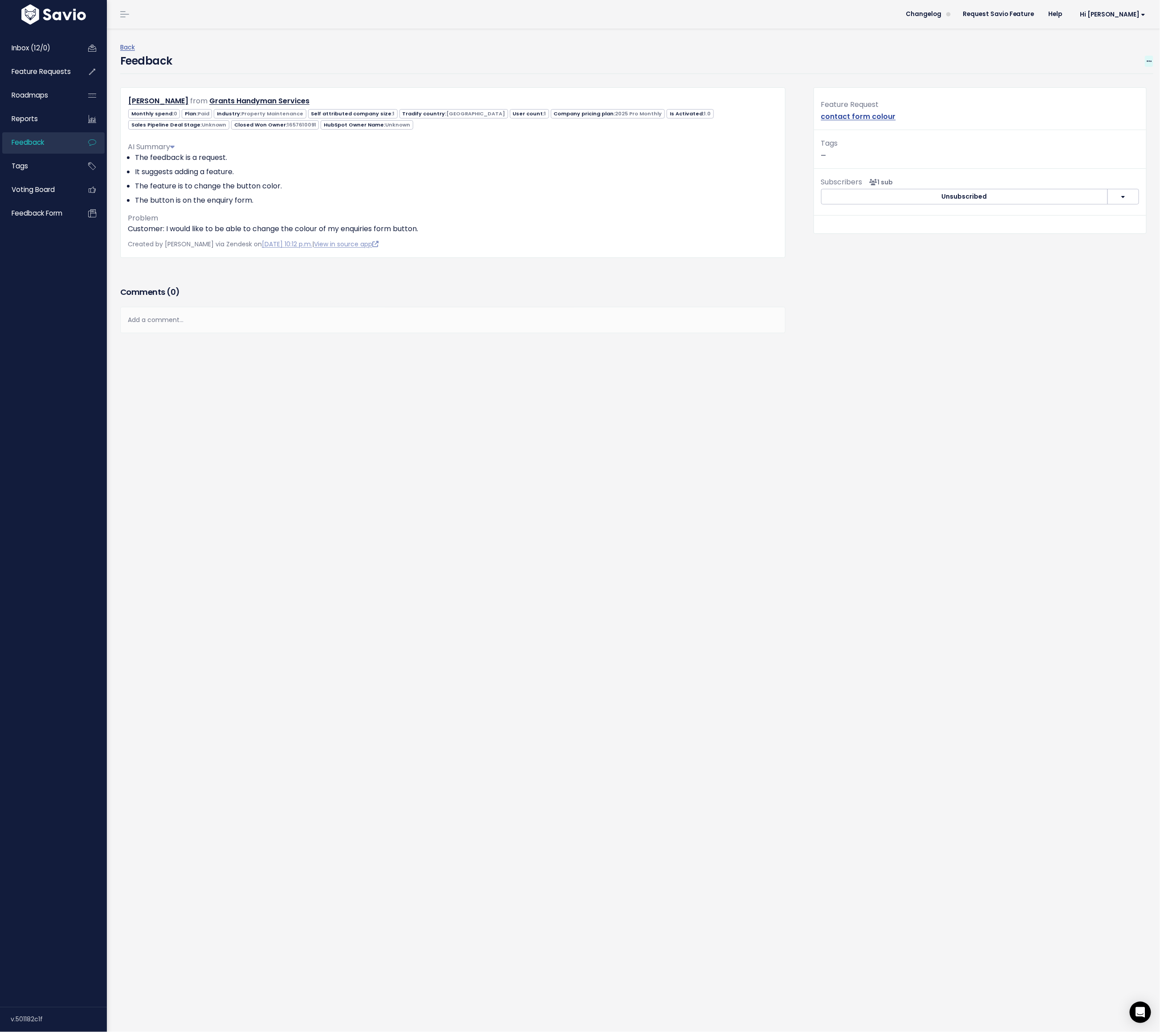
click at [773, 64] on span at bounding box center [1149, 61] width 8 height 11
click at [773, 87] on link "Edit" at bounding box center [1113, 85] width 64 height 17
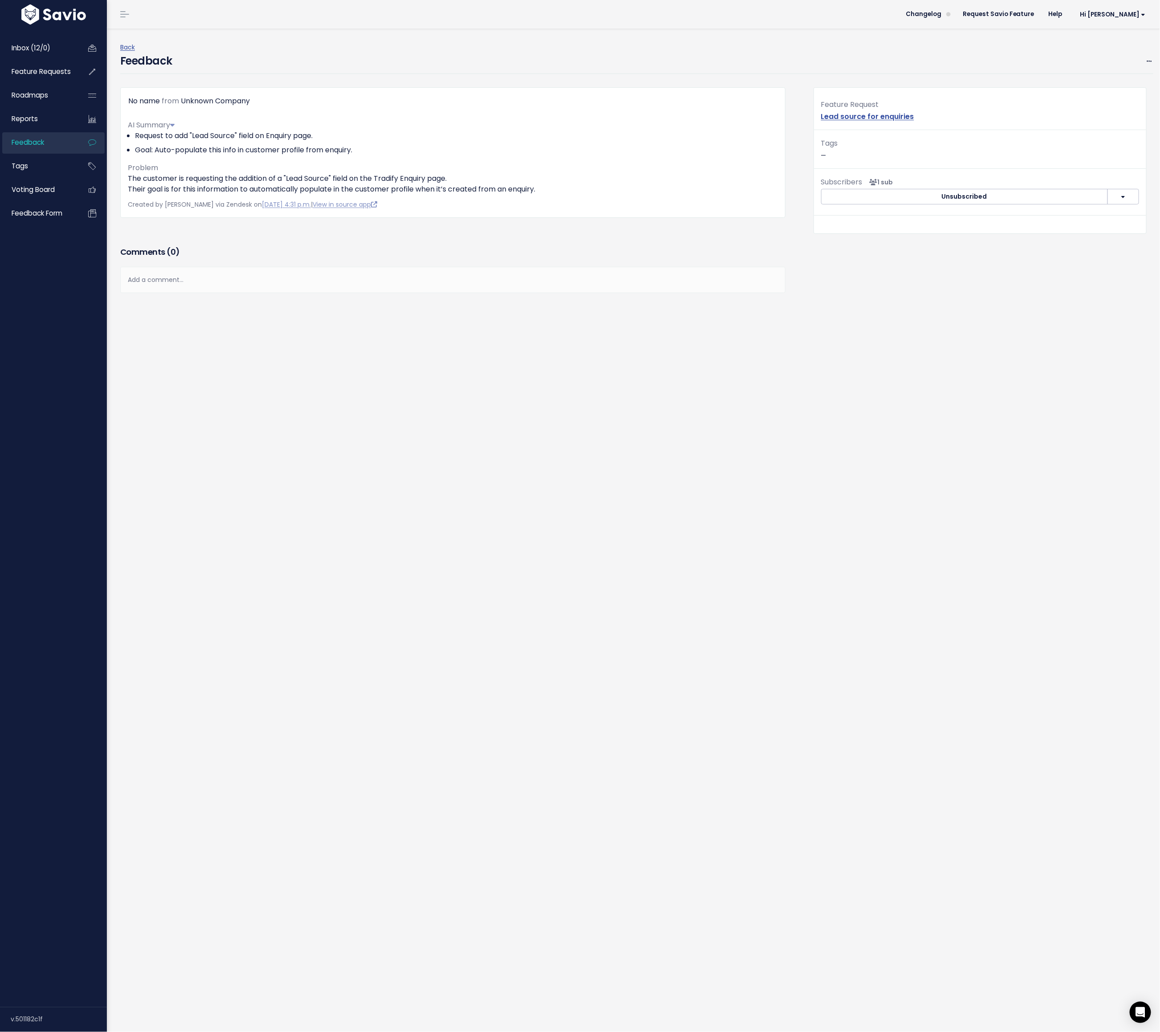
click at [773, 66] on div "Feedback Edit Restore to Inbox Delete" at bounding box center [636, 63] width 1033 height 21
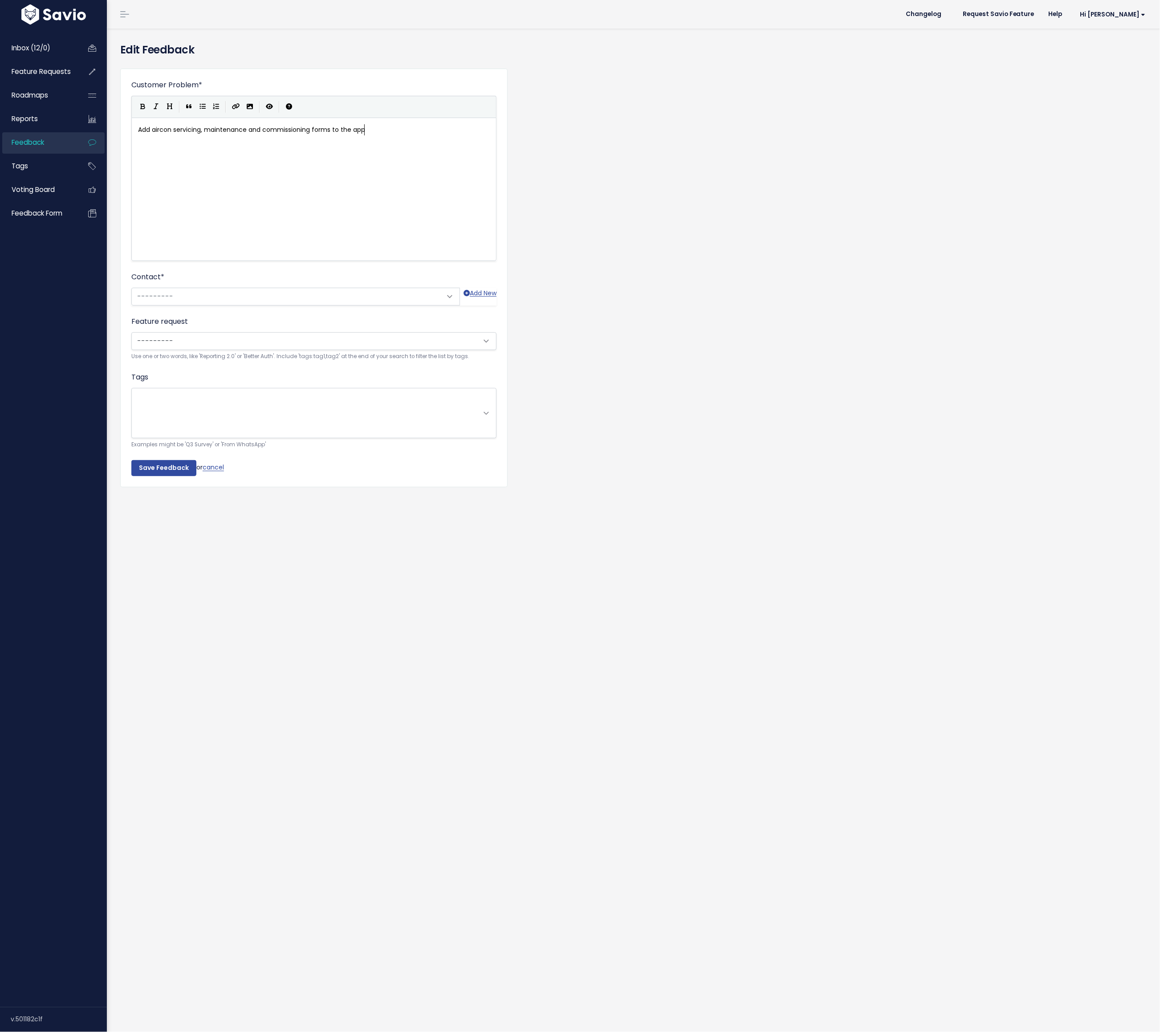
scroll to position [1, 0]
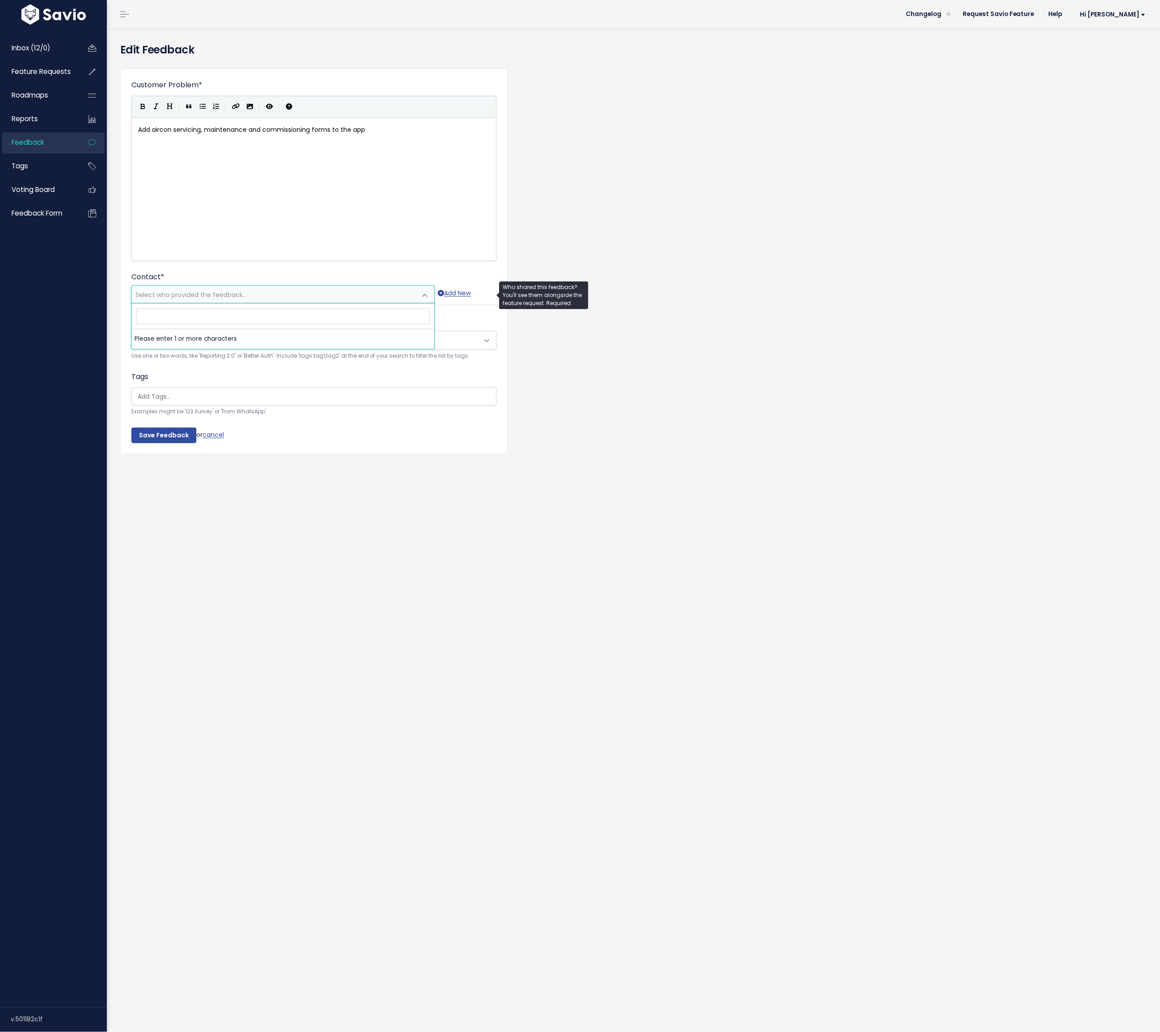
click at [225, 294] on span "Select who provided the feedback..." at bounding box center [190, 294] width 111 height 9
type input "missing"
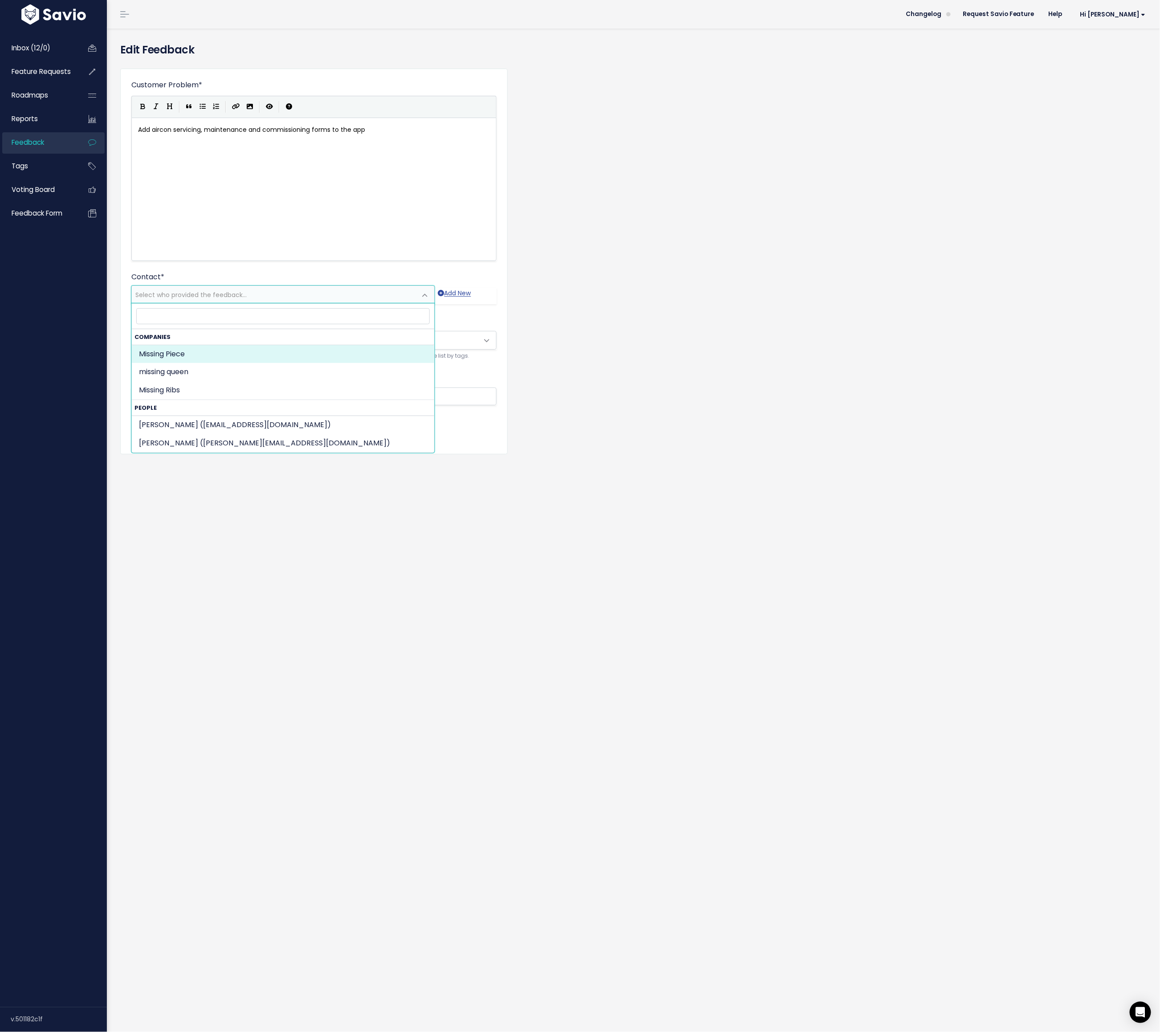
click at [587, 331] on div "Customer Problem * Add aircon servicing, maintenance and commissioning forms to…" at bounding box center [634, 267] width 1040 height 413
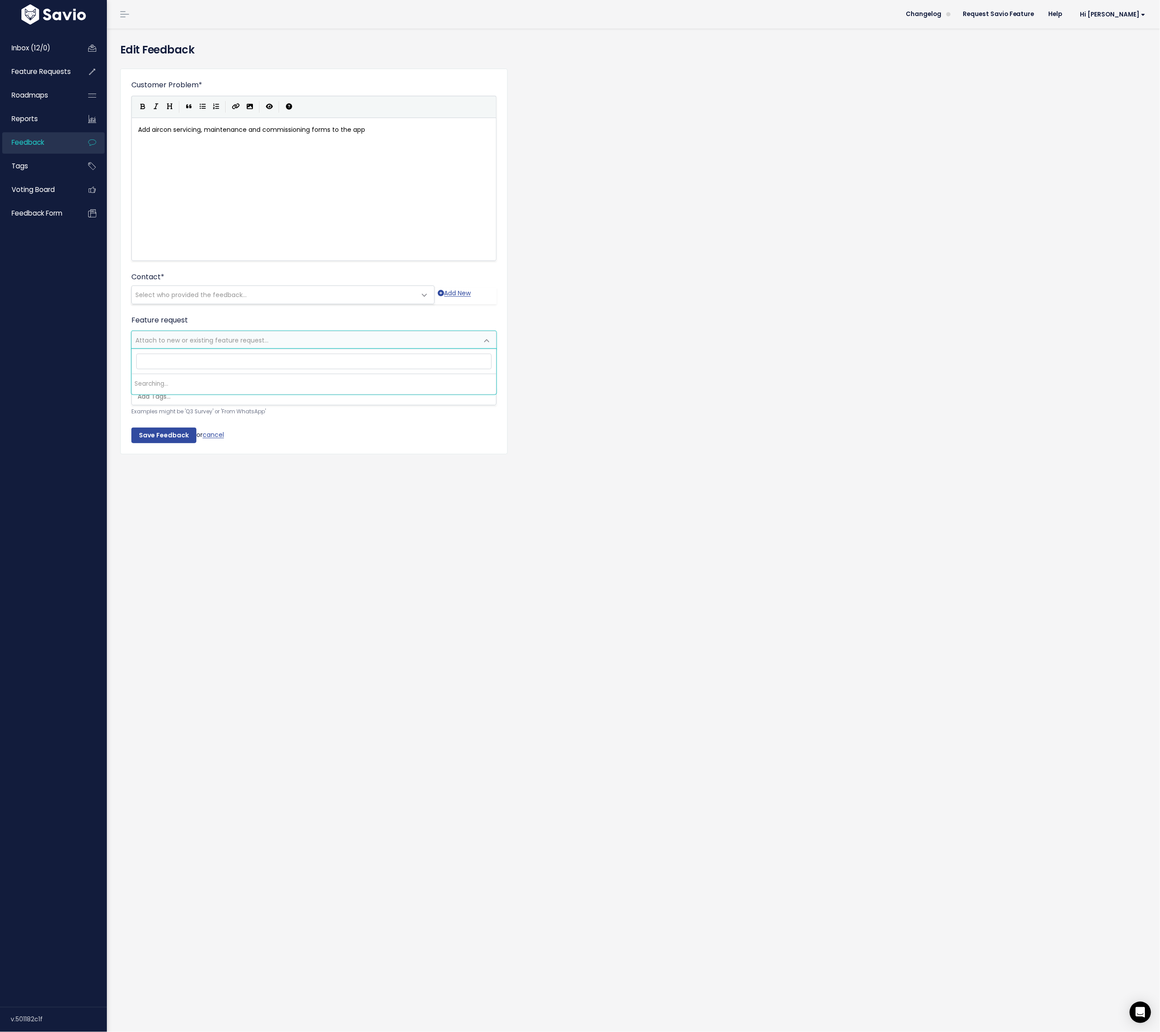
click at [170, 339] on span "Attach to new or existing feature request..." at bounding box center [201, 340] width 133 height 9
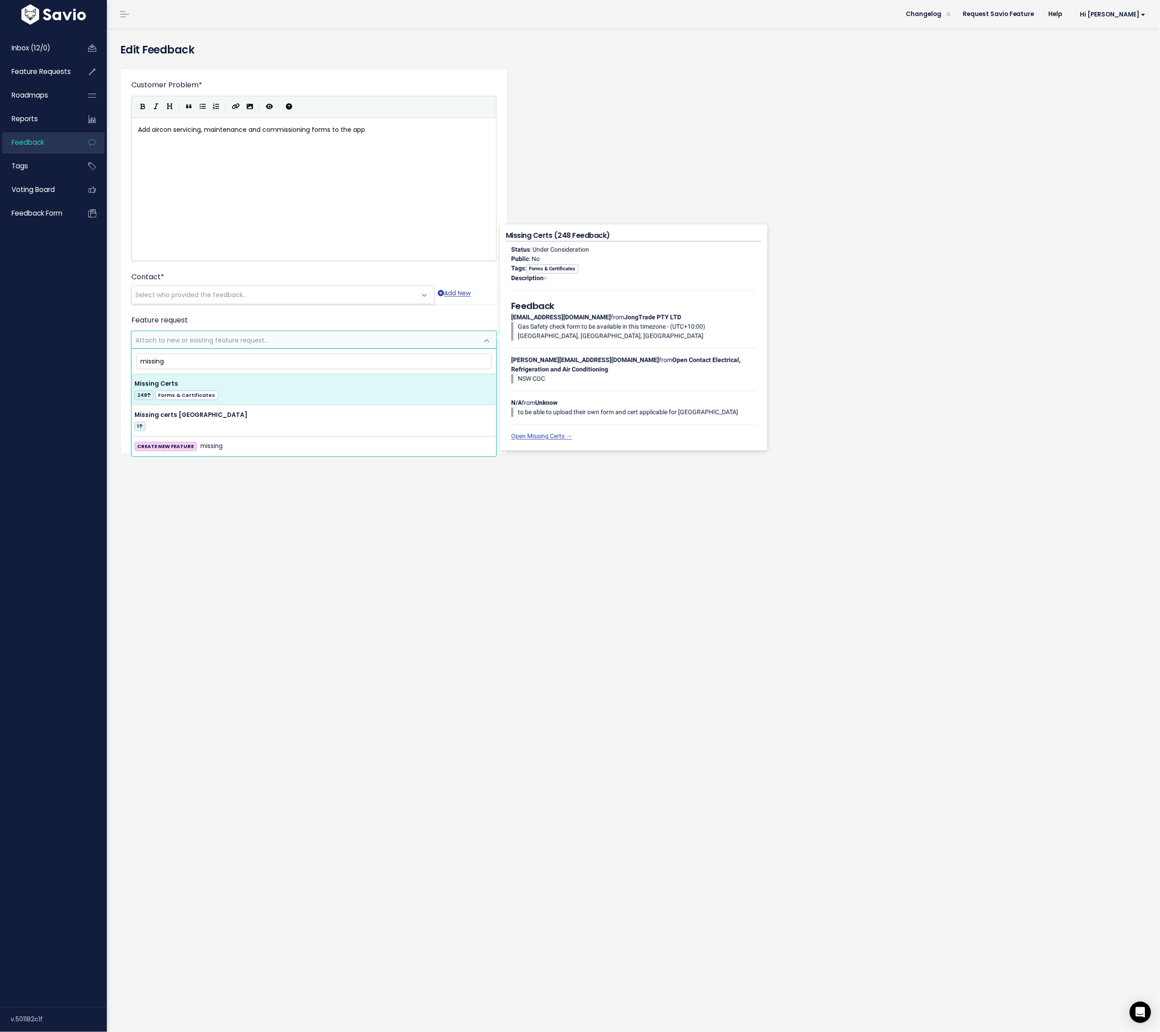
type input "missing"
select select "14564"
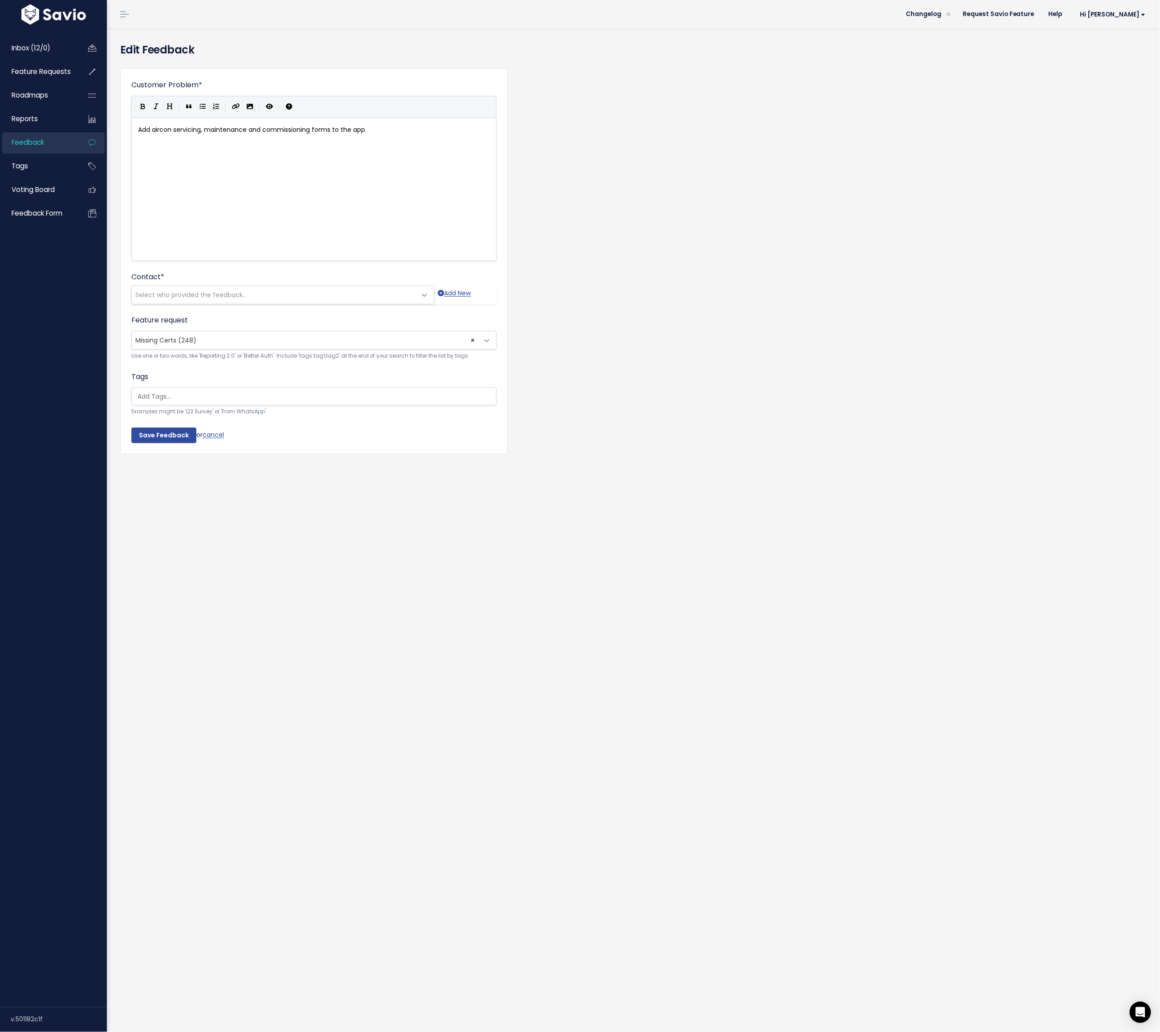
click at [164, 303] on span "Select who provided the feedback..." at bounding box center [274, 295] width 284 height 18
click at [157, 290] on span "Select who provided the feedback..." at bounding box center [190, 294] width 111 height 9
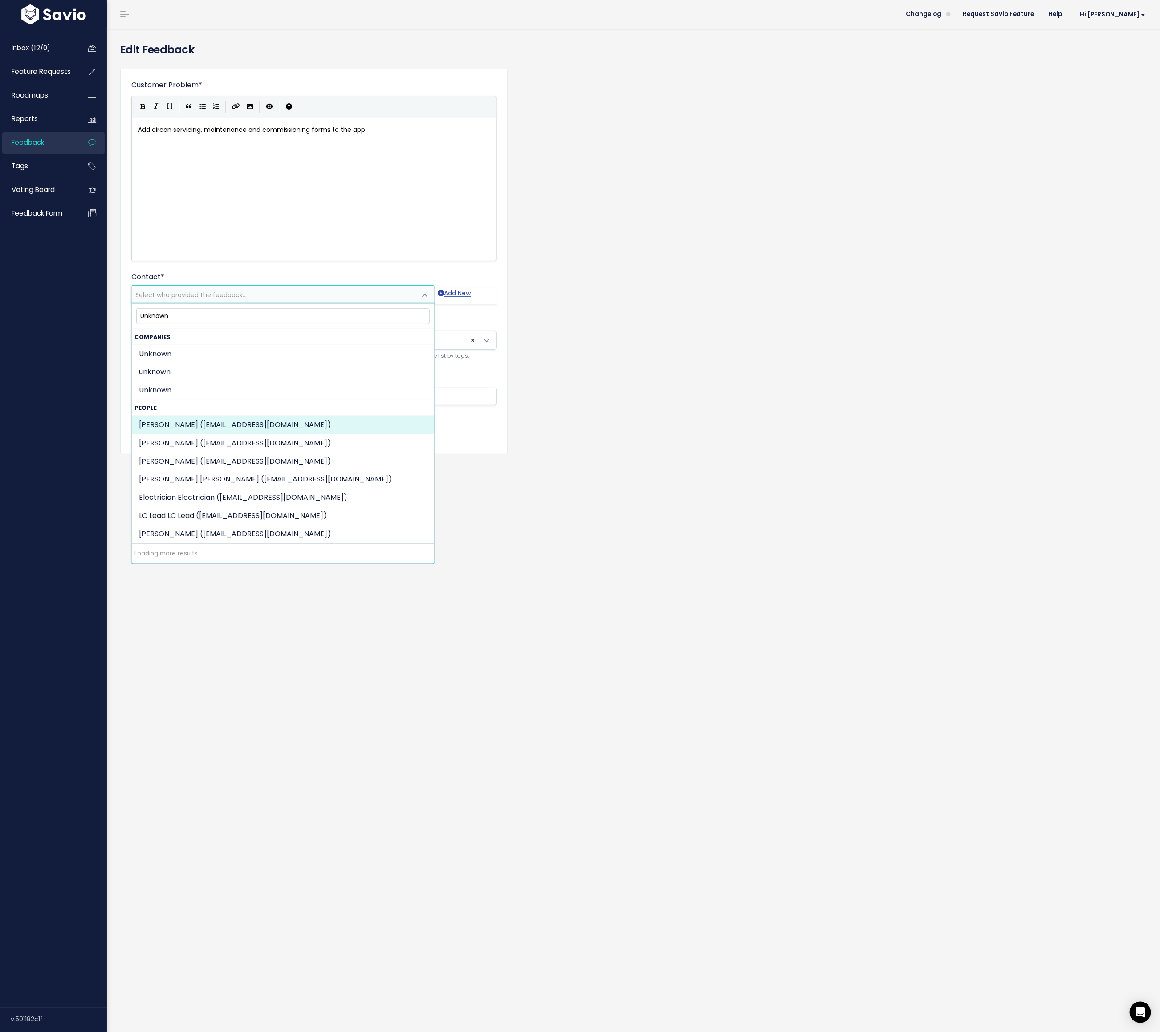
type input "Unknown"
select select "16025454"
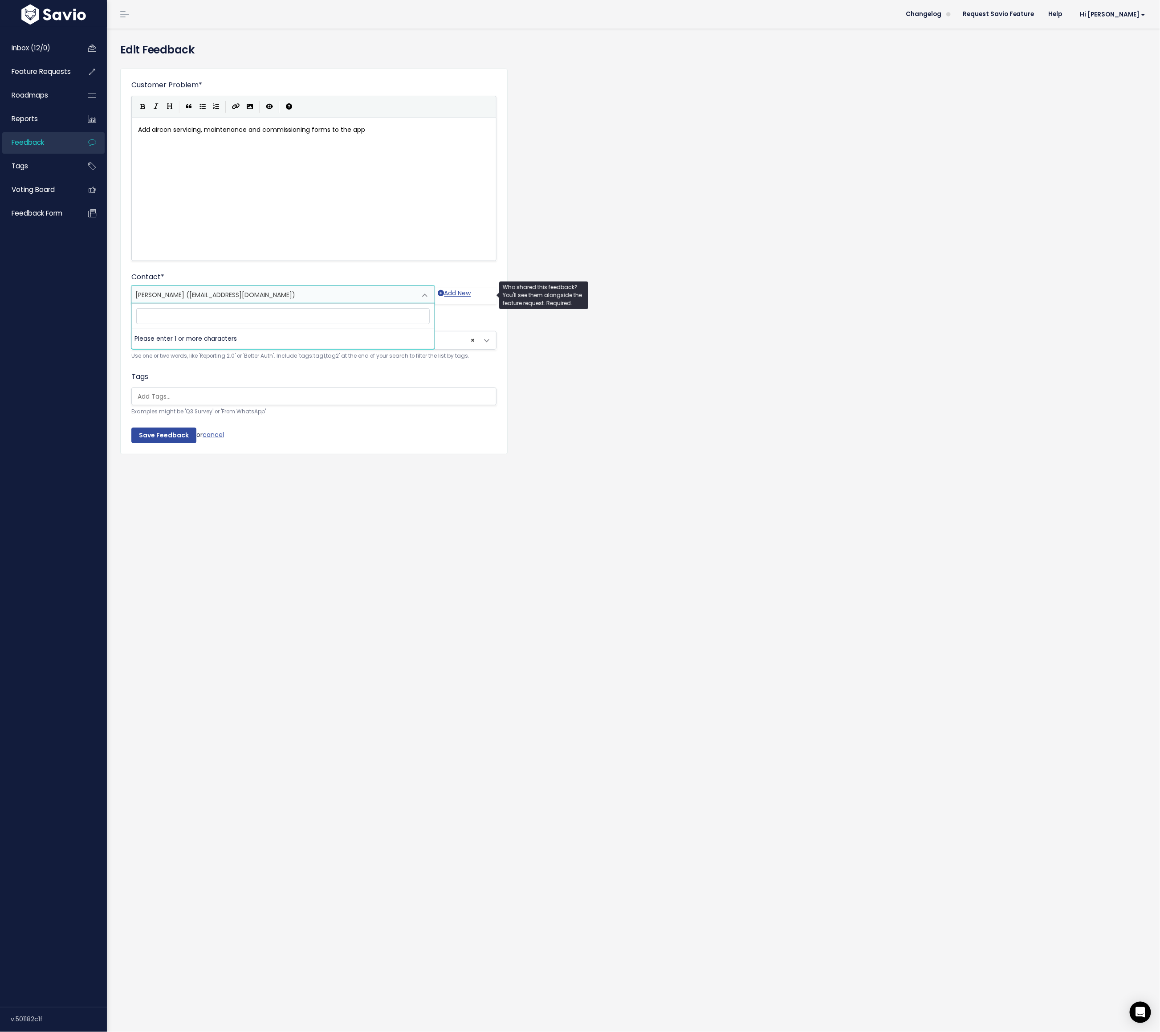
click at [209, 293] on span "Mohamed Mohamed (unknown-769@hotmail.com)" at bounding box center [215, 294] width 160 height 9
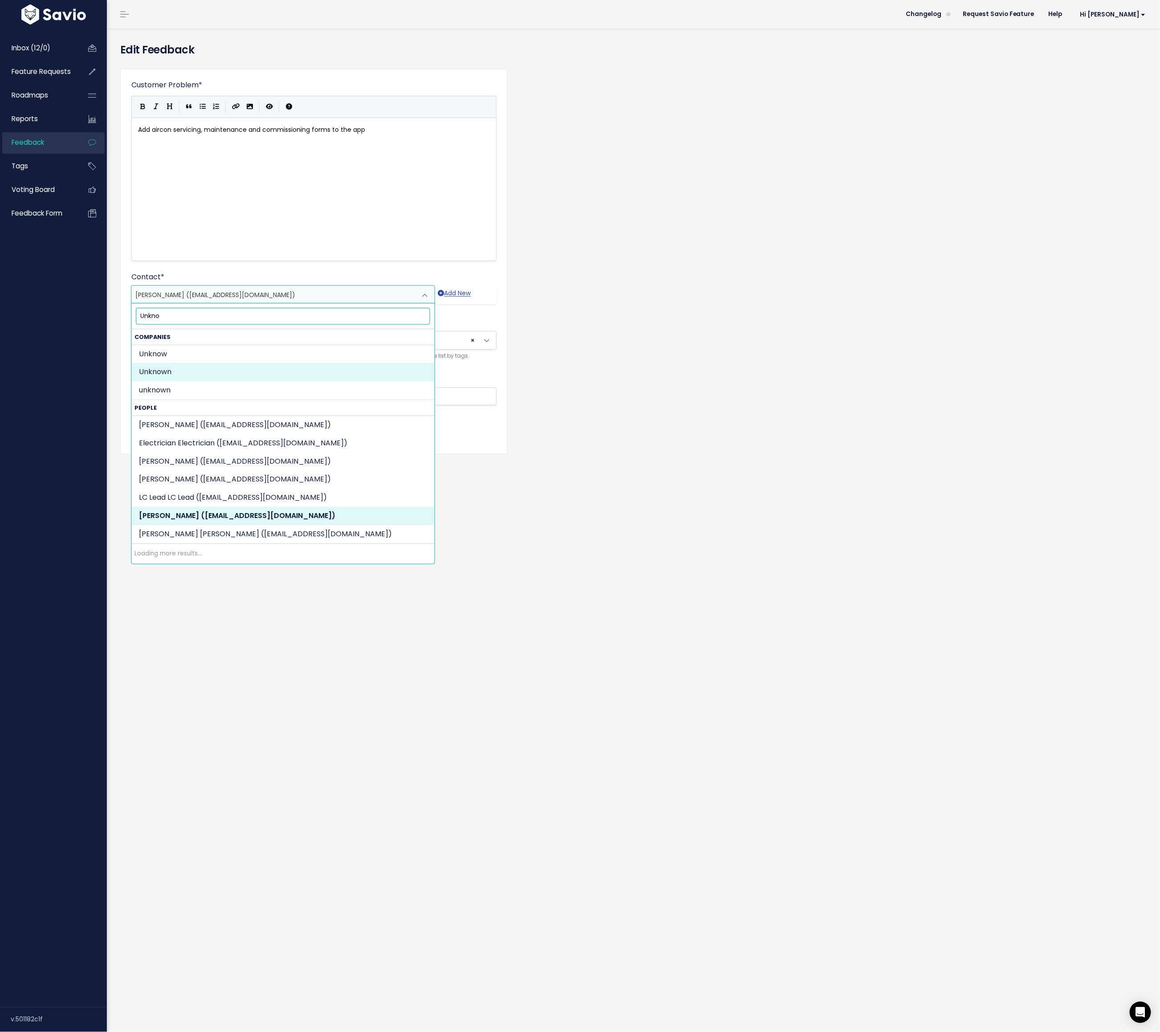
type input "Unkno"
select select "COMPANY-19195484"
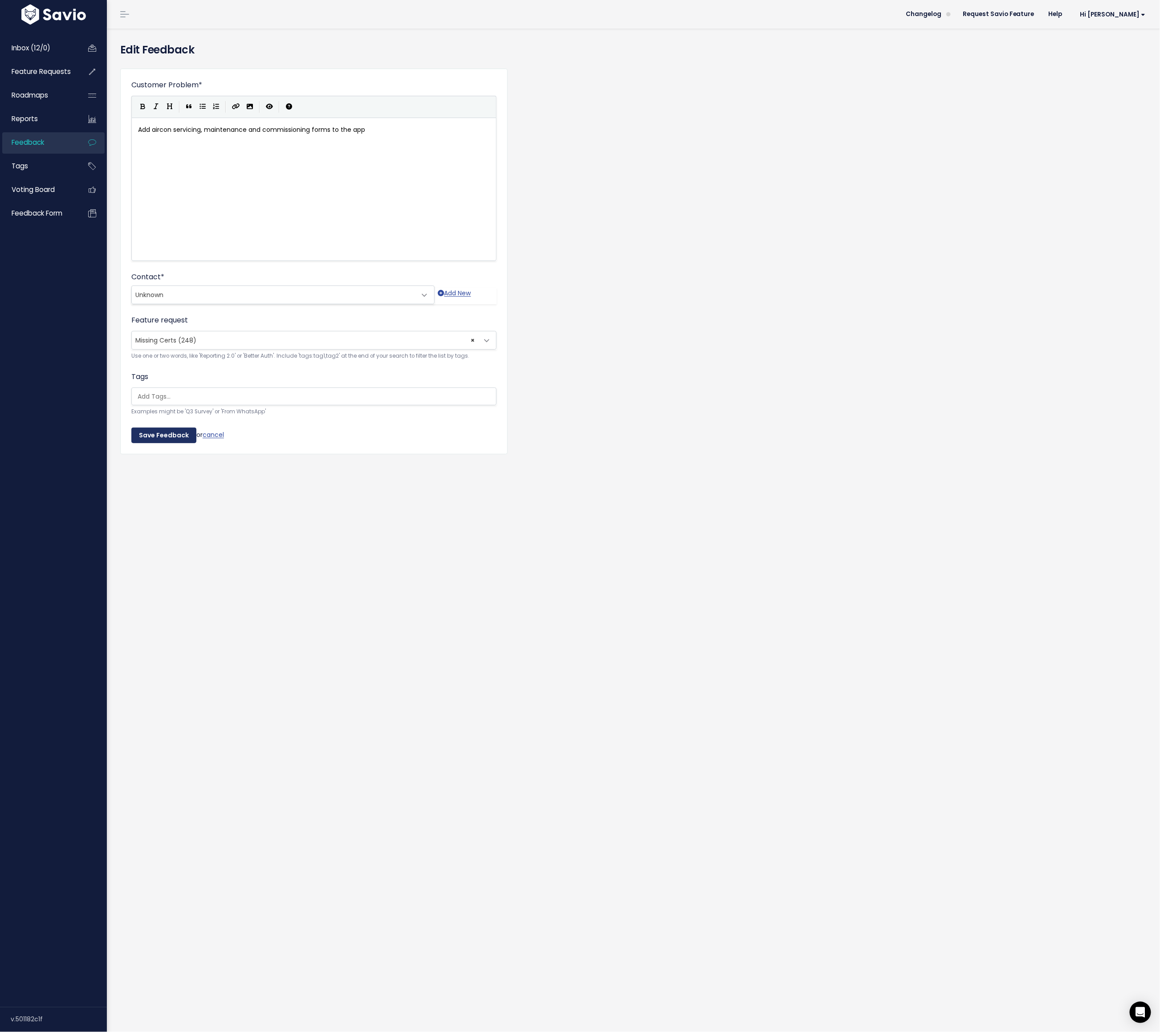
click at [160, 433] on input "Save Feedback" at bounding box center [163, 435] width 65 height 16
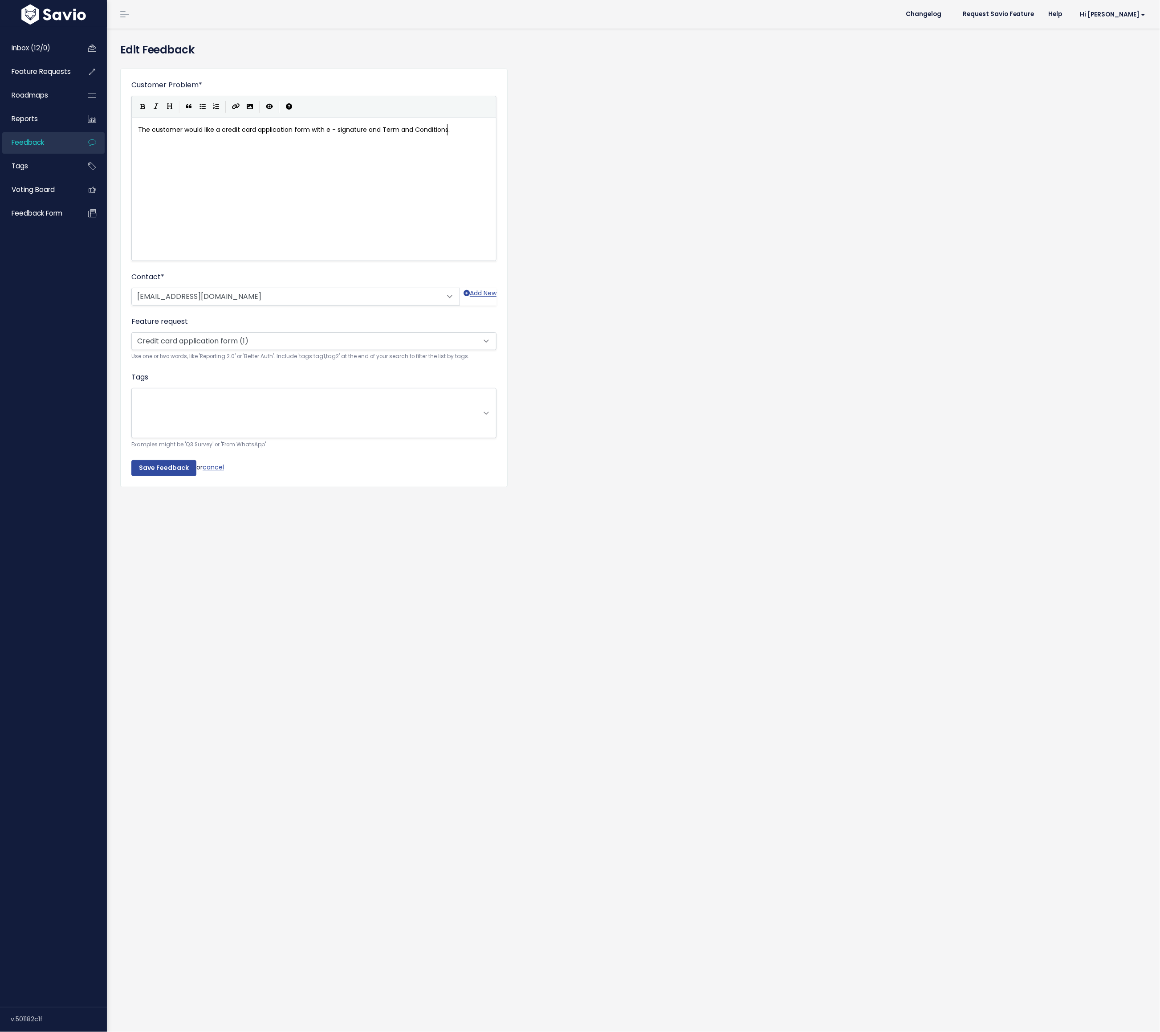
scroll to position [1, 0]
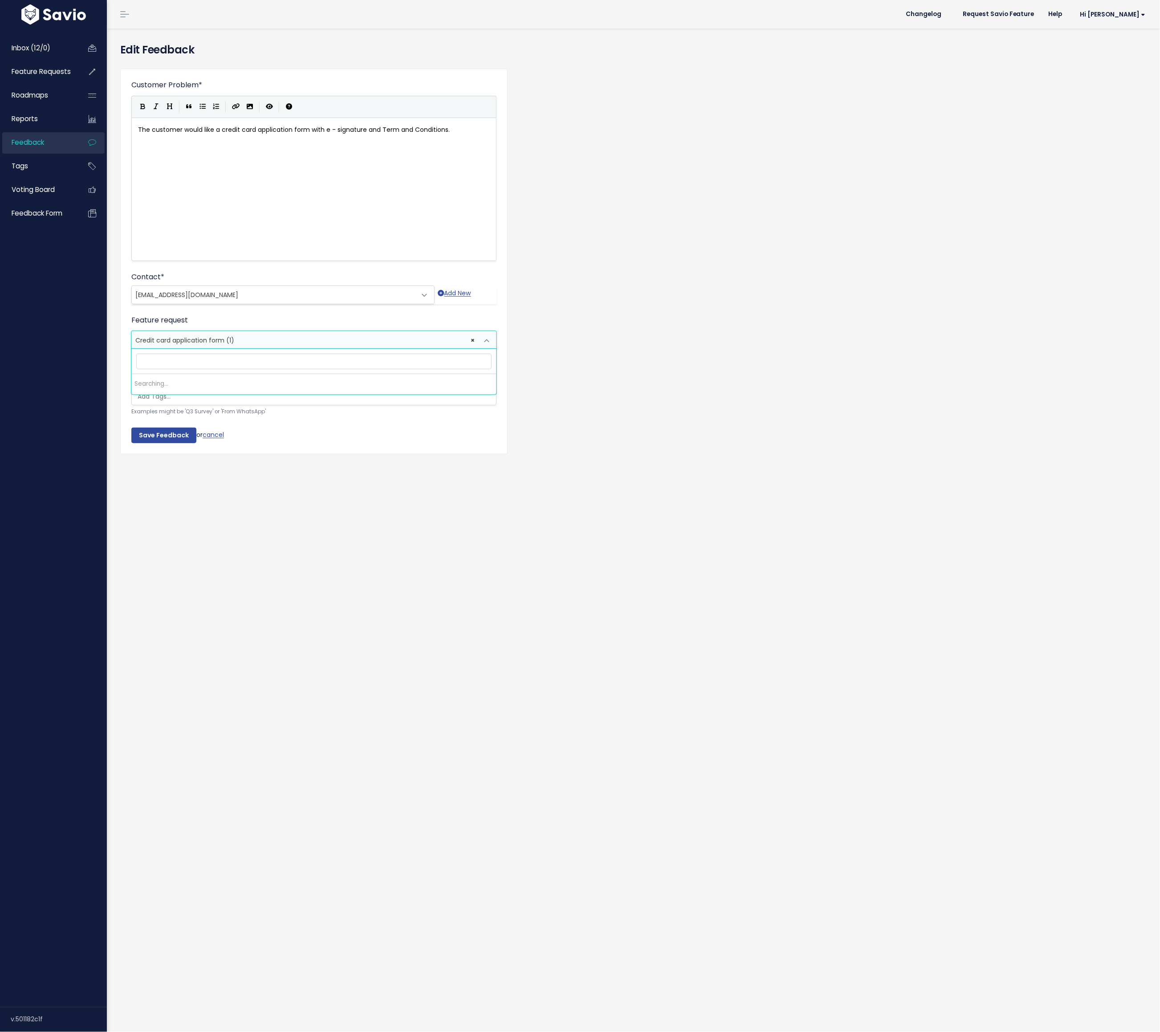
click at [163, 339] on span "Credit card application form (1)" at bounding box center [184, 340] width 99 height 9
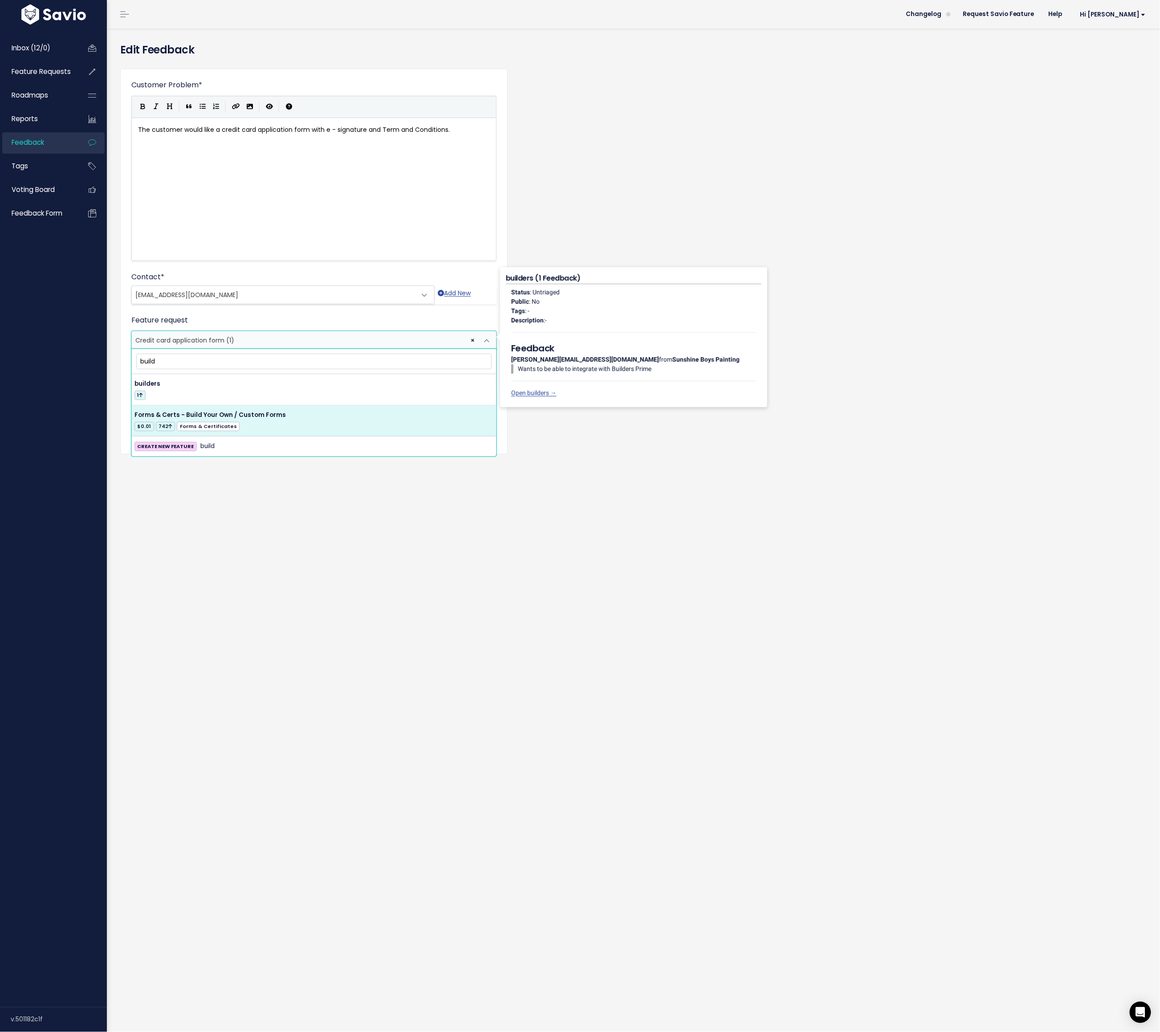
type input "build"
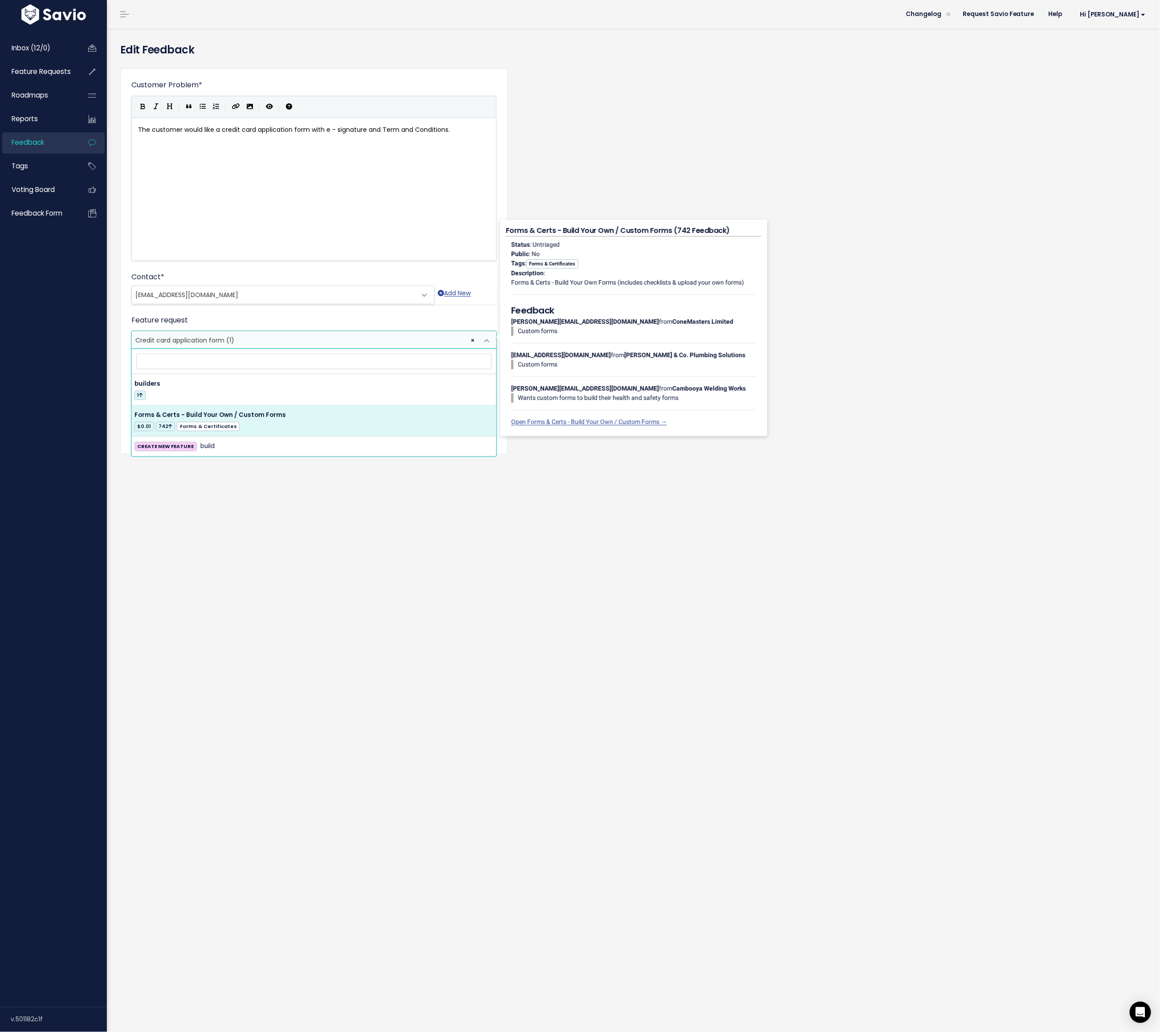
select select "37578"
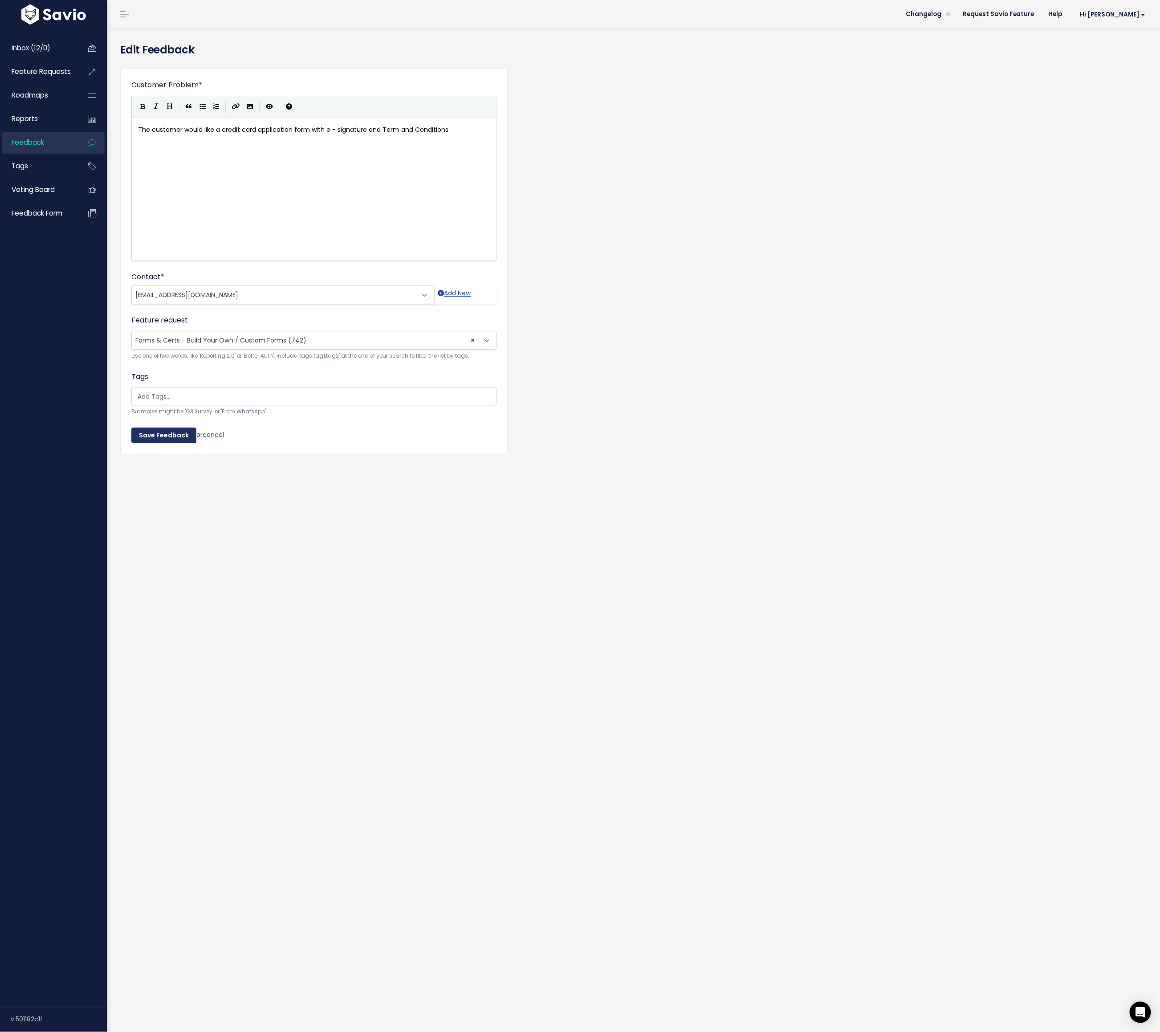
click at [166, 431] on input "Save Feedback" at bounding box center [163, 435] width 65 height 16
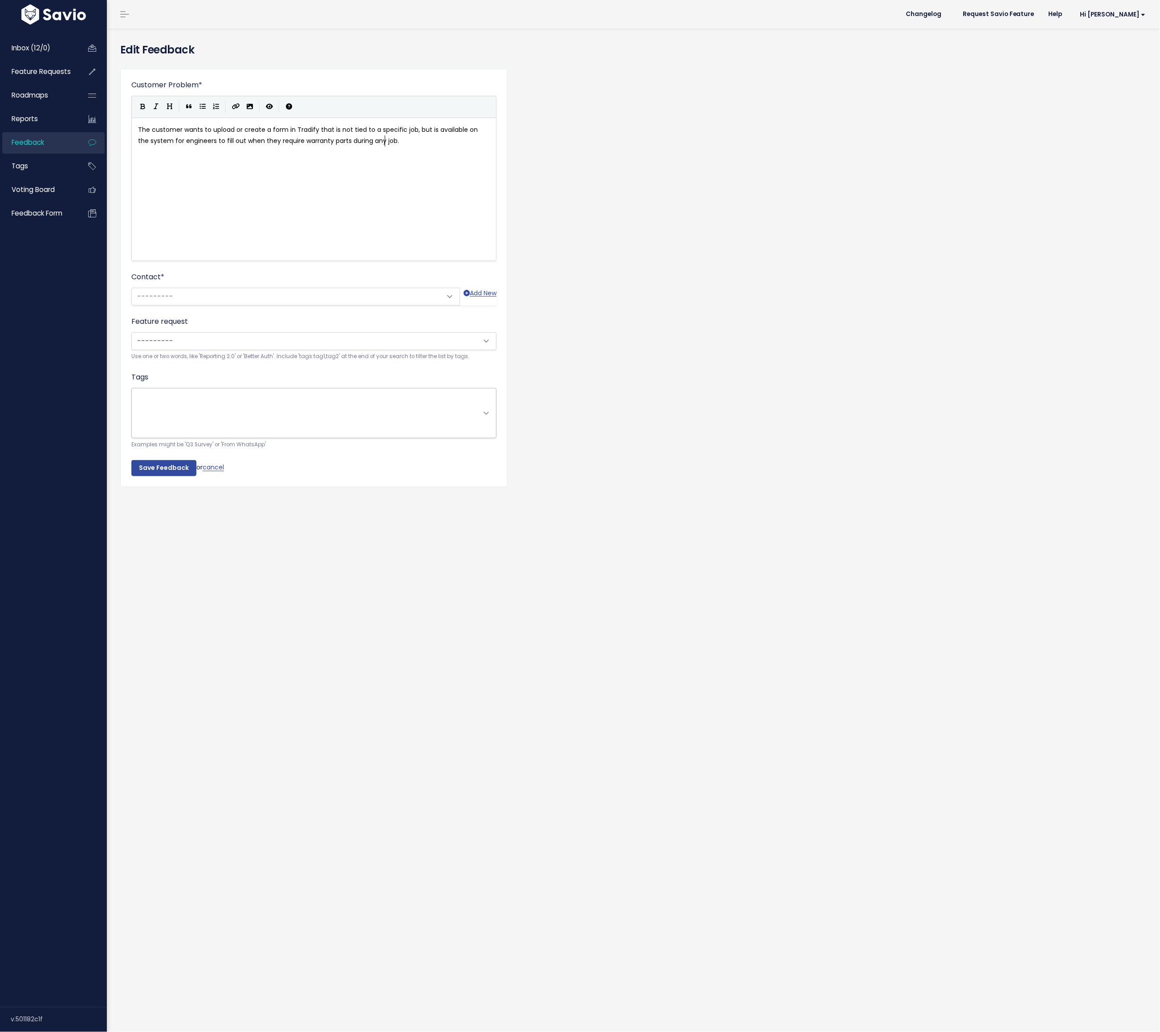
scroll to position [1, 0]
click at [169, 336] on span "Attach to new or existing feature request..." at bounding box center [201, 340] width 133 height 9
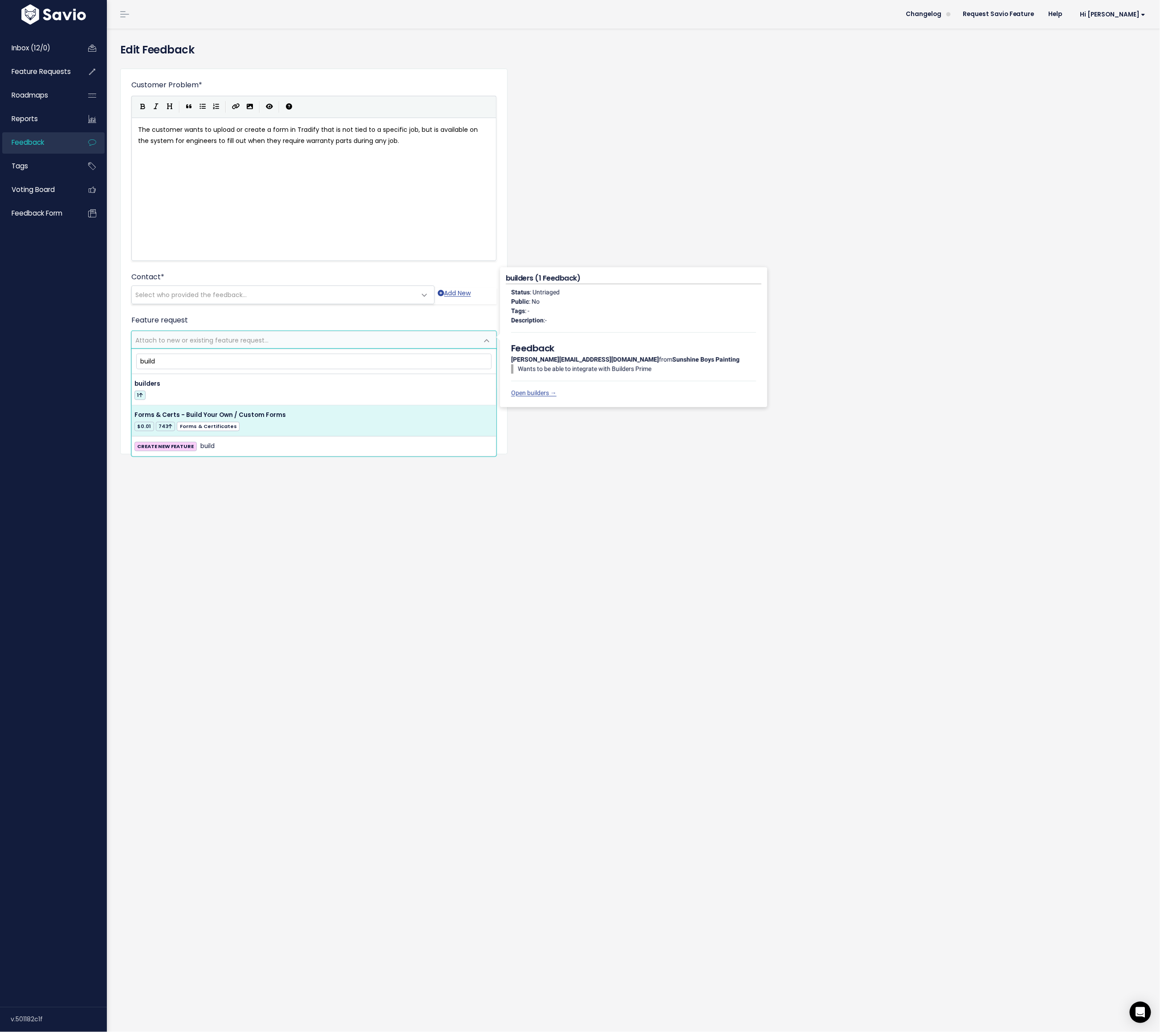
type input "build"
select select "37578"
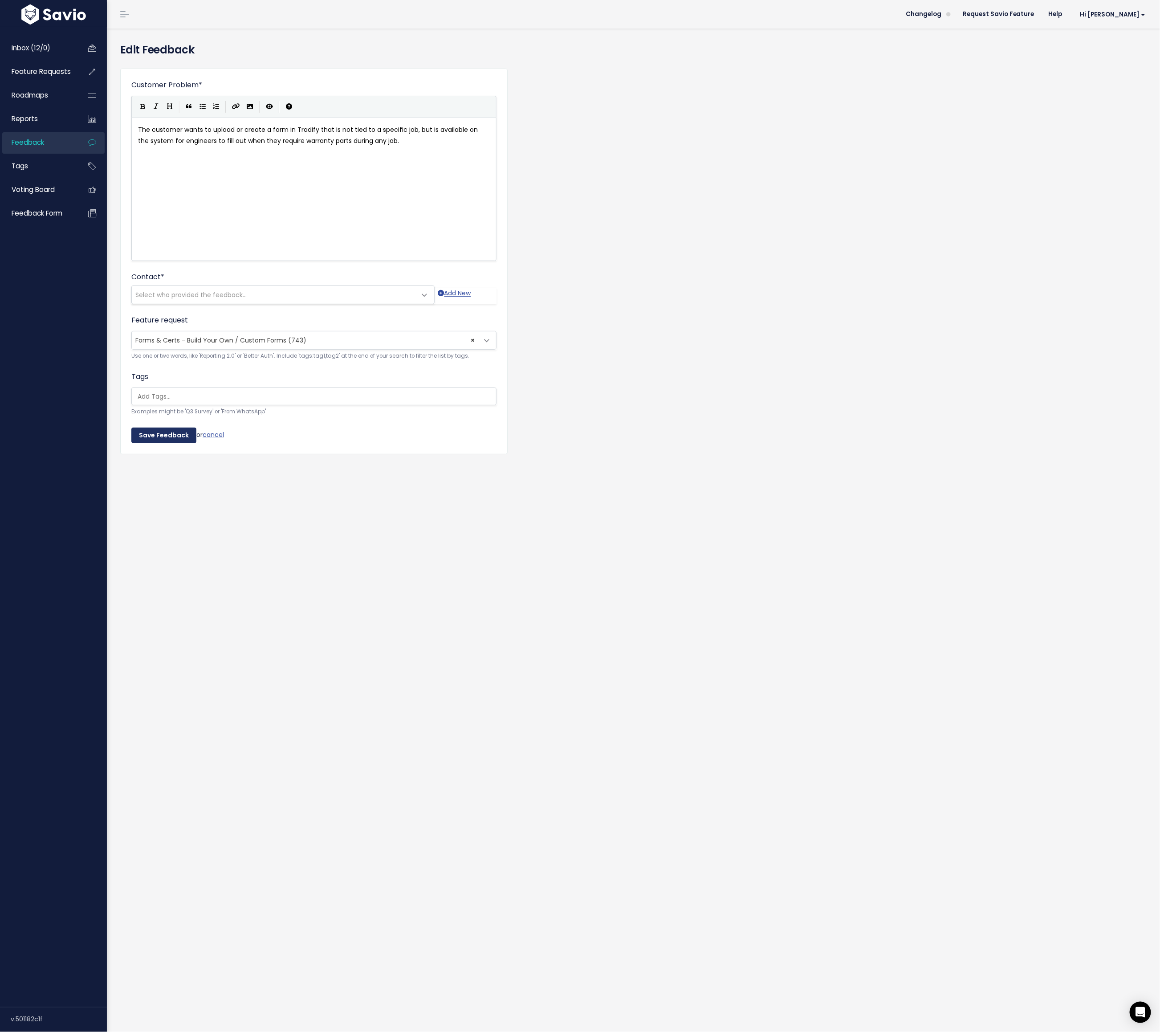
click at [158, 438] on input "Save Feedback" at bounding box center [163, 435] width 65 height 16
click at [212, 288] on span "Select who provided the feedback..." at bounding box center [274, 295] width 284 height 18
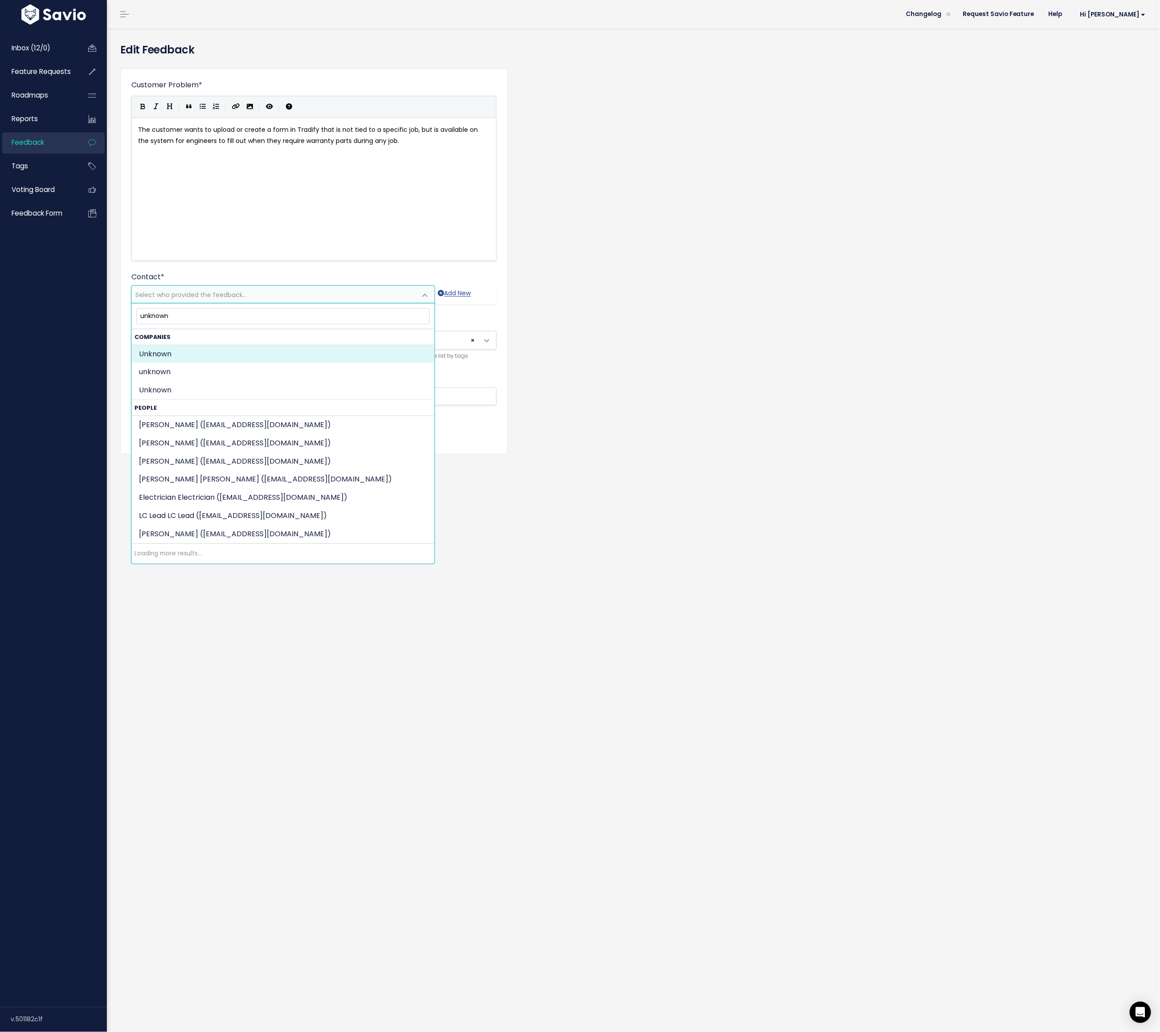
type input "unknown"
select select "COMPANY-6017692"
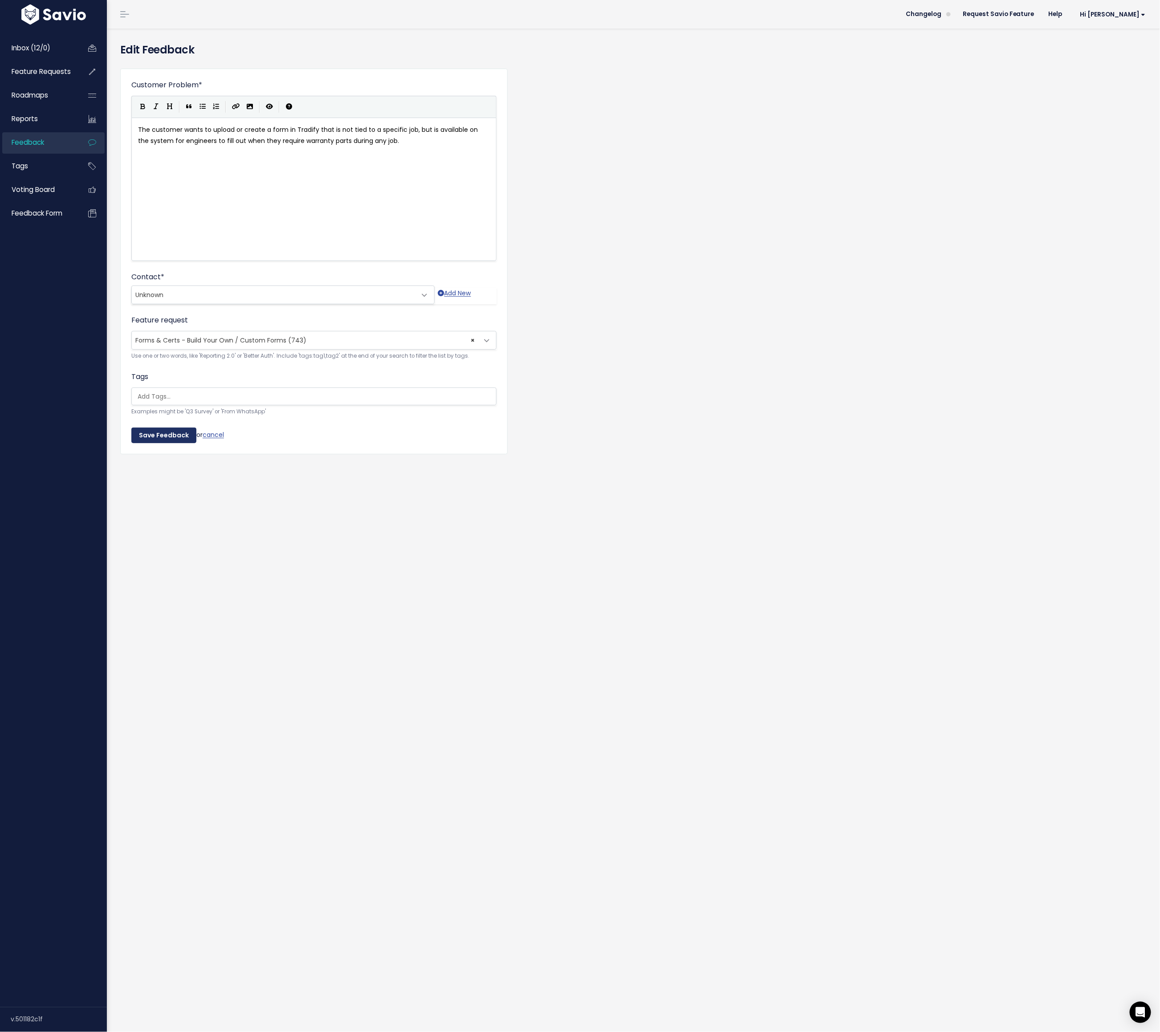
click at [156, 434] on input "Save Feedback" at bounding box center [163, 435] width 65 height 16
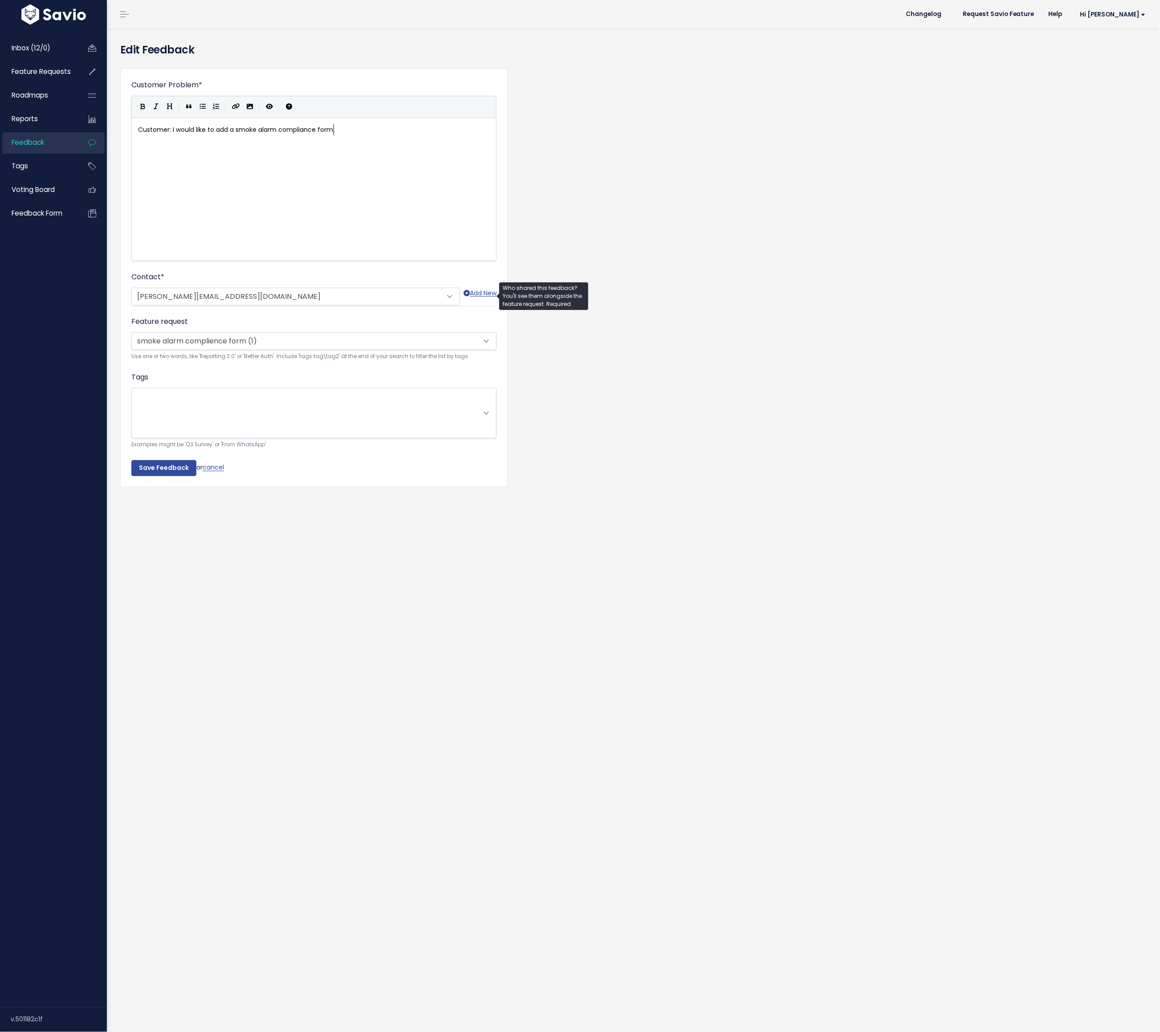
scroll to position [1, 0]
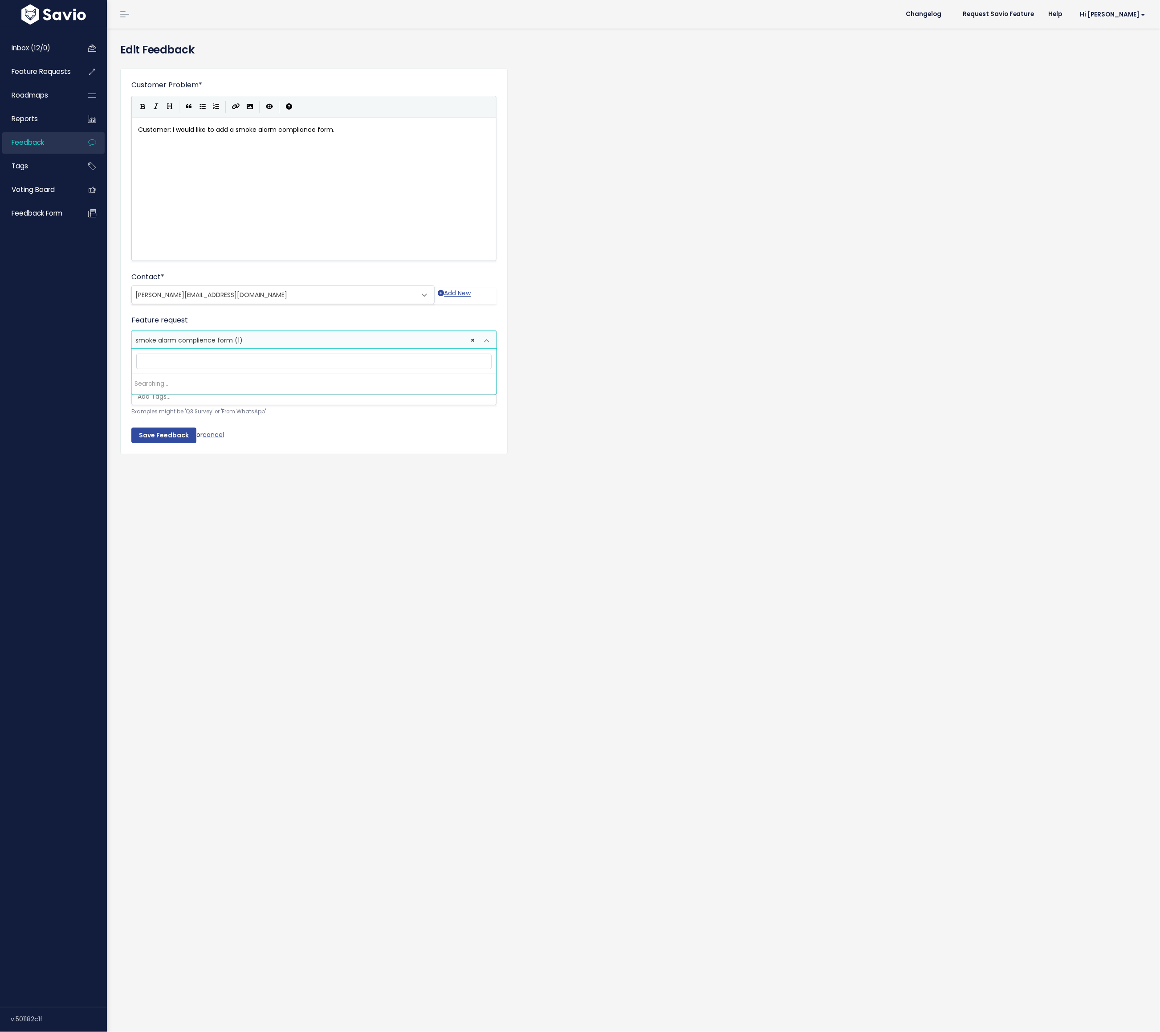
click at [224, 341] on span "smoke alarm complience form (1)" at bounding box center [188, 340] width 107 height 9
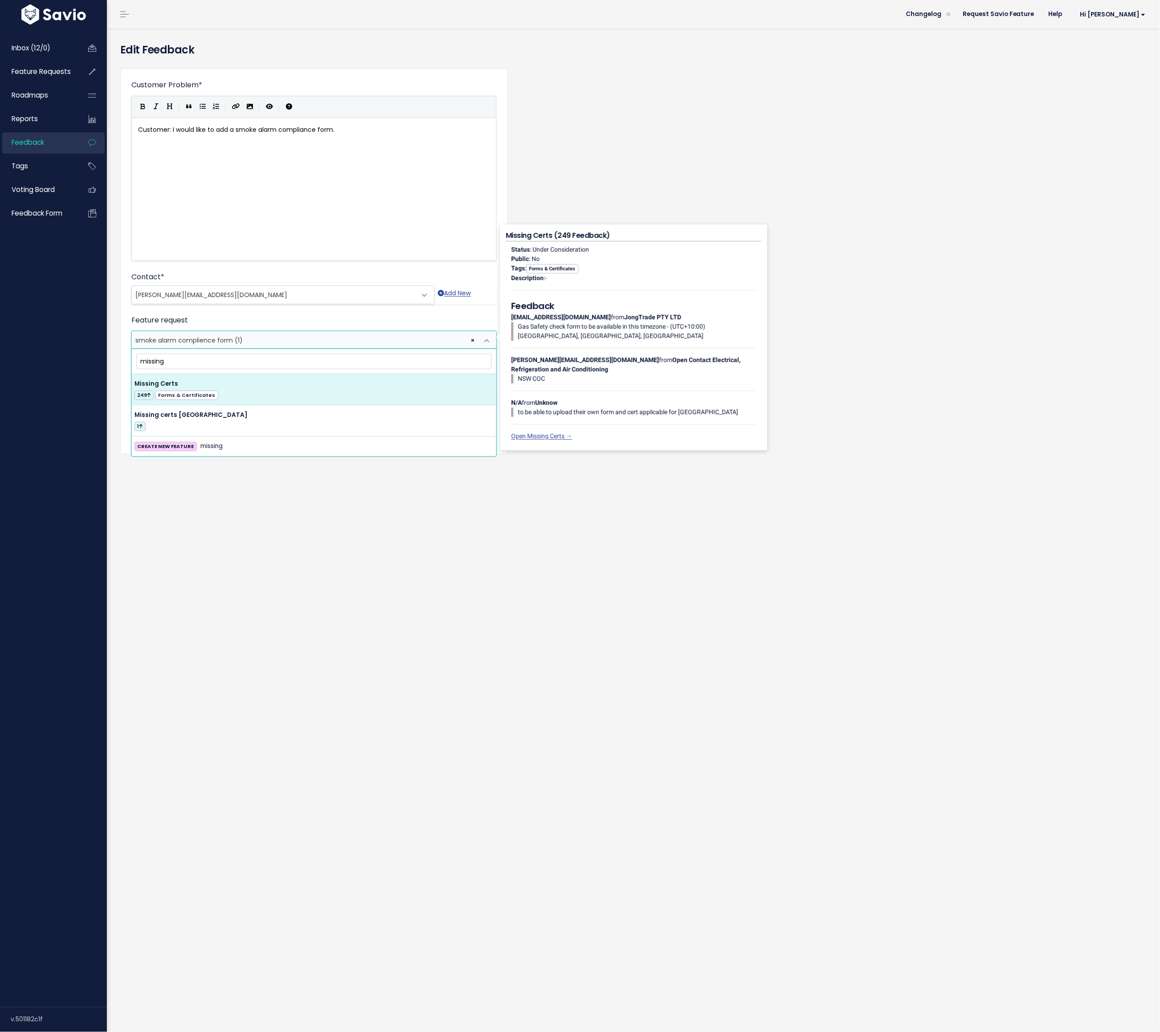
type input "missing"
select select "14564"
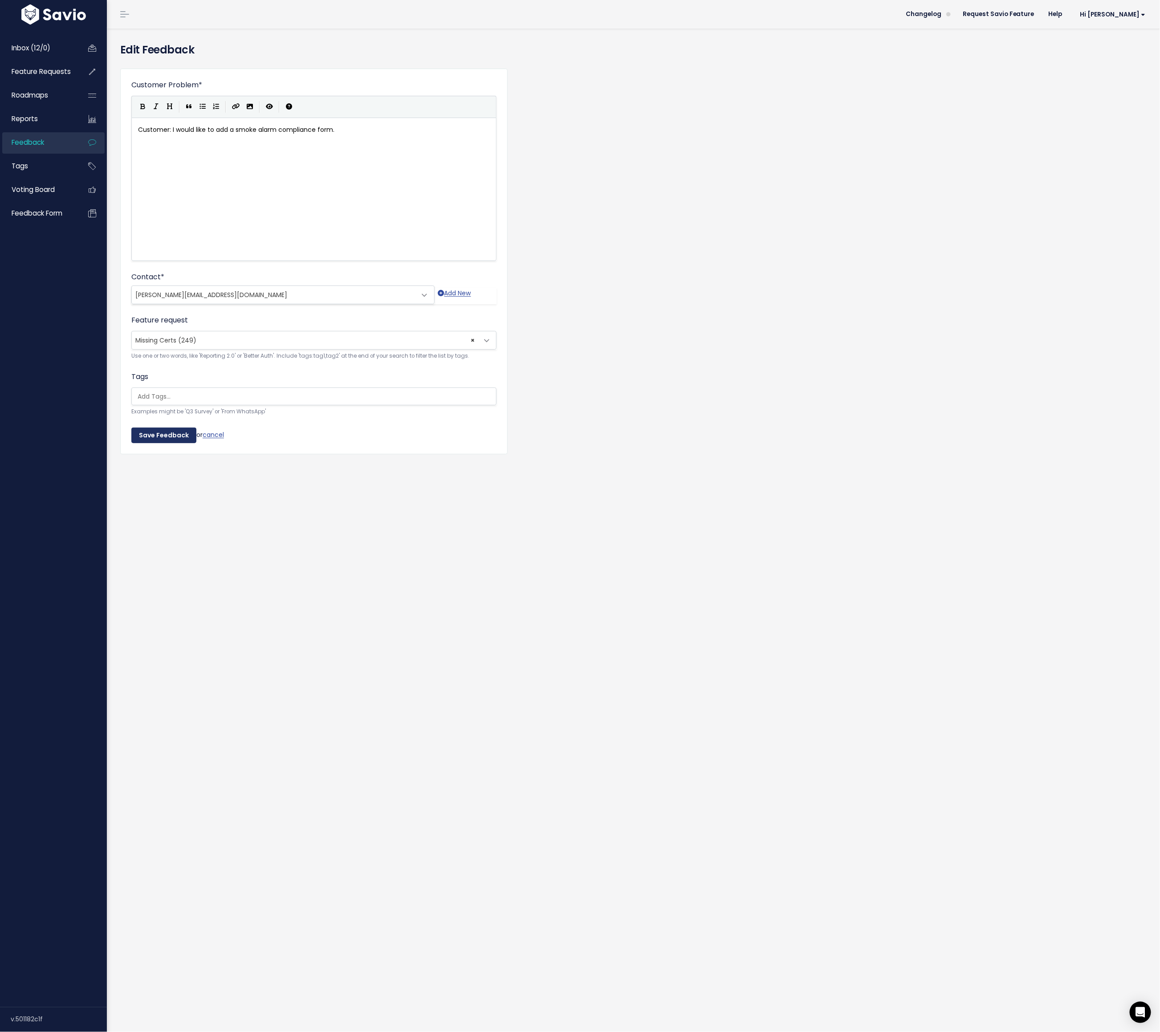
click at [167, 434] on input "Save Feedback" at bounding box center [163, 435] width 65 height 16
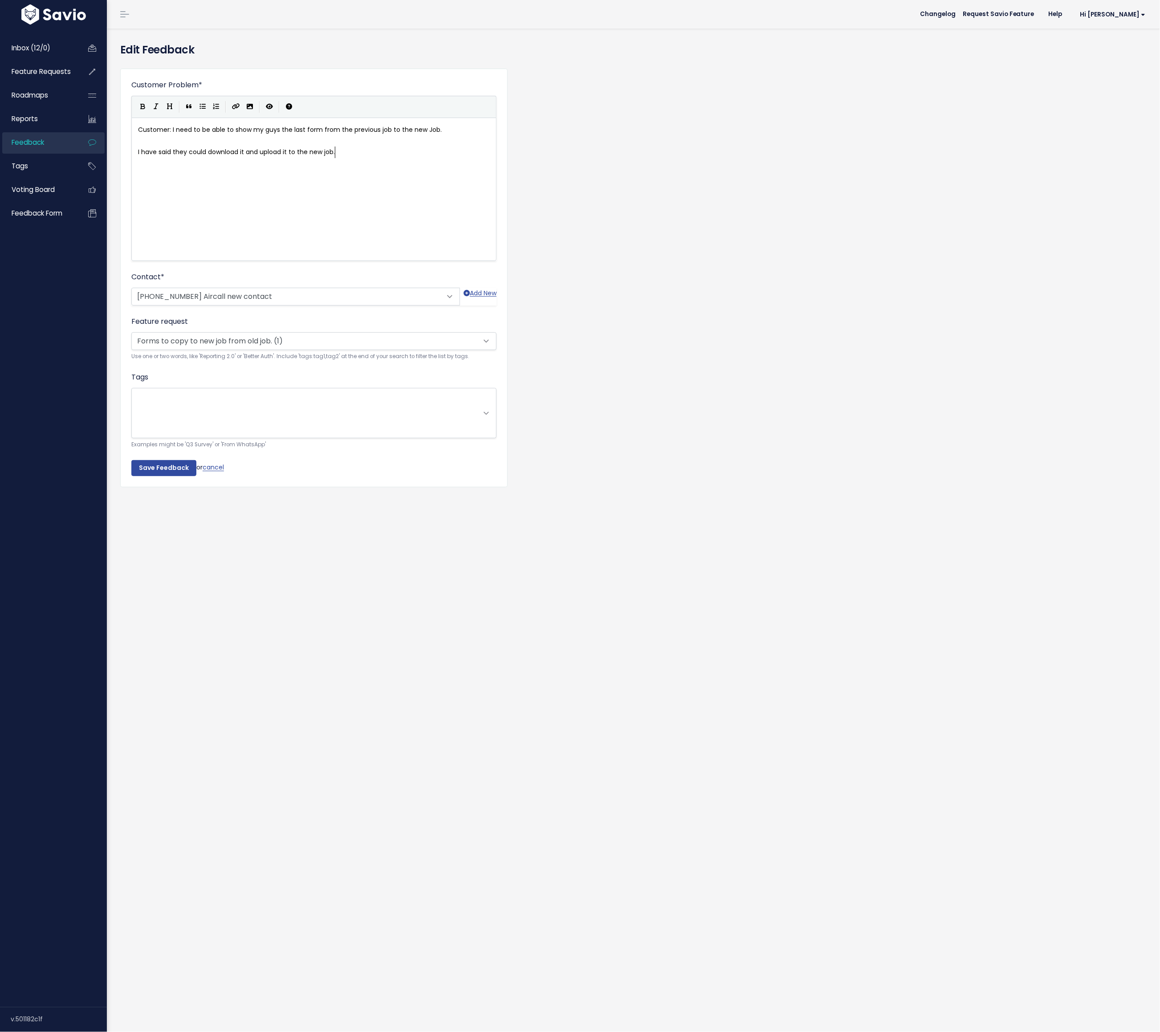
scroll to position [1, 0]
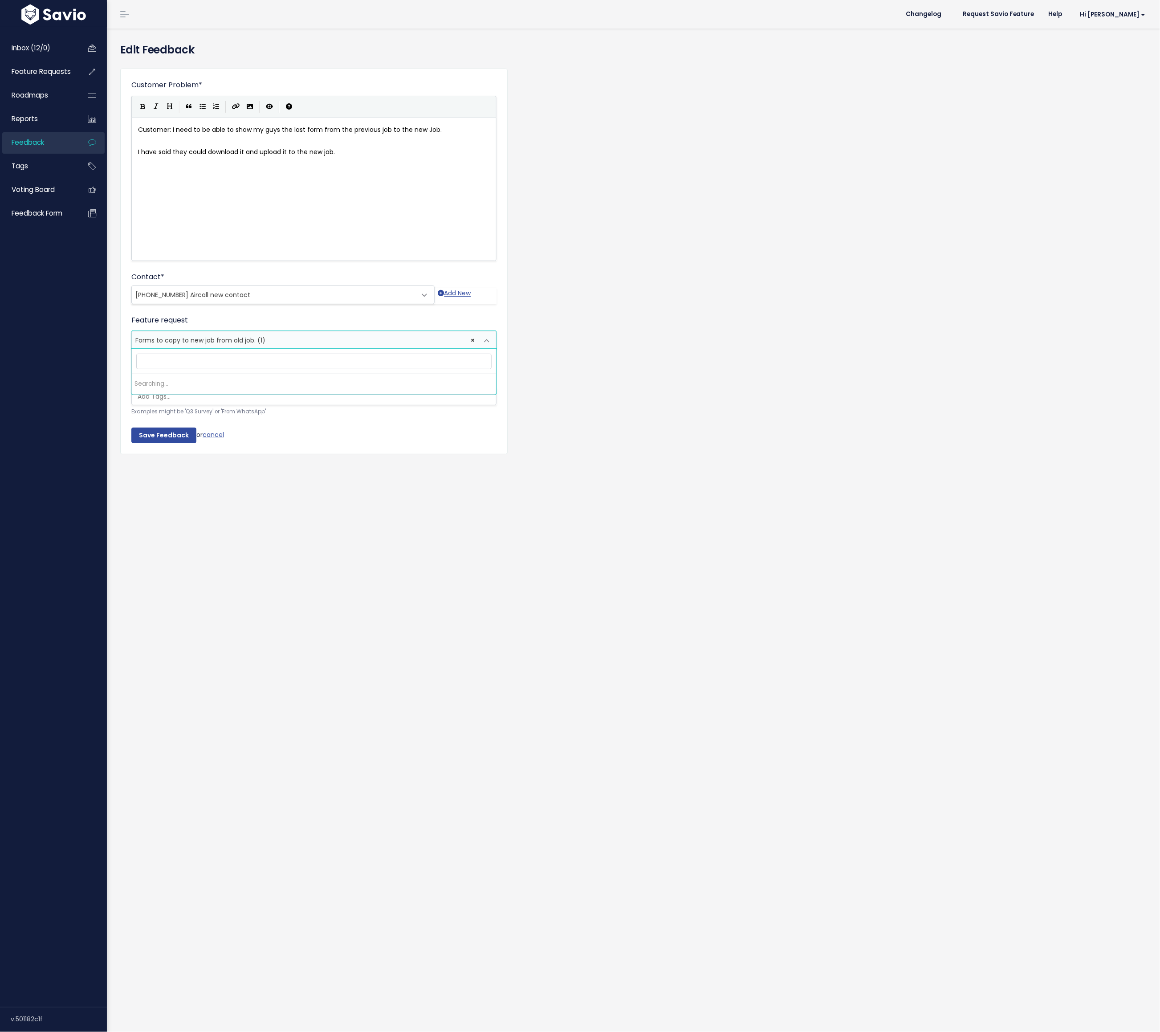
click at [163, 339] on span "Forms to copy to new job from old job. (1)" at bounding box center [200, 340] width 130 height 9
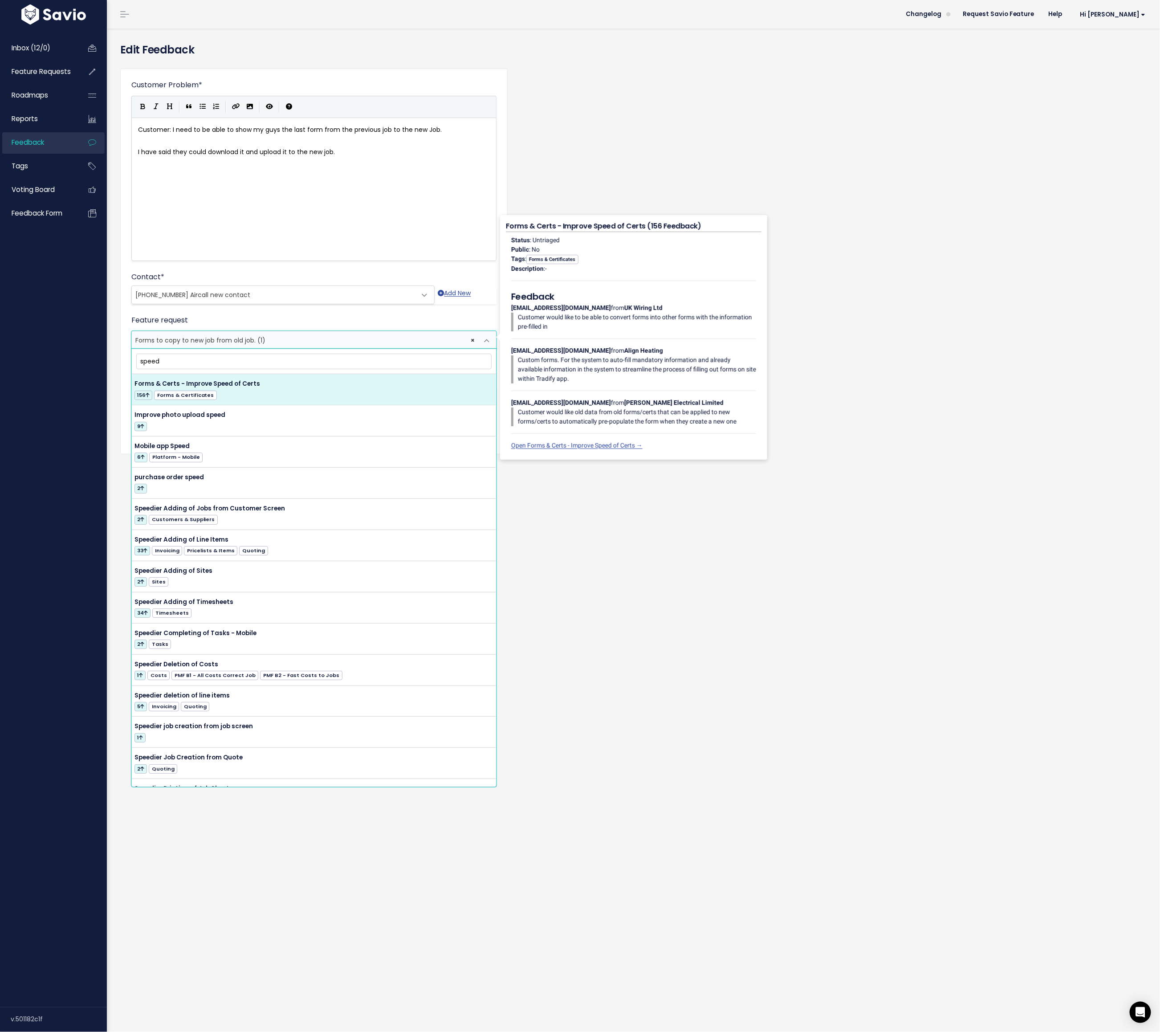
type input "speed"
select select "44270"
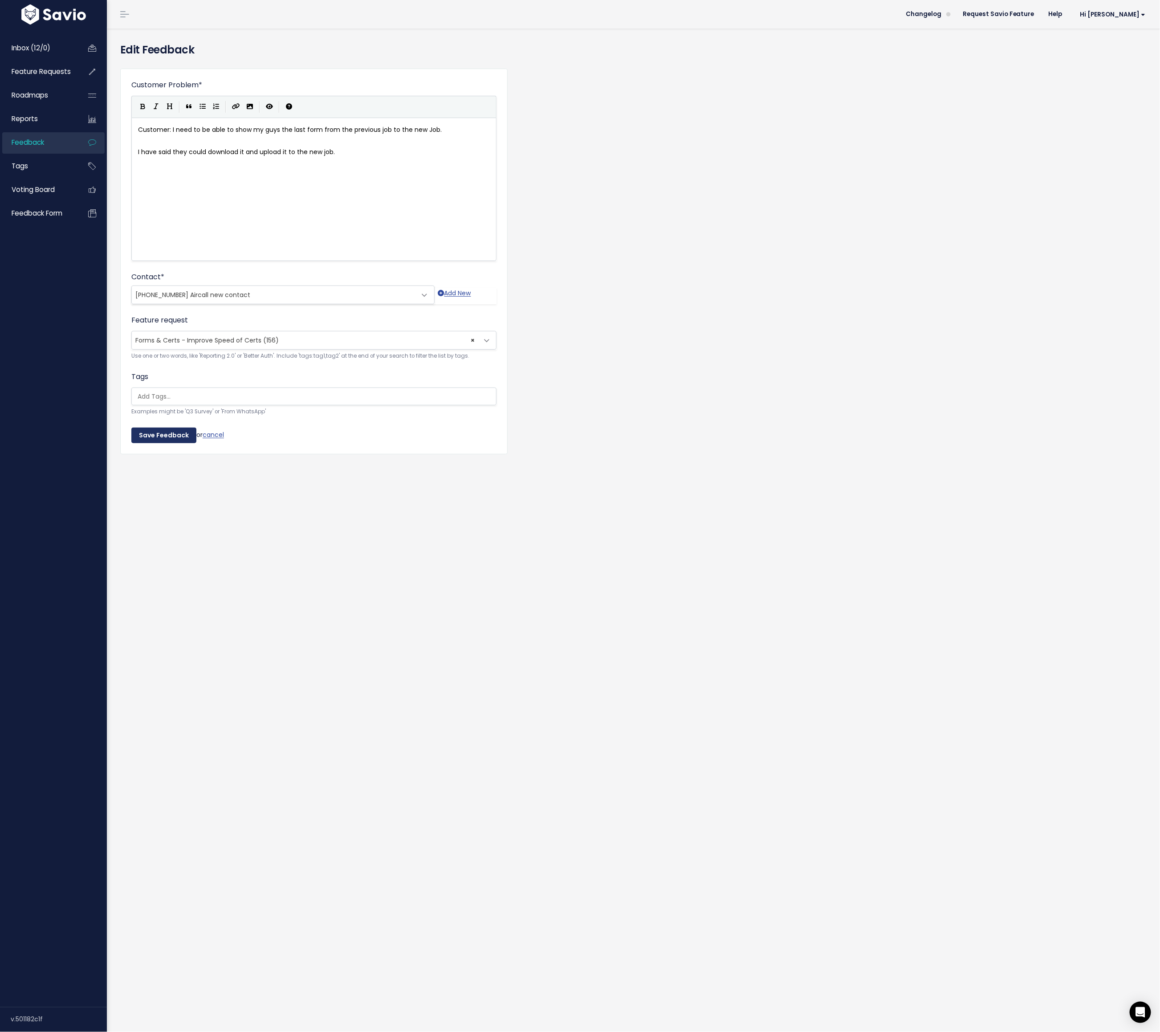
click at [169, 439] on input "Save Feedback" at bounding box center [163, 435] width 65 height 16
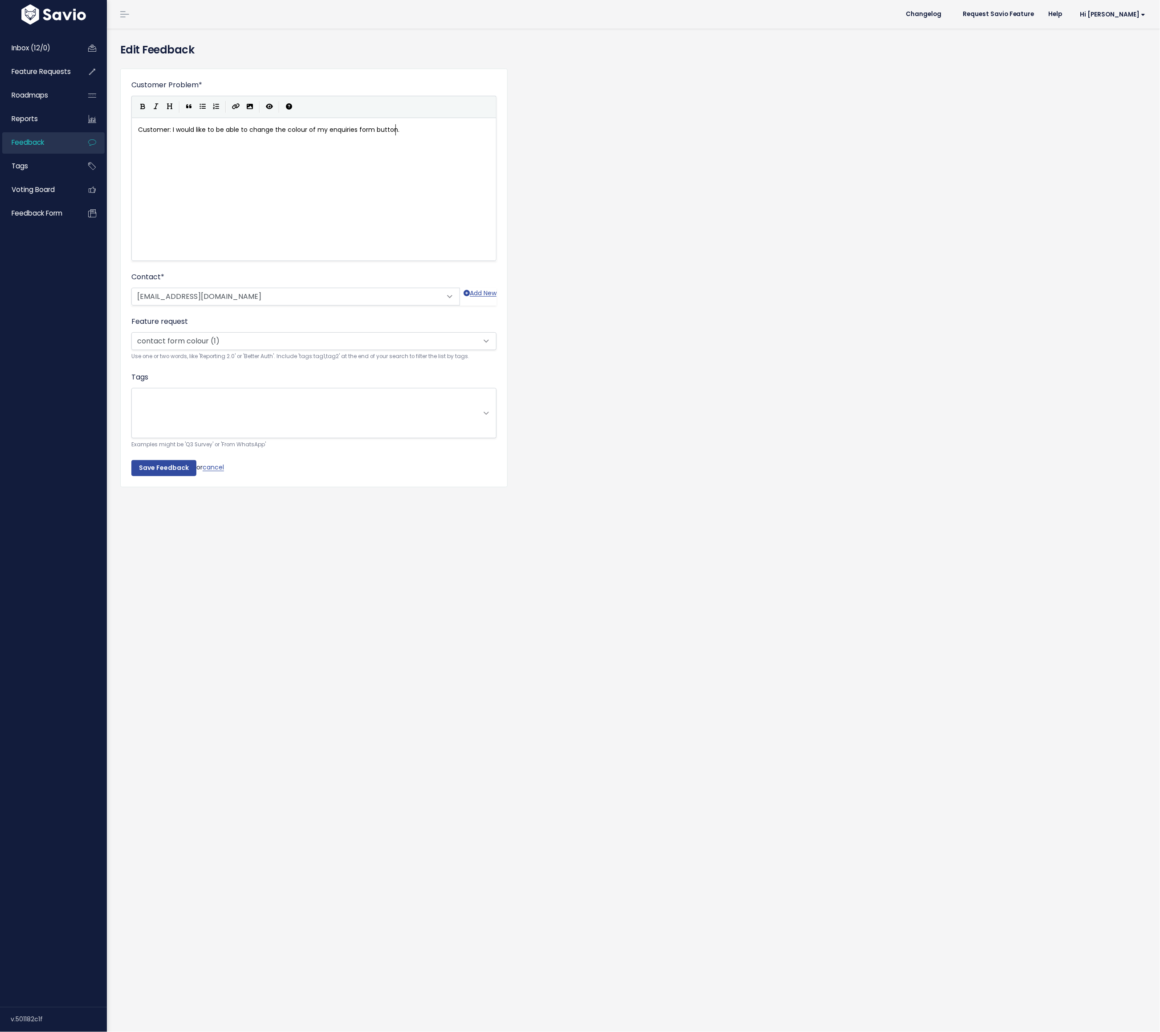
scroll to position [1, 0]
